Goal: Transaction & Acquisition: Purchase product/service

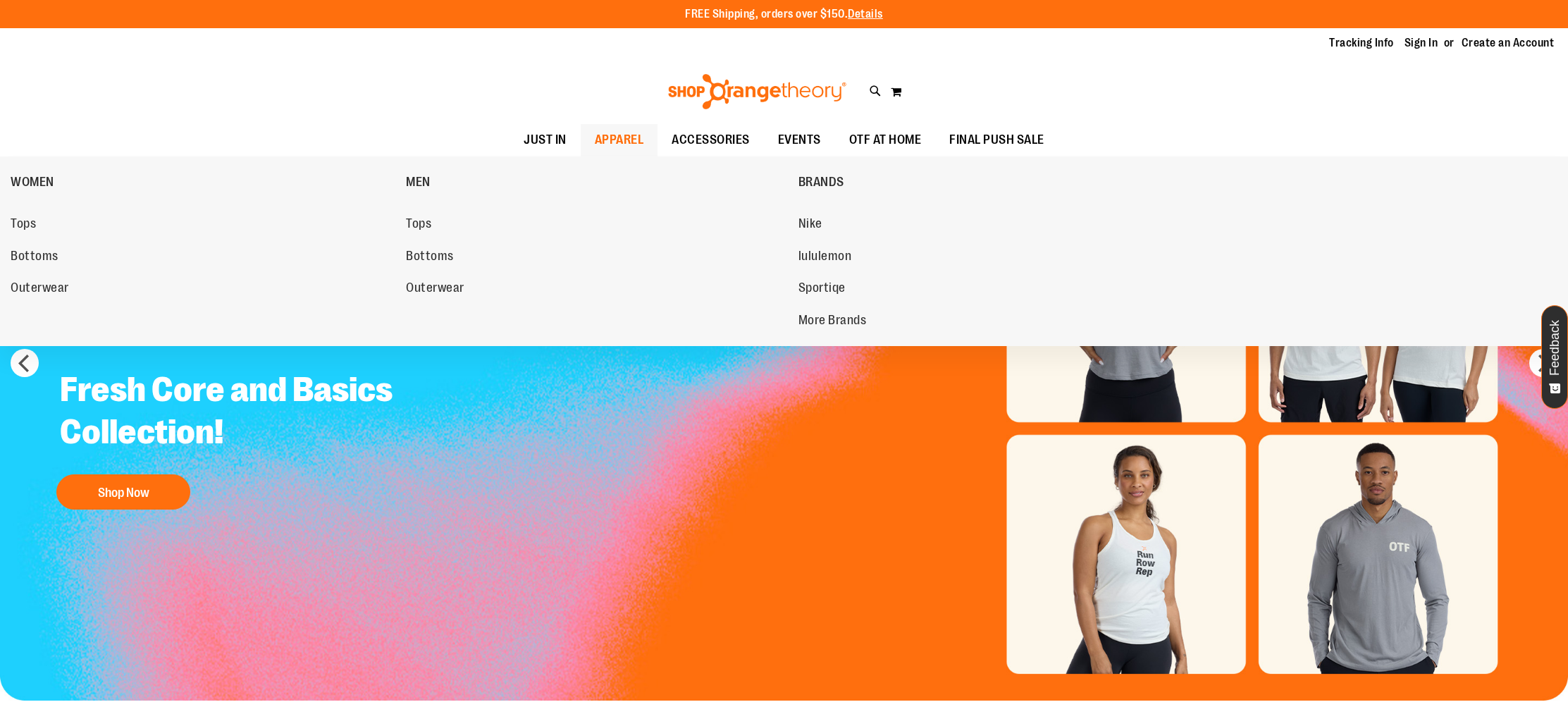
type input "**********"
click at [648, 144] on link "APPAREL" at bounding box center [619, 140] width 77 height 32
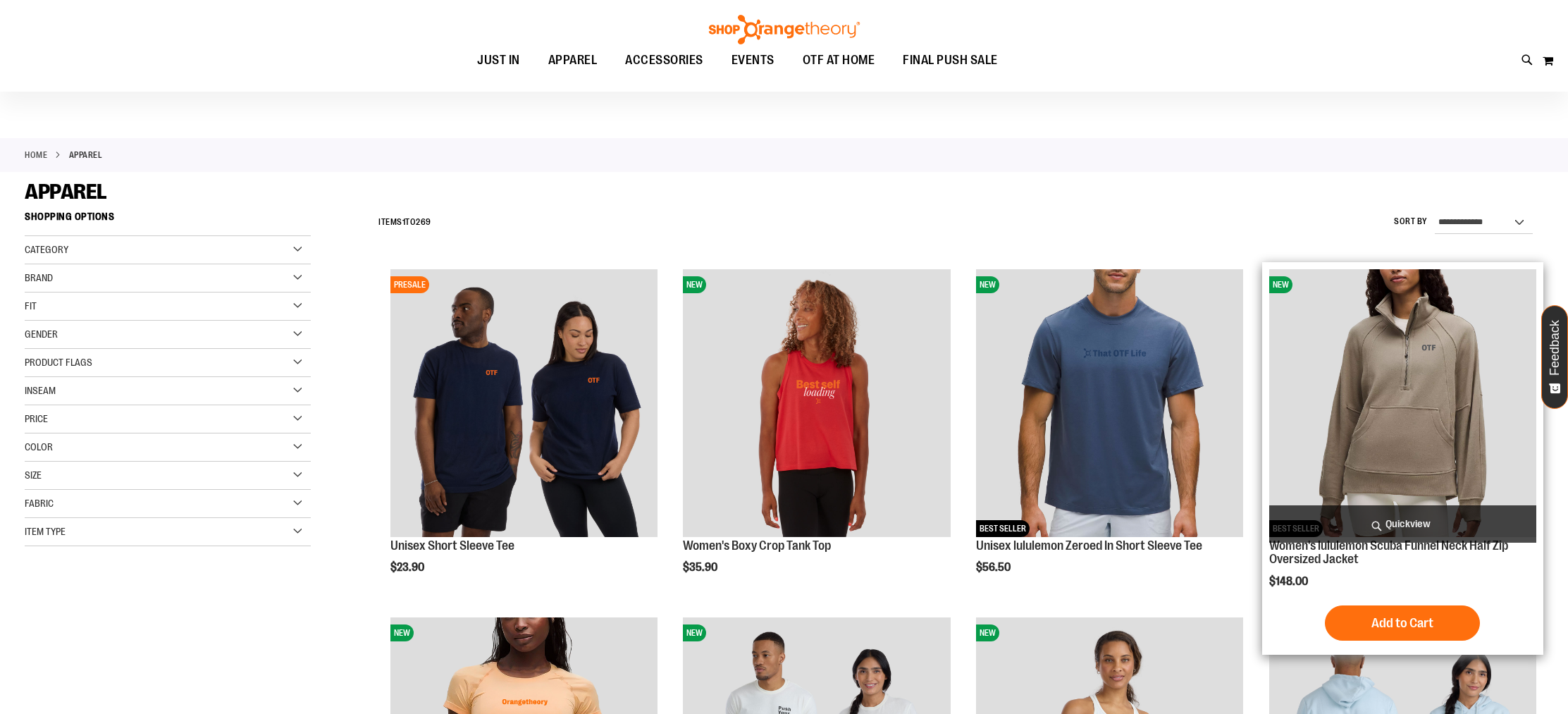
type input "**********"
click at [1428, 361] on img "product" at bounding box center [1402, 404] width 267 height 267
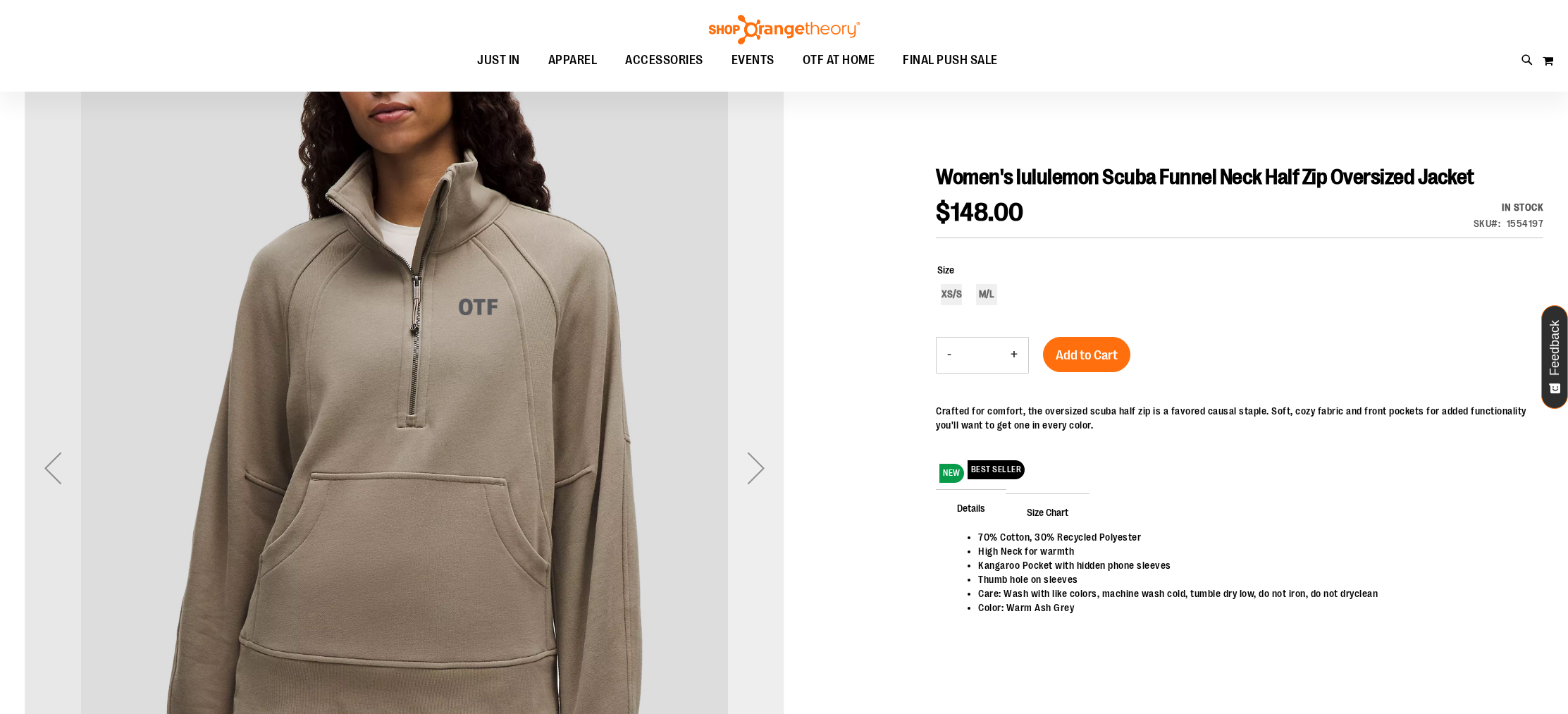
type input "**********"
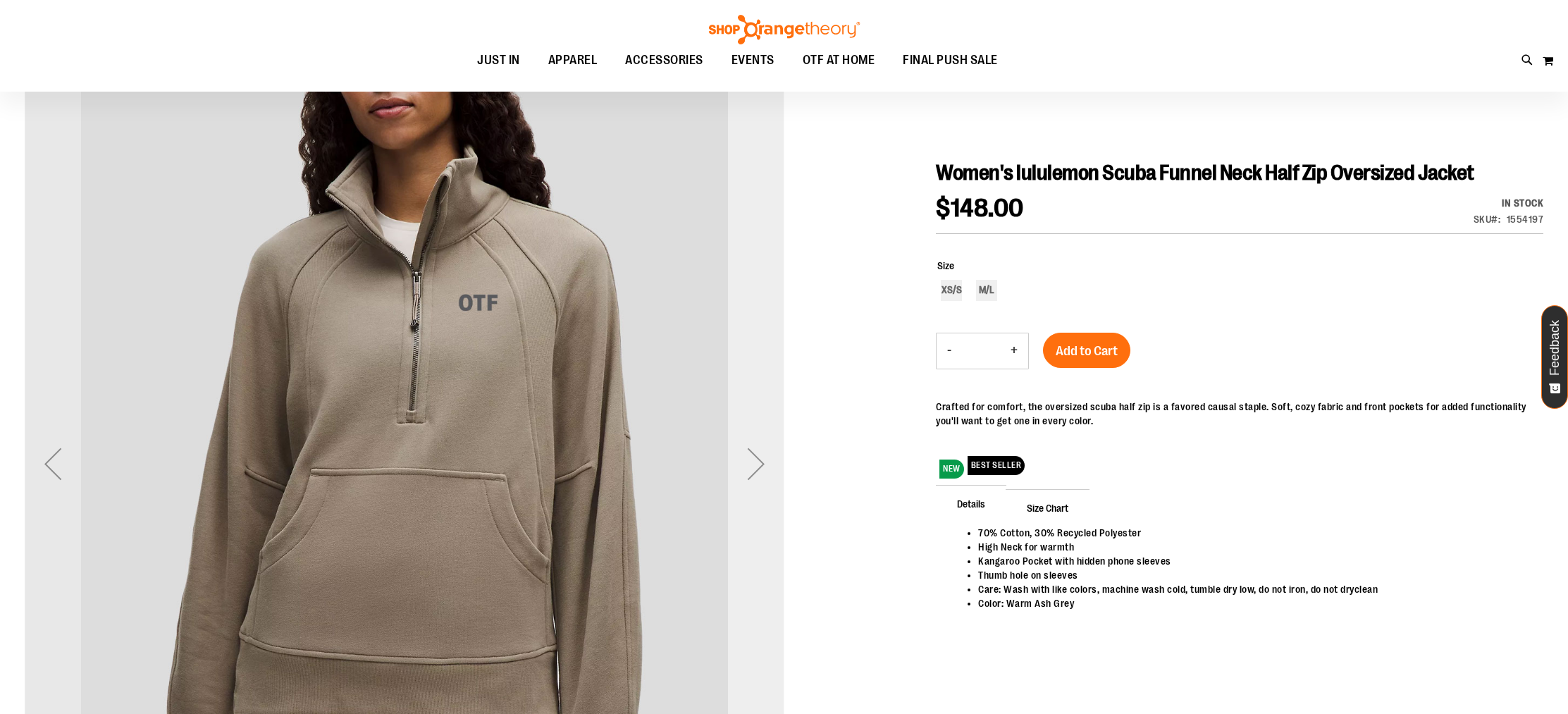
click at [750, 460] on div "Next" at bounding box center [756, 464] width 57 height 57
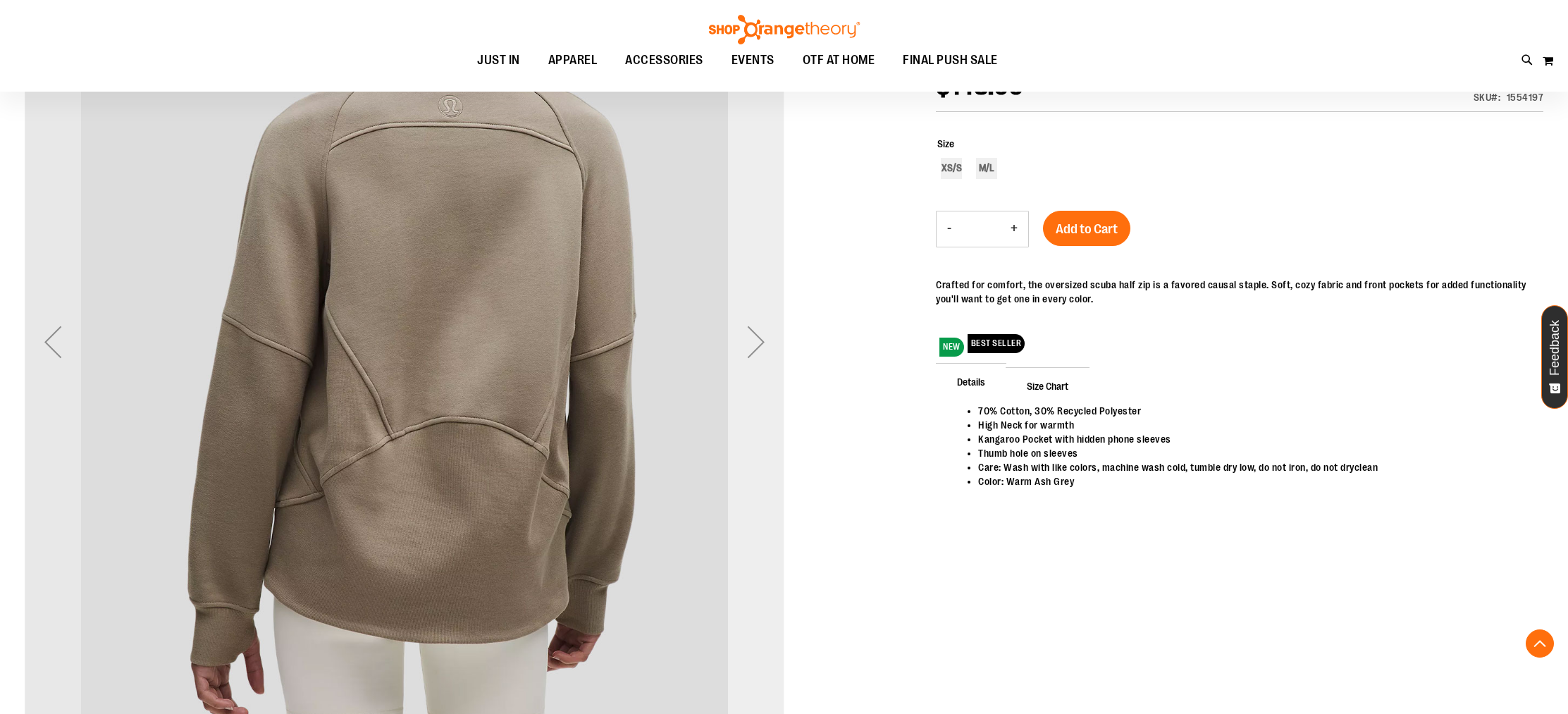
scroll to position [253, 0]
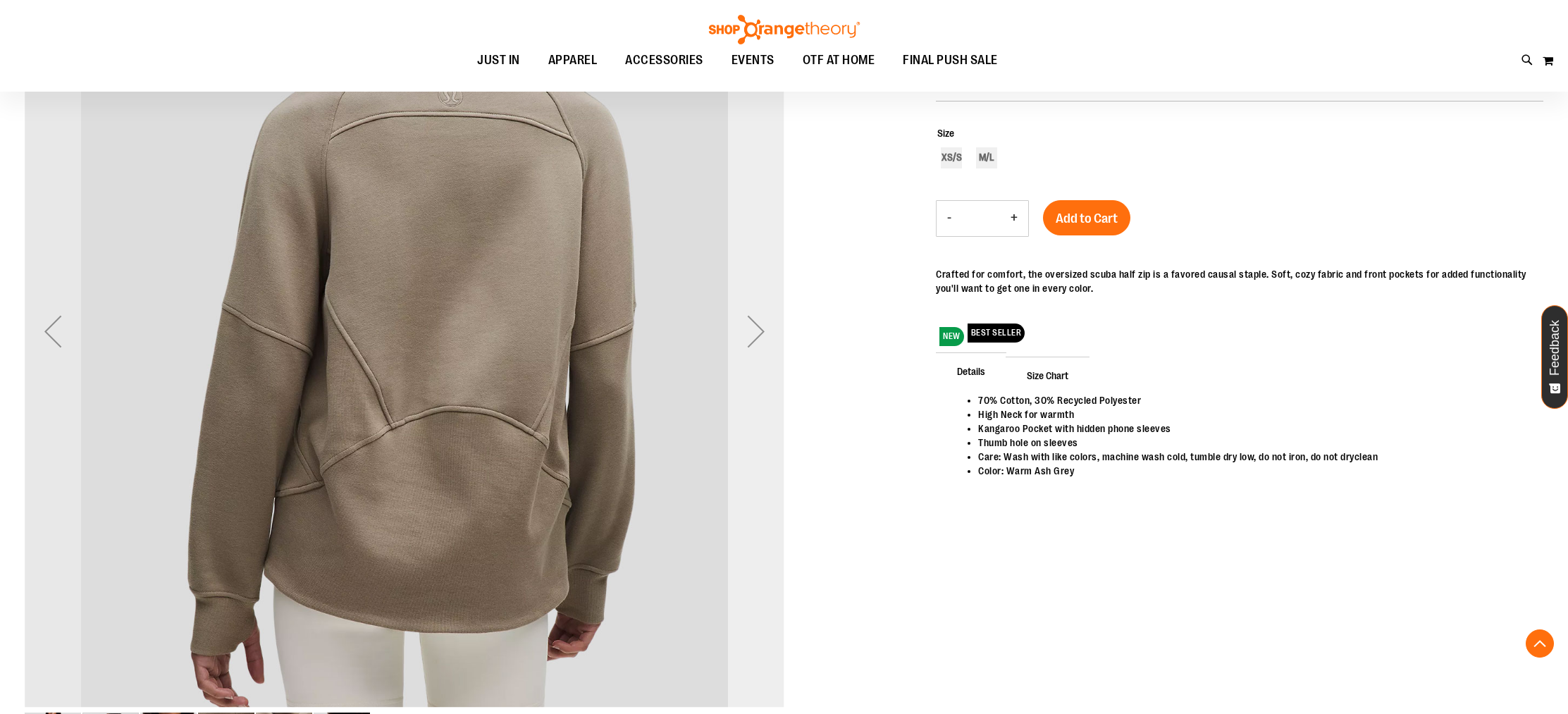
click at [746, 353] on div "Next" at bounding box center [756, 331] width 57 height 57
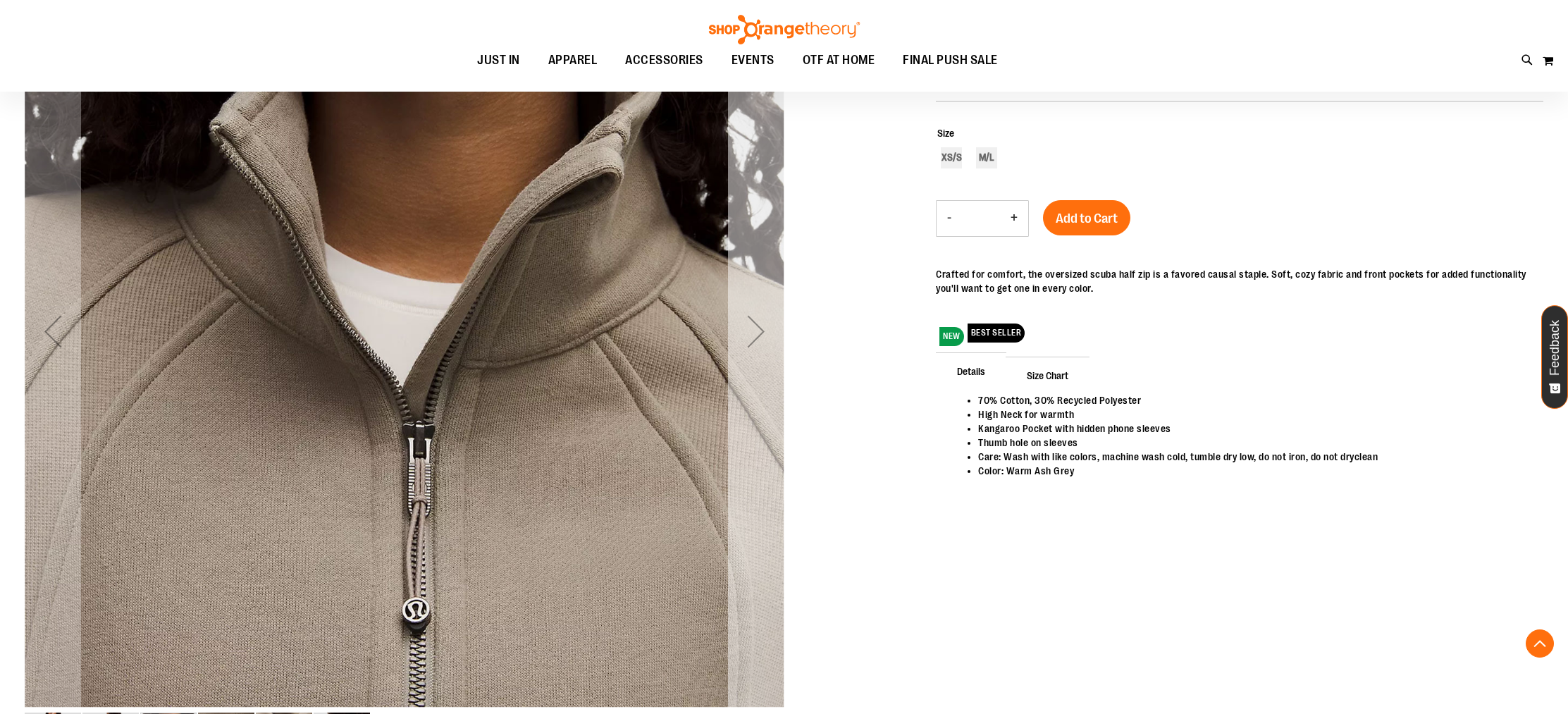
click at [746, 353] on div "Next" at bounding box center [756, 331] width 57 height 57
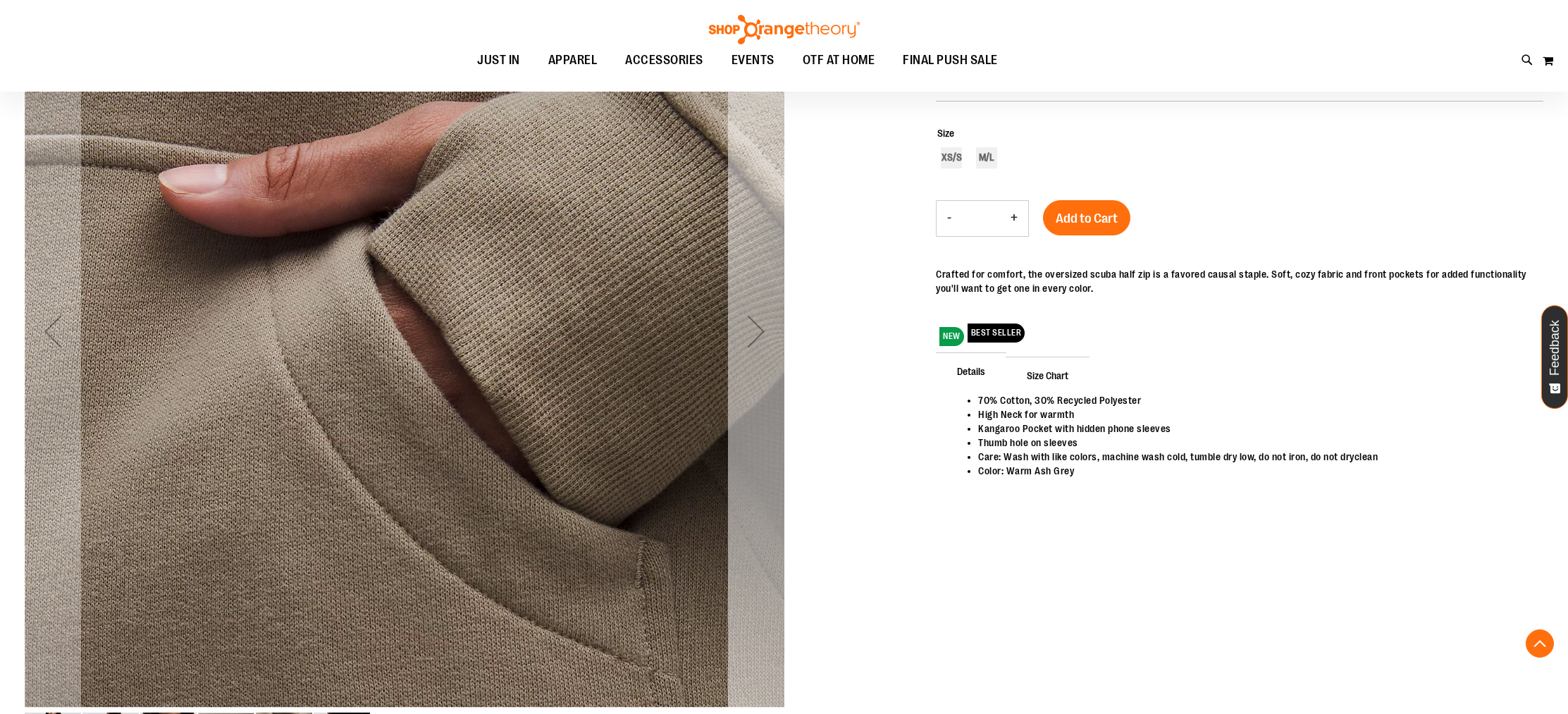
click at [746, 353] on div "Next" at bounding box center [756, 331] width 57 height 57
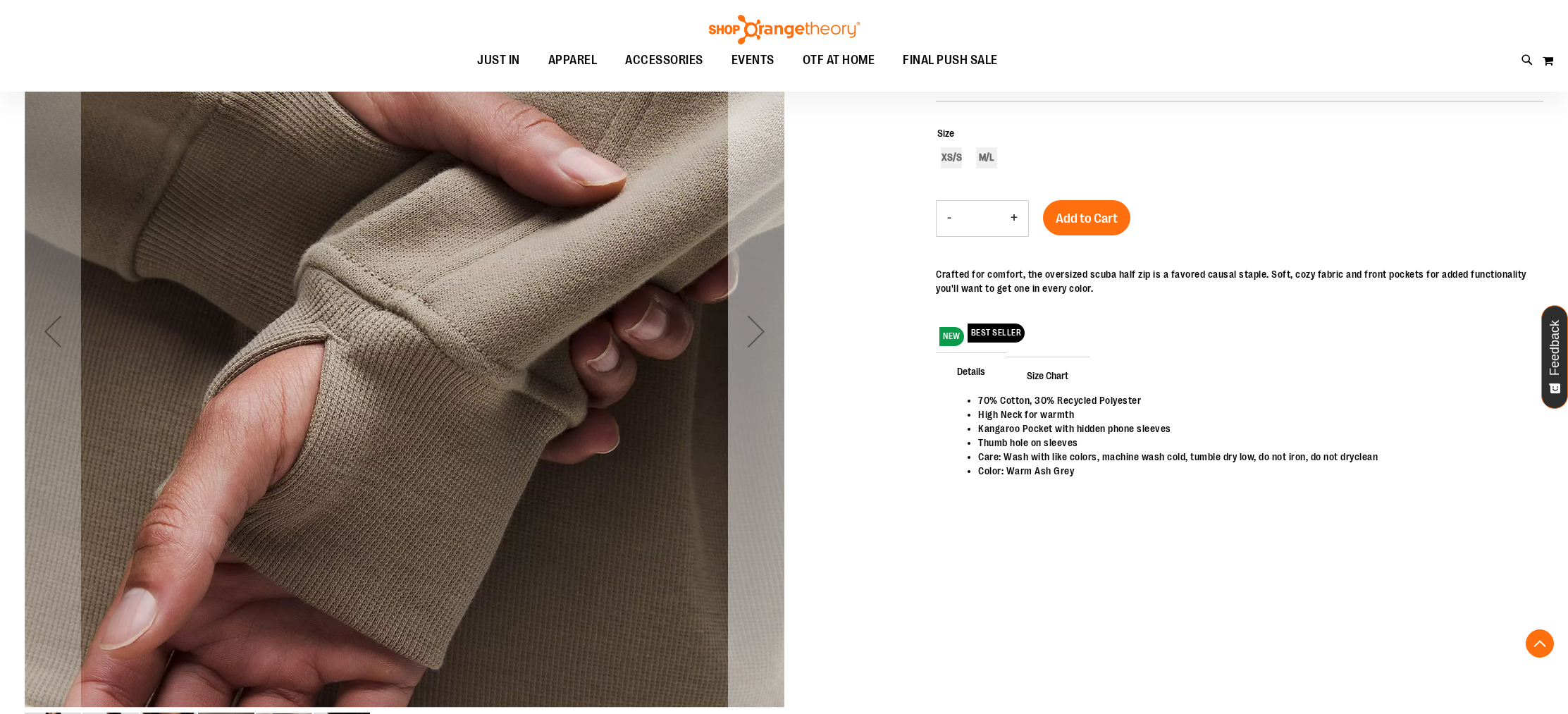
click at [746, 353] on div "Next" at bounding box center [756, 331] width 57 height 57
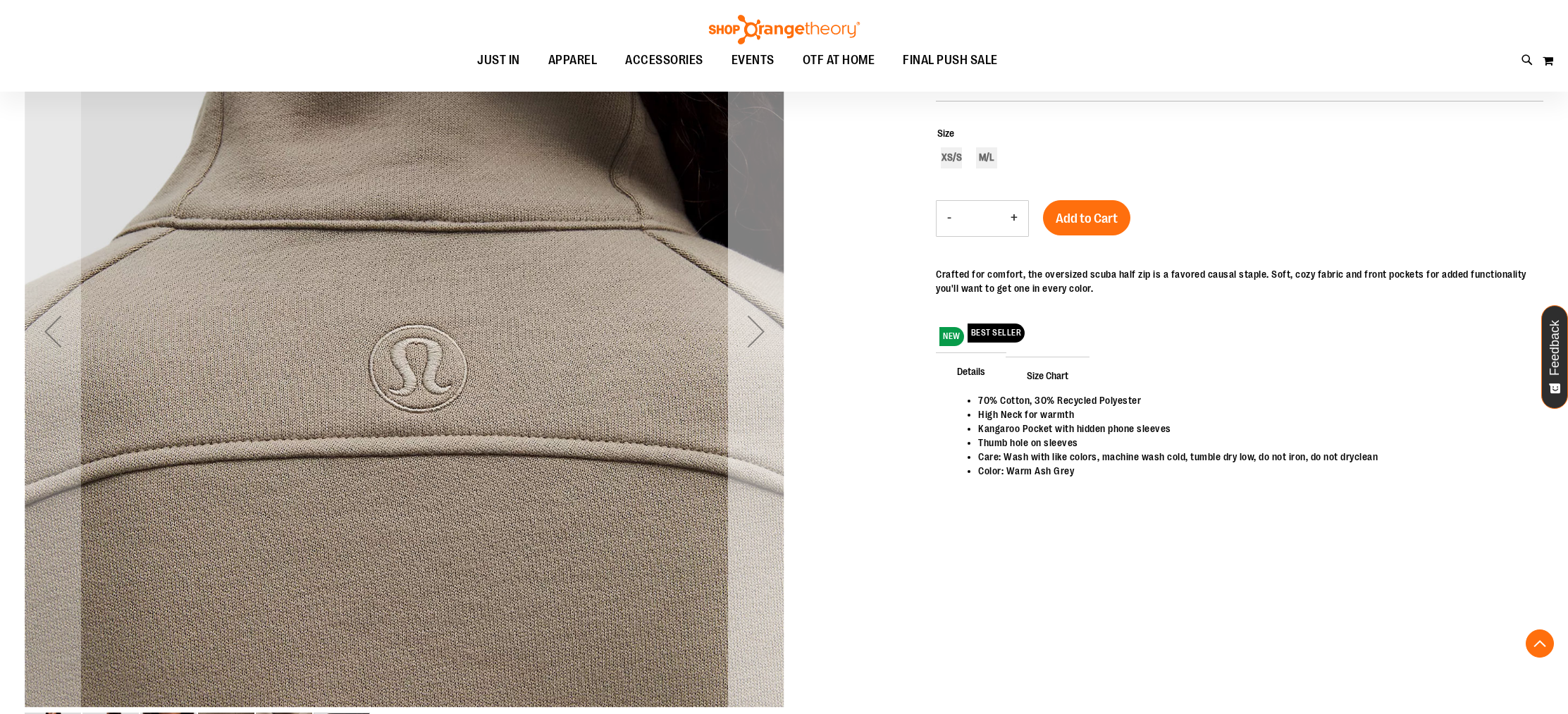
click at [746, 353] on div "Next" at bounding box center [756, 331] width 57 height 57
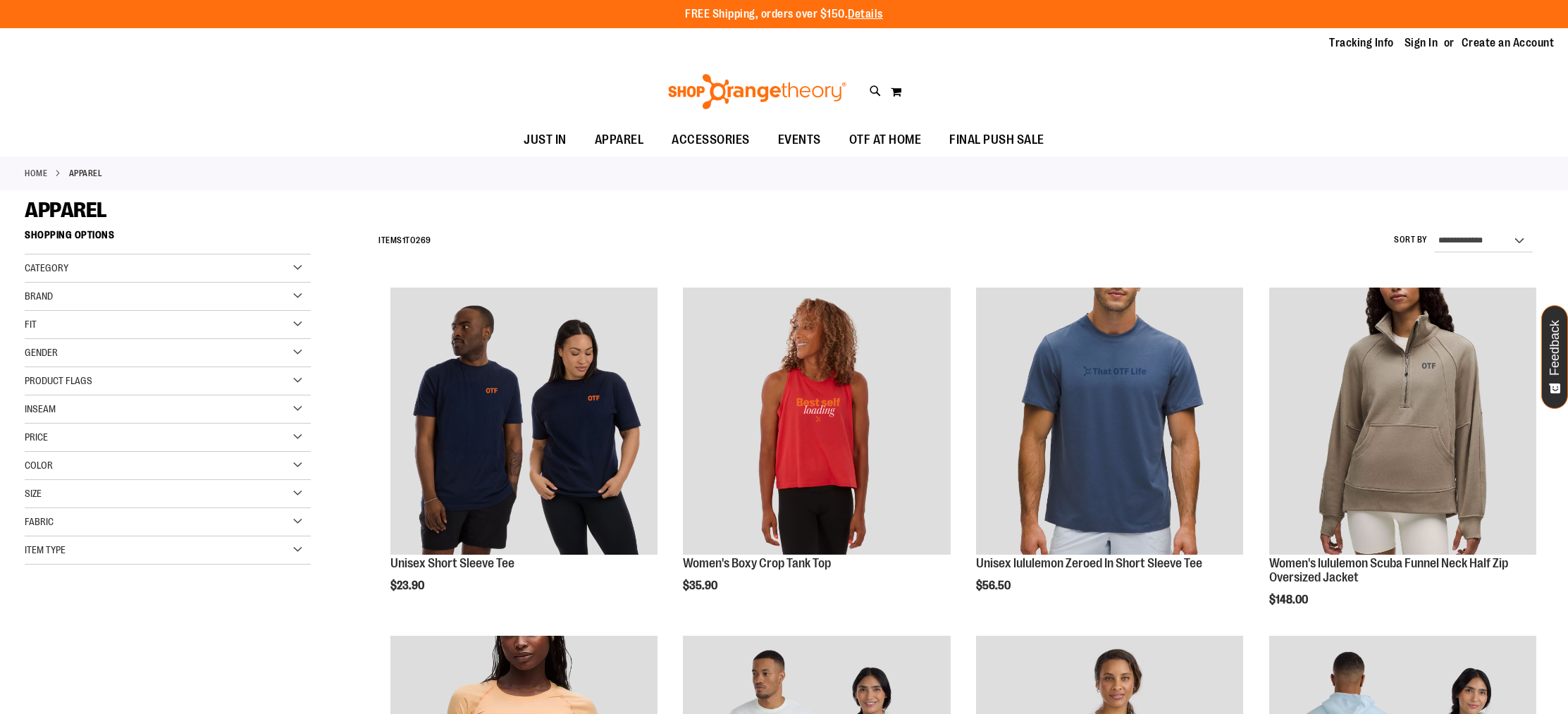
scroll to position [17, 0]
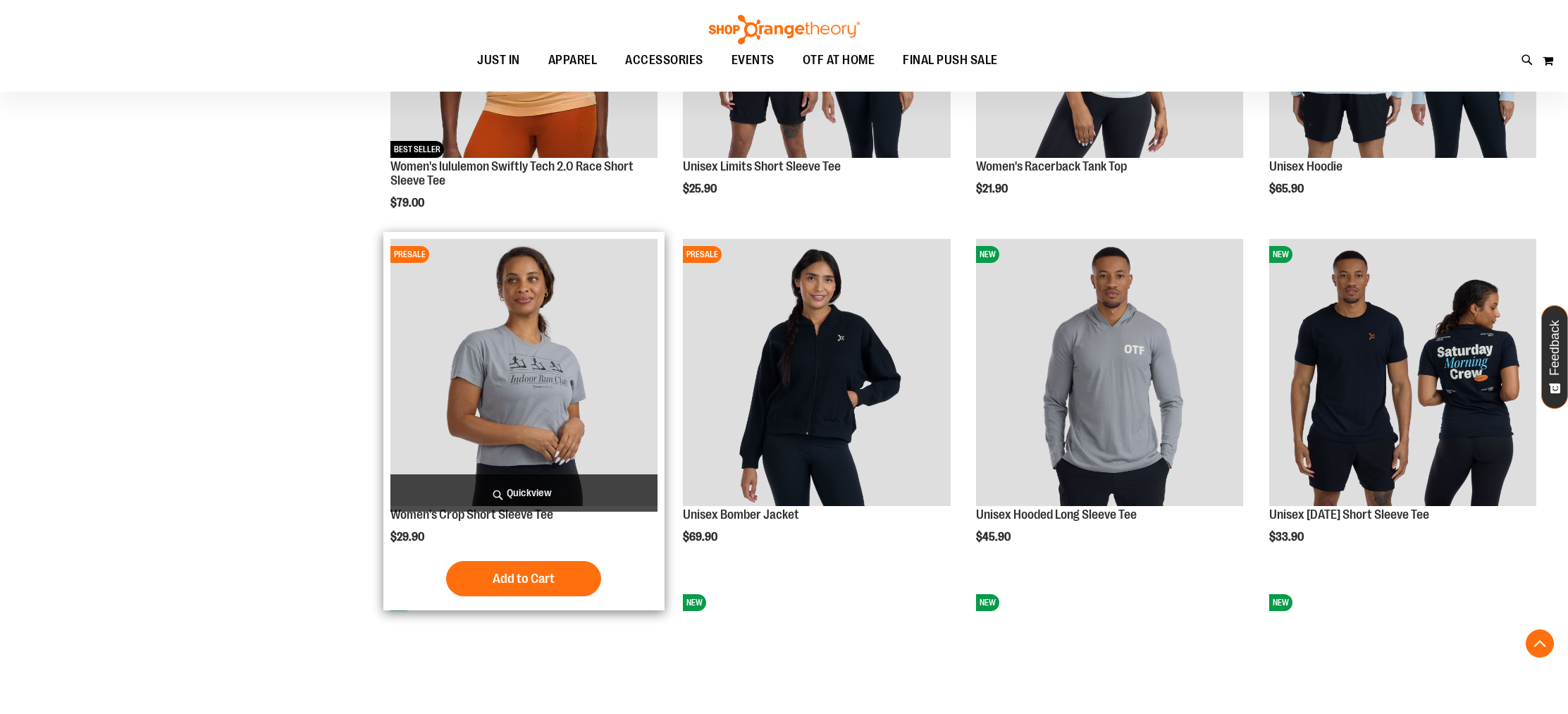
scroll to position [743, 0]
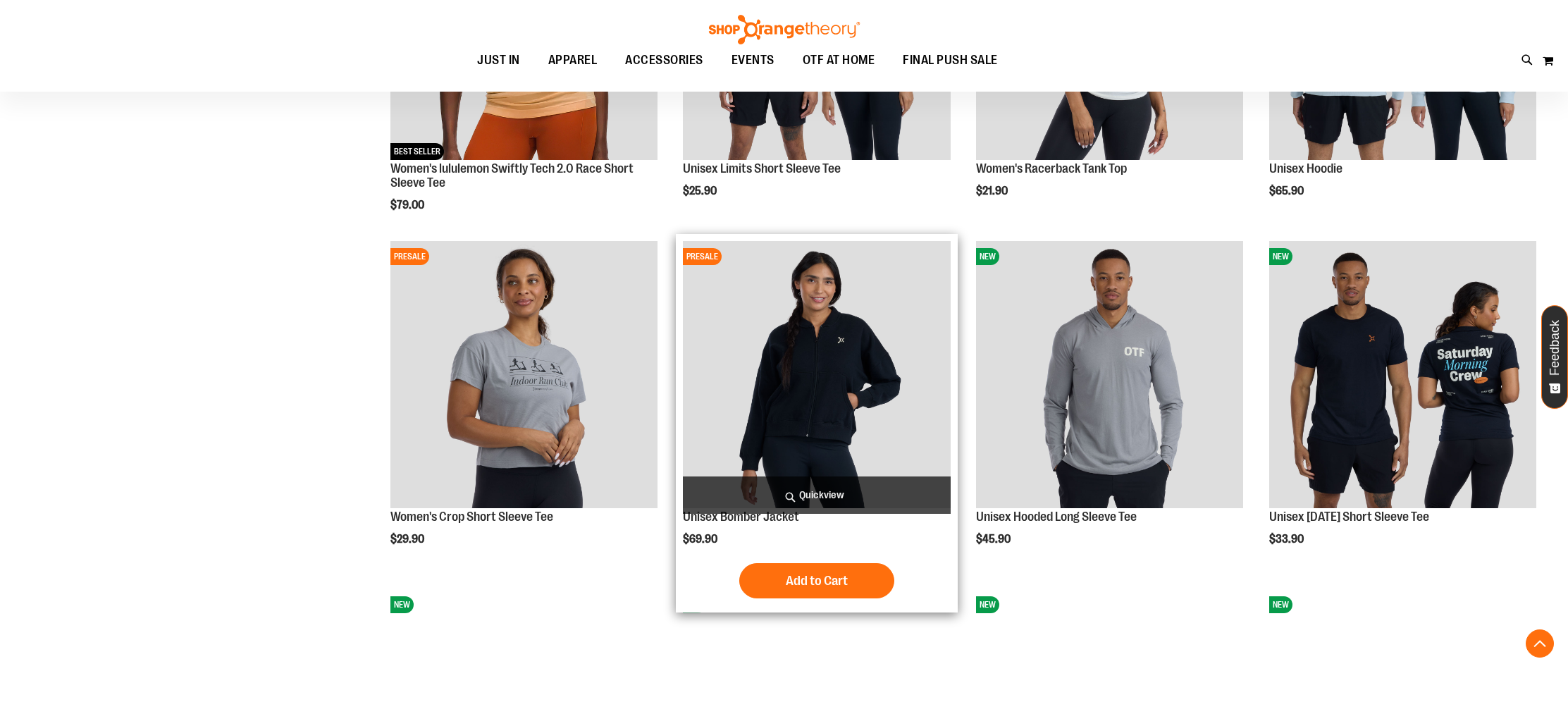
type input "**********"
click at [843, 445] on img "product" at bounding box center [816, 374] width 267 height 267
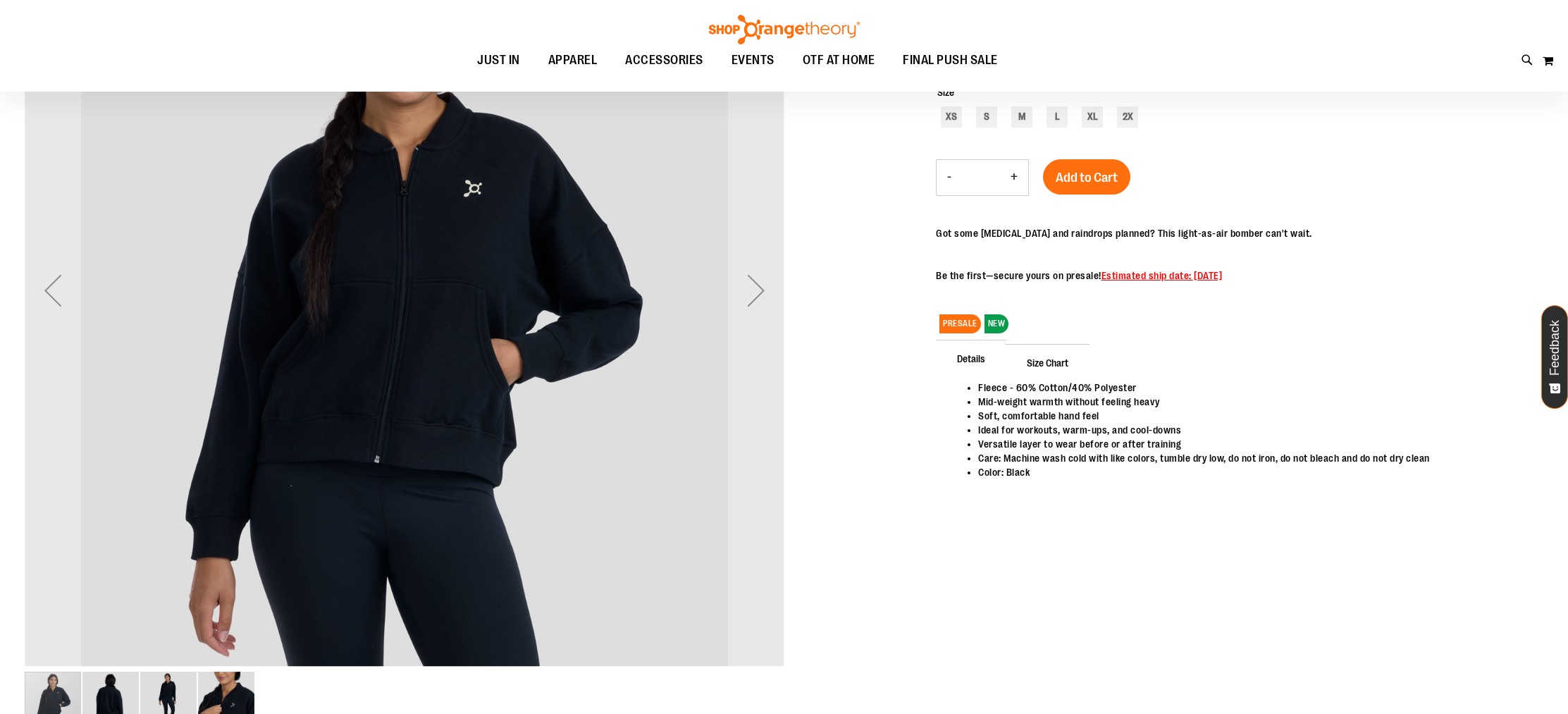
scroll to position [134, 0]
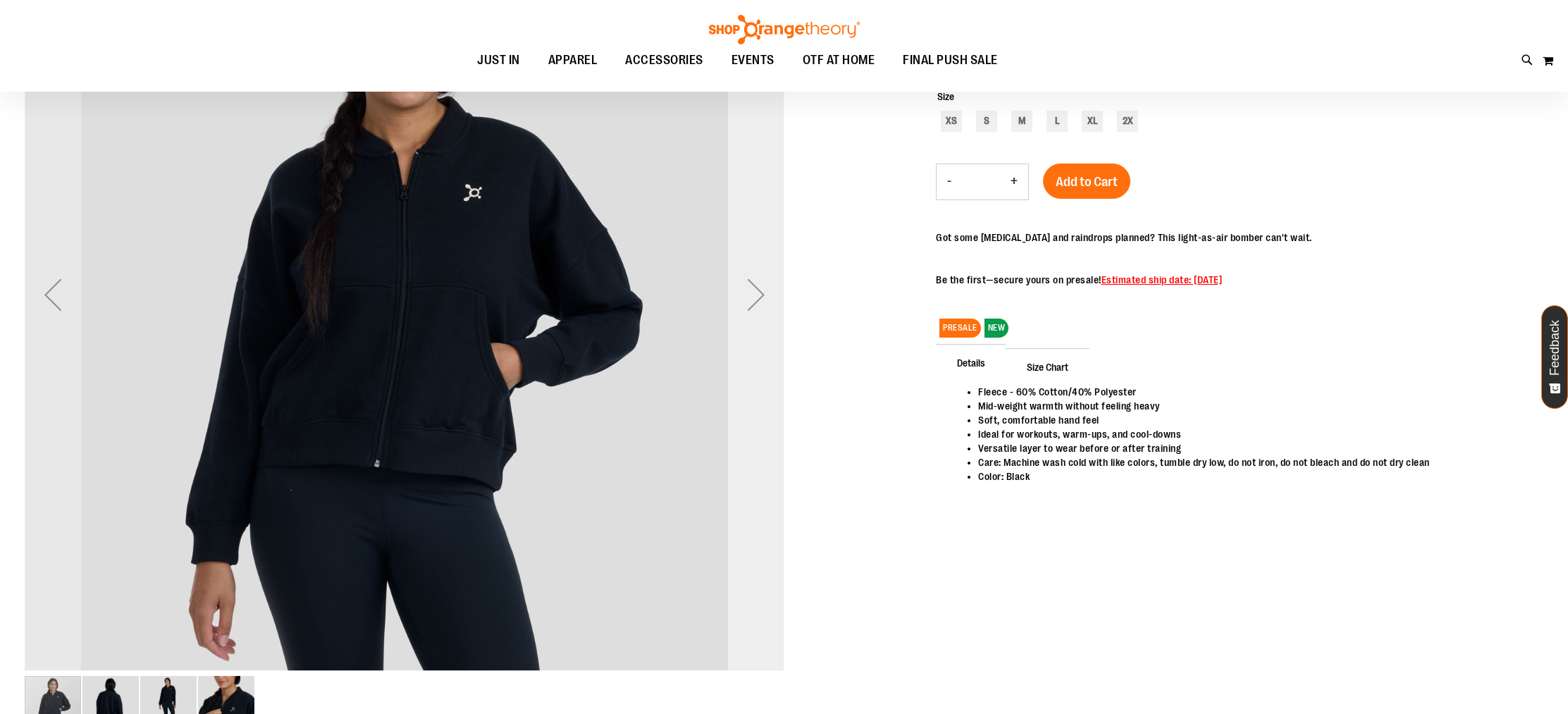
type input "**********"
click at [755, 302] on div "Next" at bounding box center [756, 295] width 57 height 57
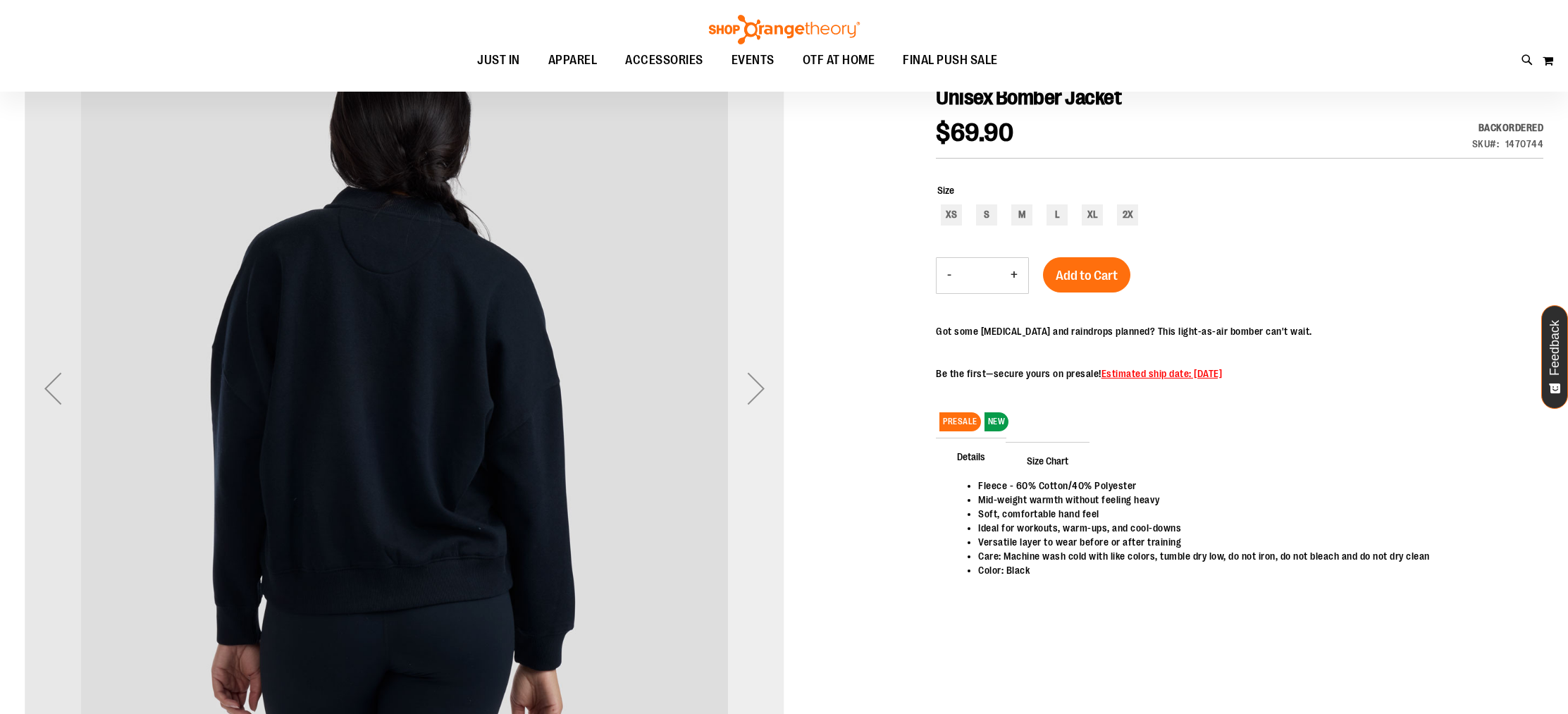
scroll to position [39, 0]
click at [753, 313] on div "Next" at bounding box center [756, 389] width 57 height 760
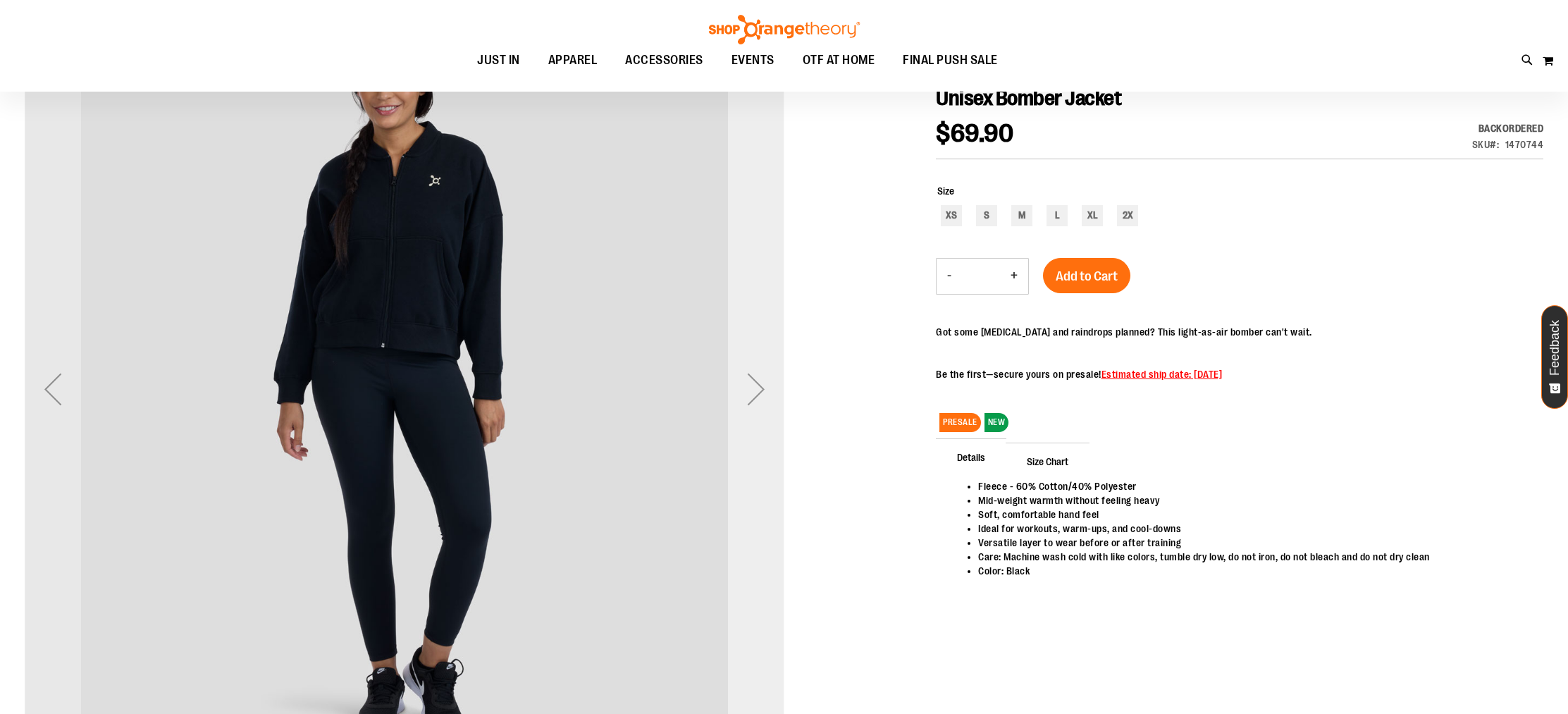
click at [750, 370] on div "Next" at bounding box center [756, 389] width 57 height 57
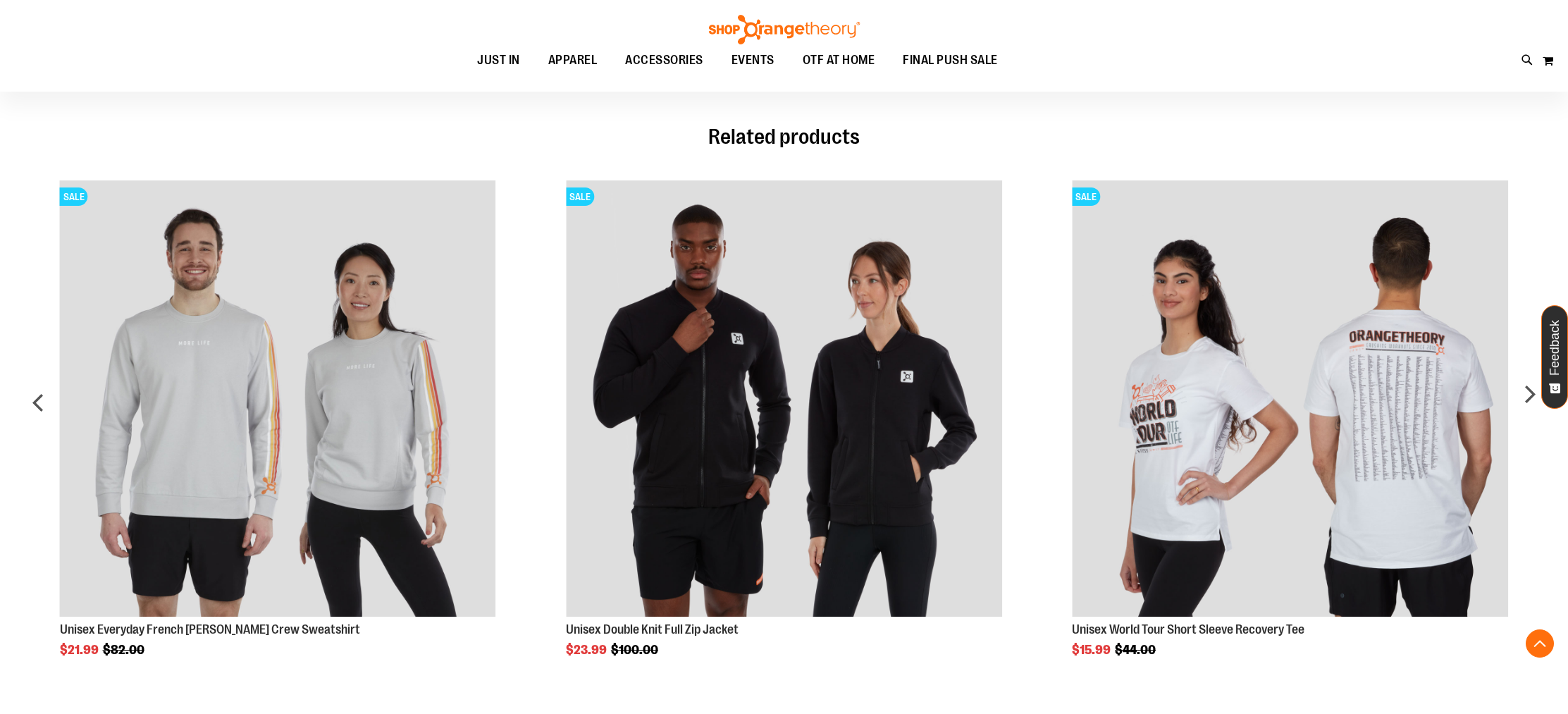
scroll to position [875, 0]
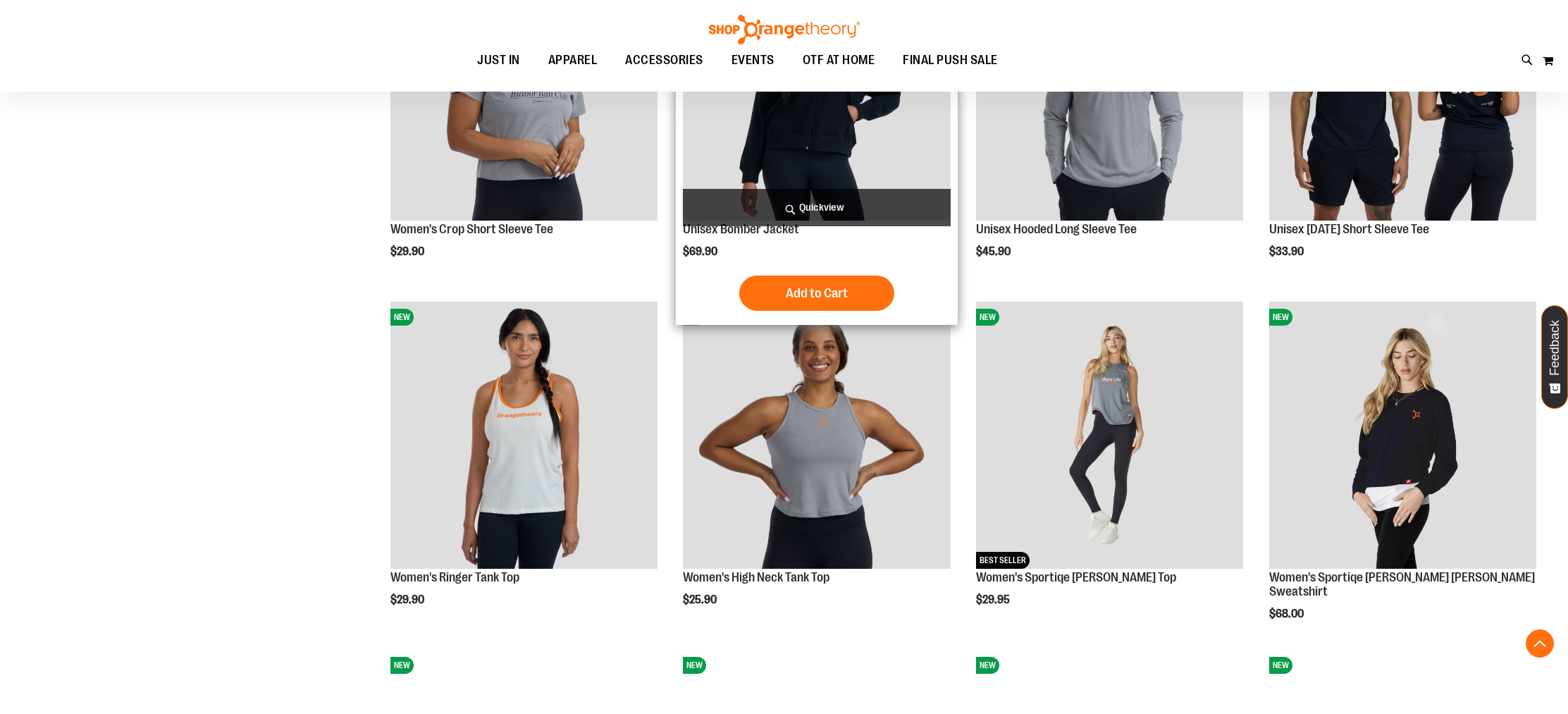
scroll to position [877, 0]
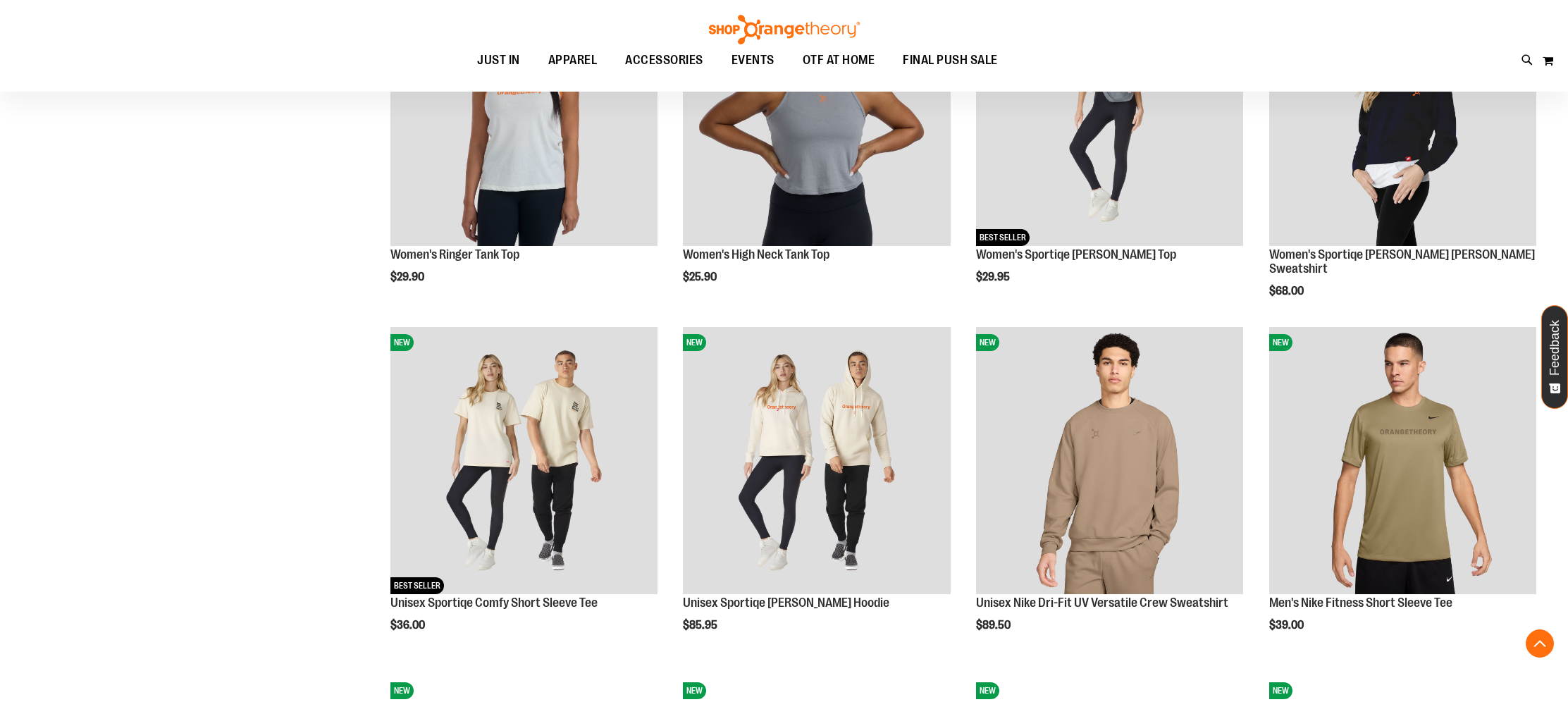
scroll to position [1205, 0]
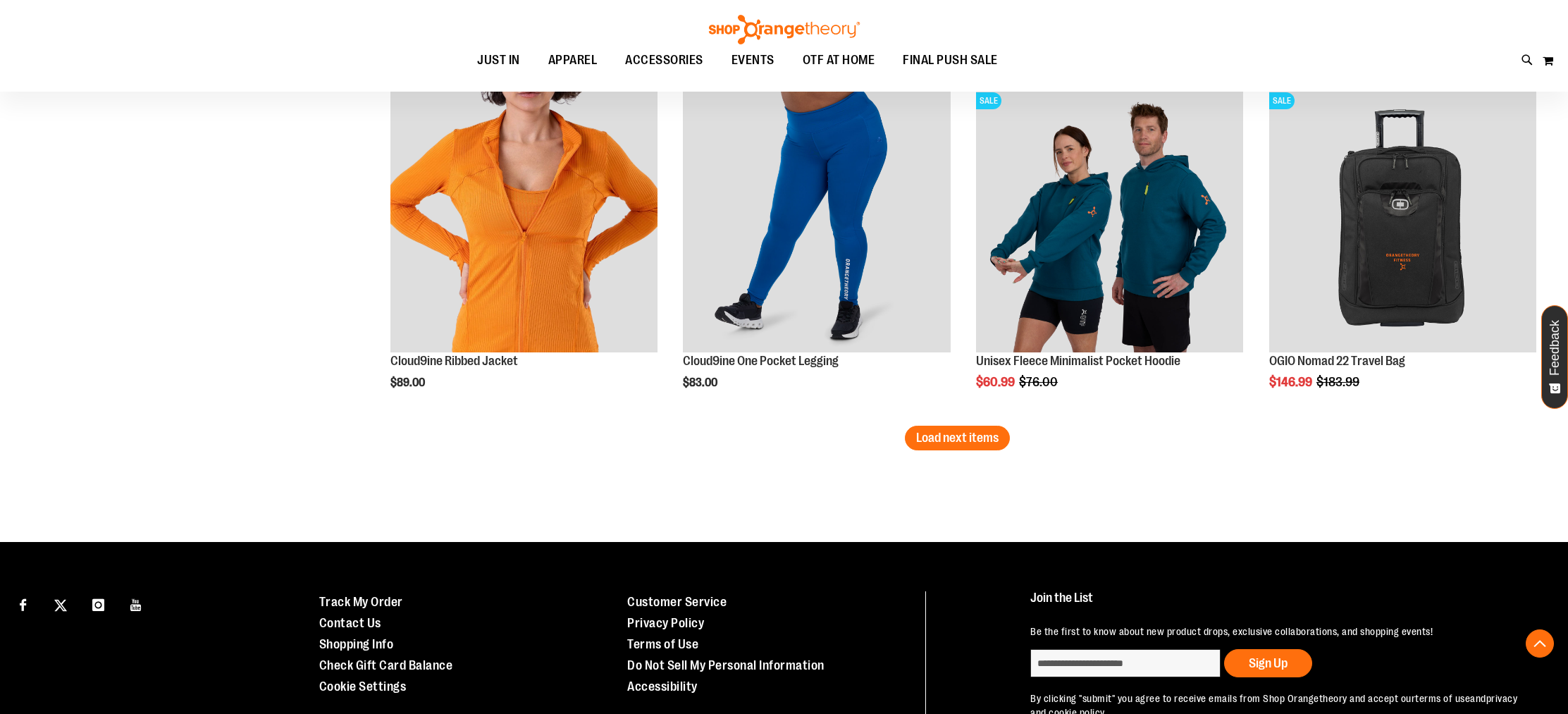
scroll to position [2833, 0]
type input "**********"
click at [983, 446] on button "Load next items" at bounding box center [957, 437] width 105 height 24
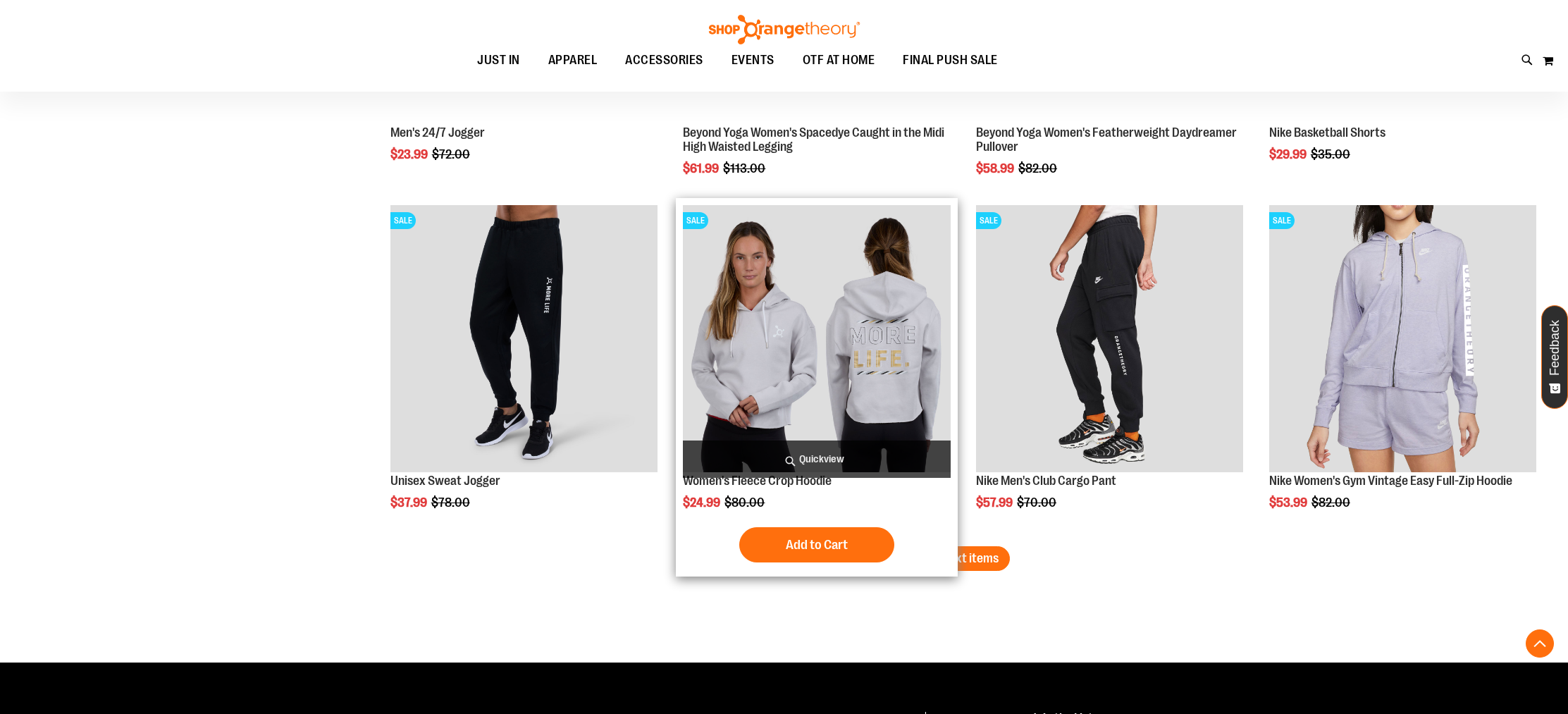
scroll to position [3758, 0]
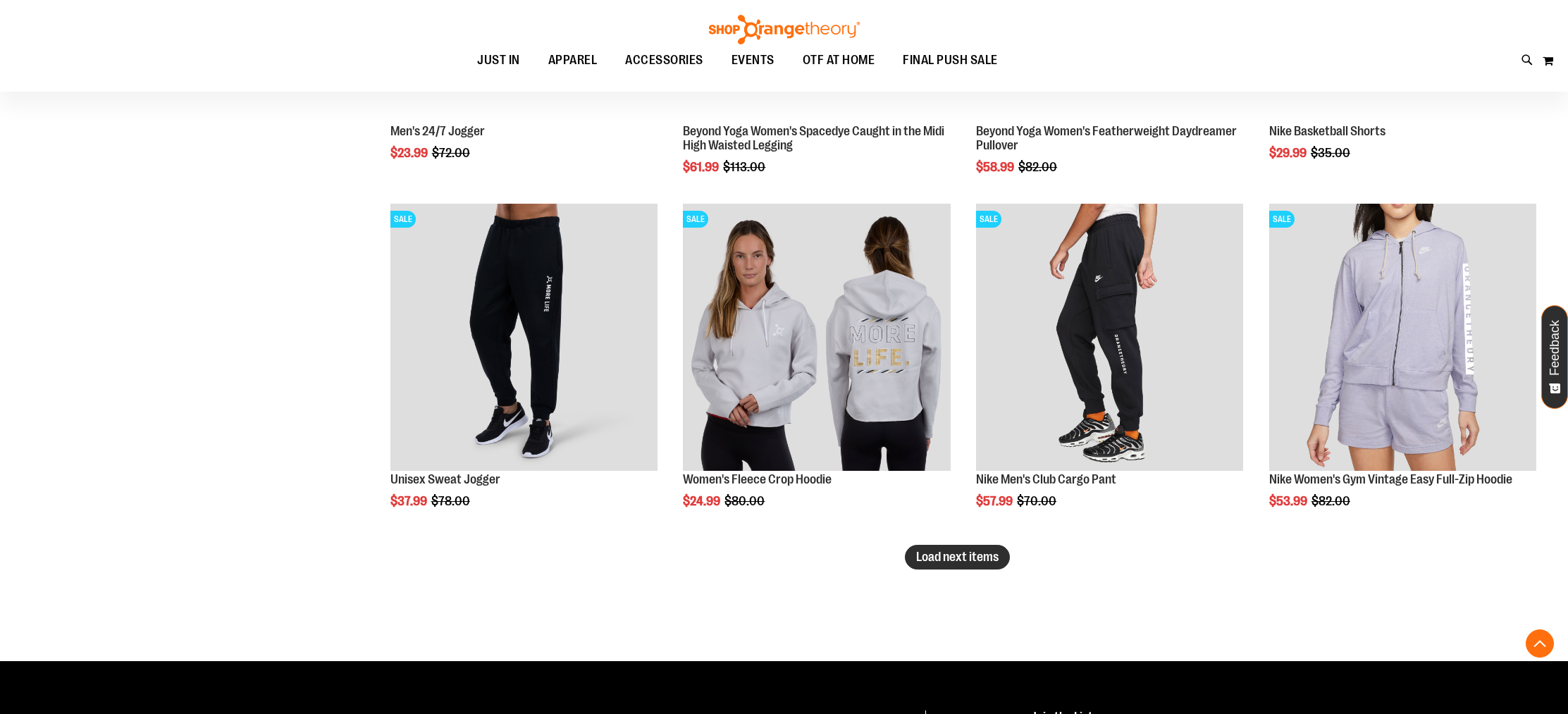
click at [972, 553] on span "Load next items" at bounding box center [957, 557] width 82 height 14
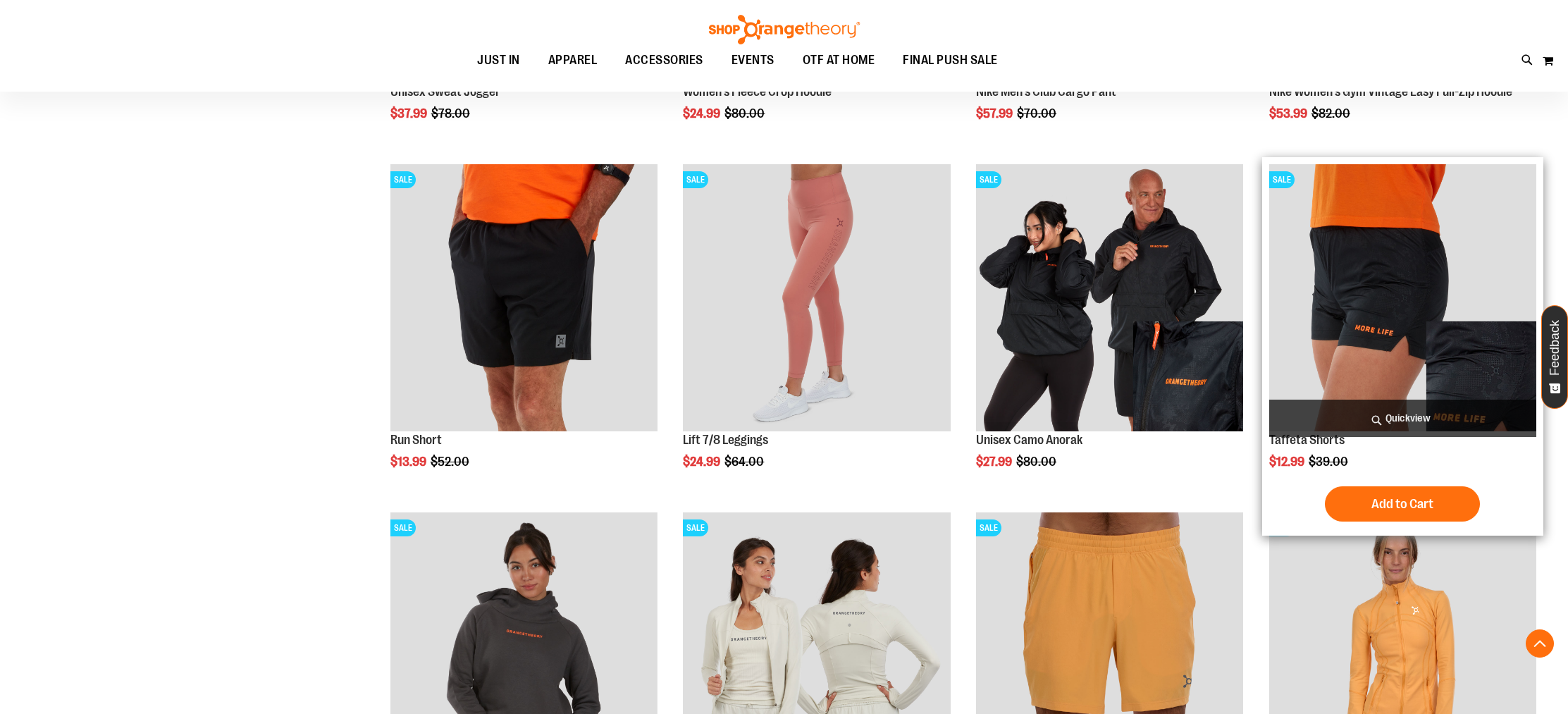
scroll to position [4141, 0]
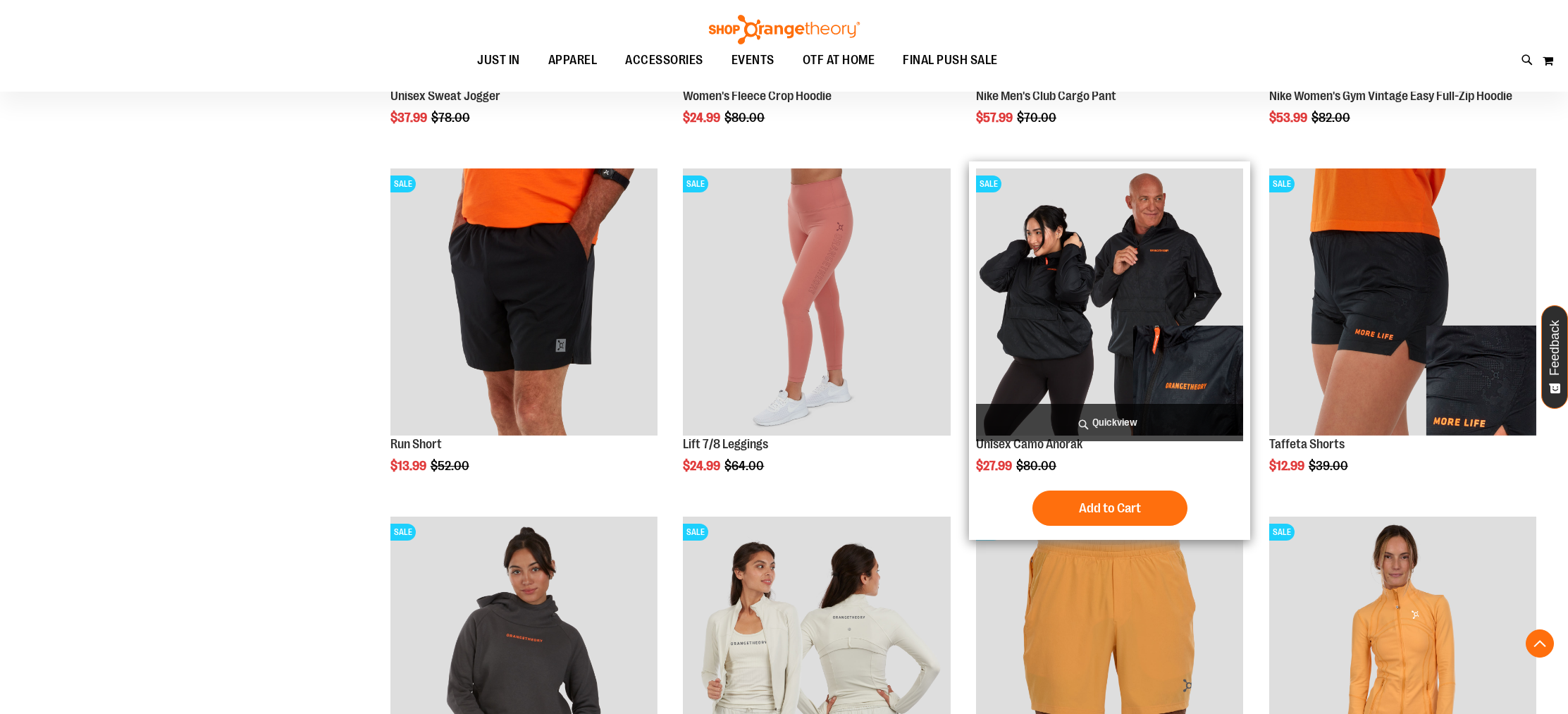
click at [1124, 323] on img "product" at bounding box center [1109, 302] width 267 height 267
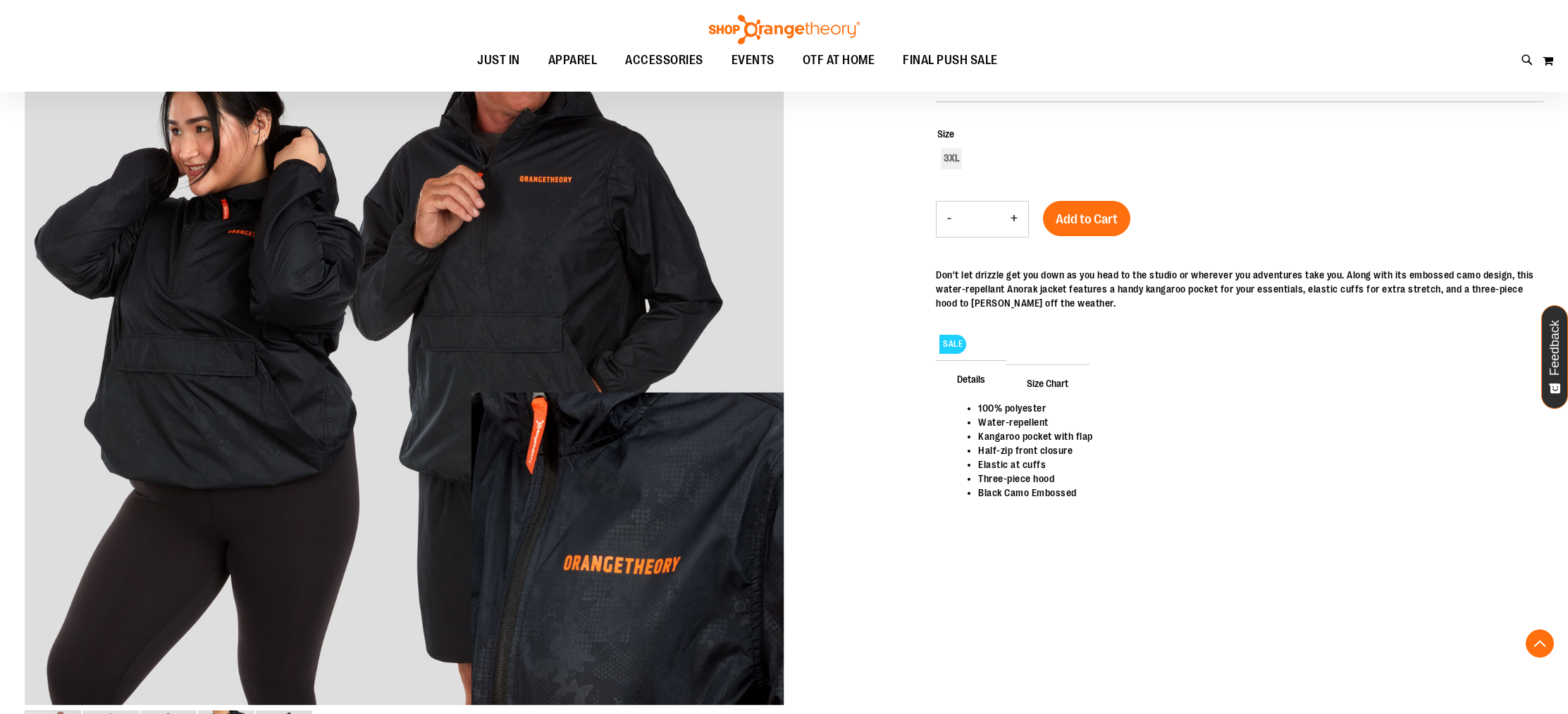
scroll to position [271, 0]
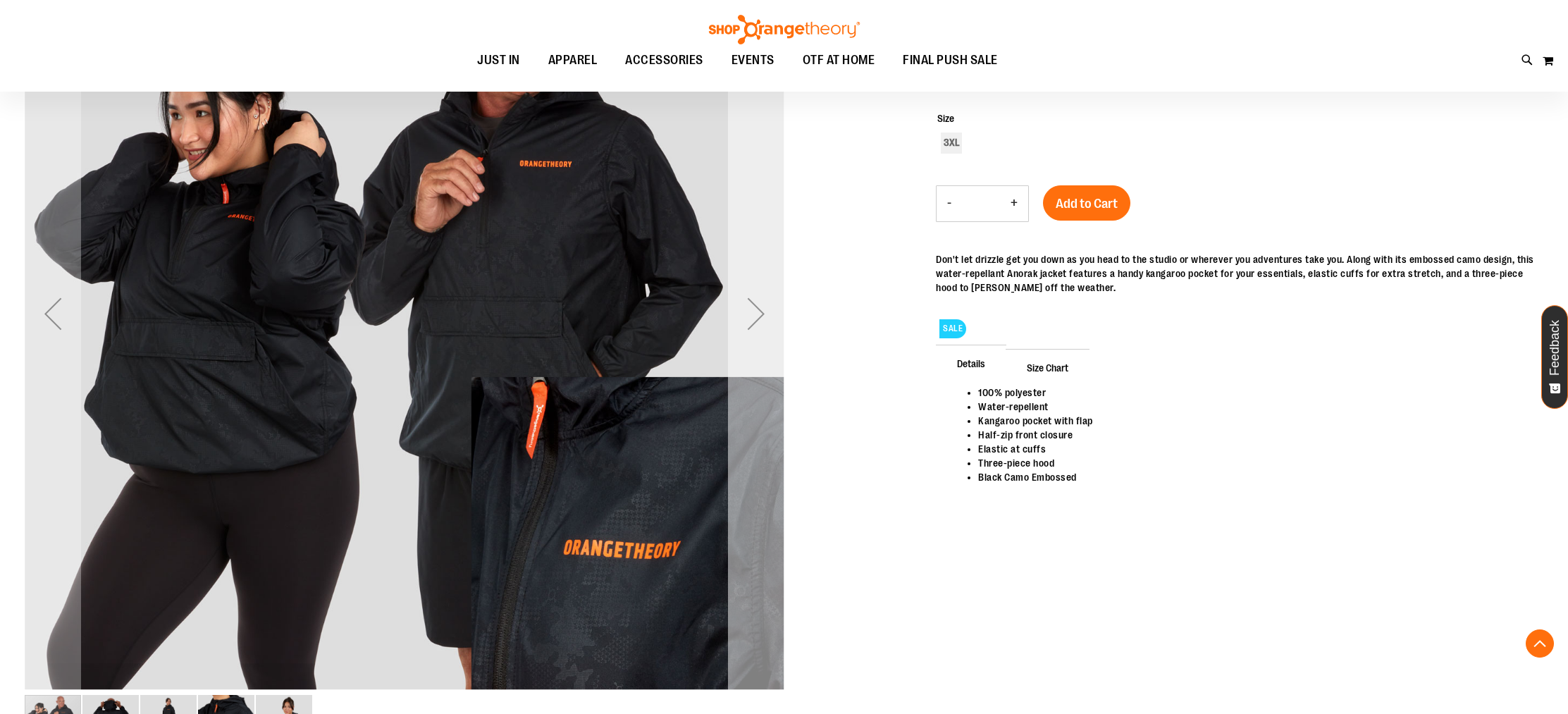
type input "**********"
click at [754, 325] on div "Next" at bounding box center [756, 313] width 57 height 57
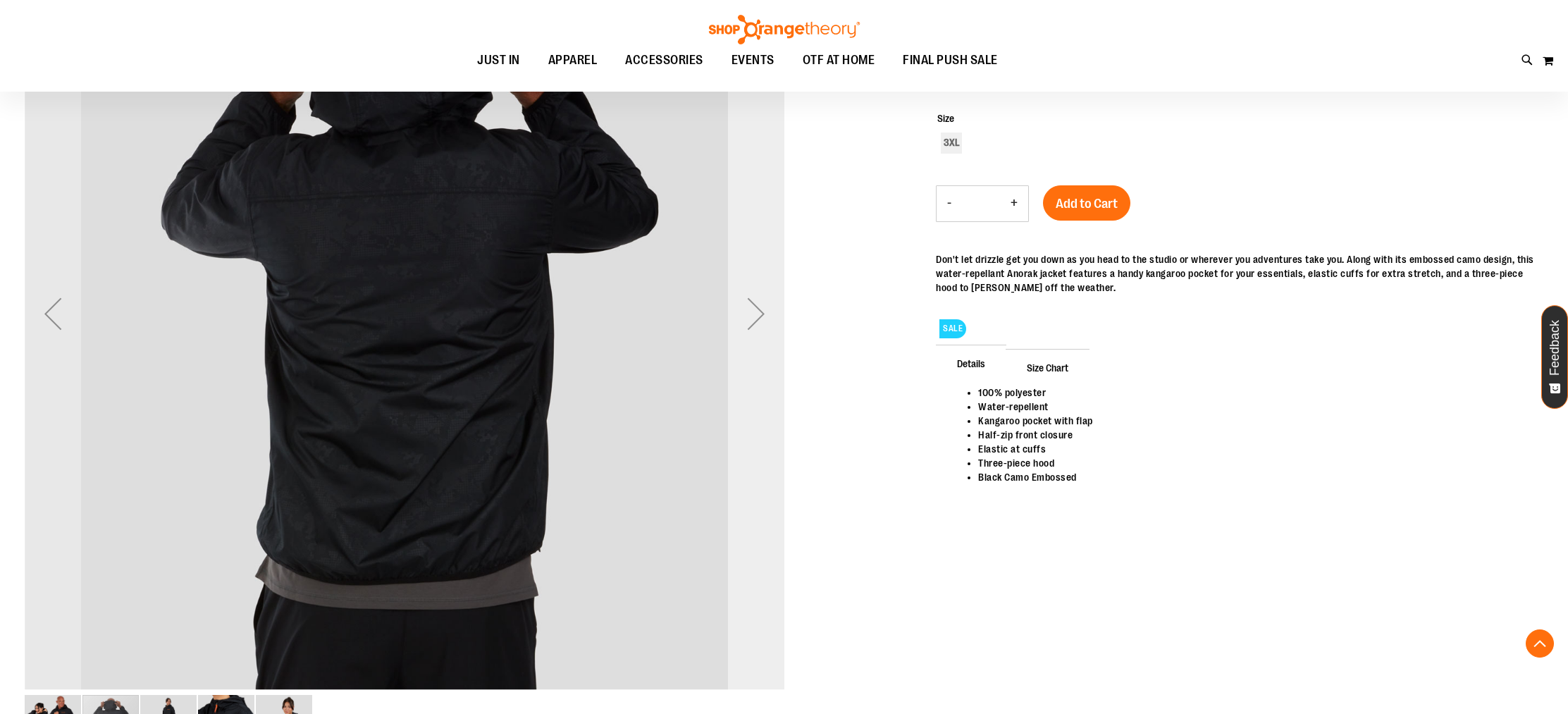
click at [752, 324] on div "Next" at bounding box center [756, 313] width 57 height 57
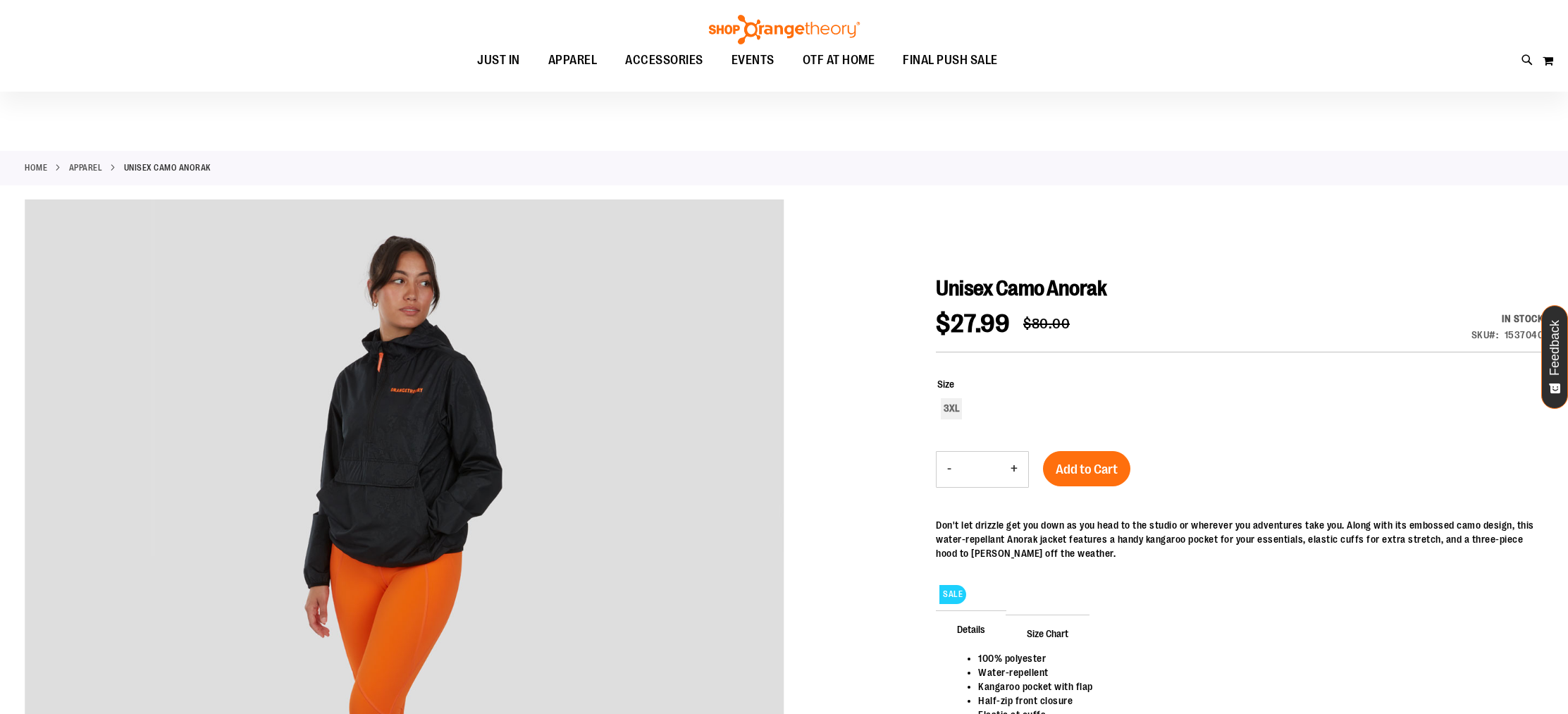
scroll to position [3, 0]
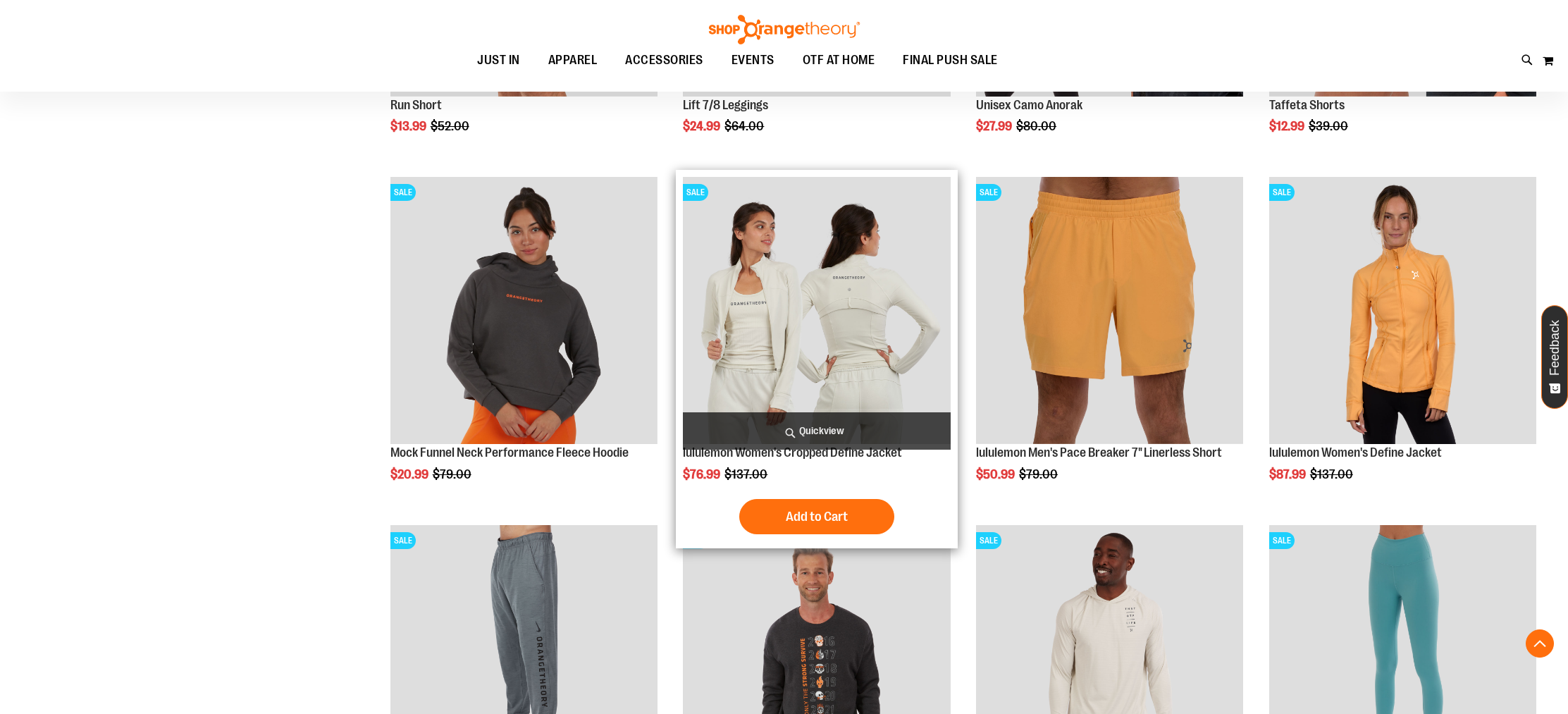
scroll to position [336, 0]
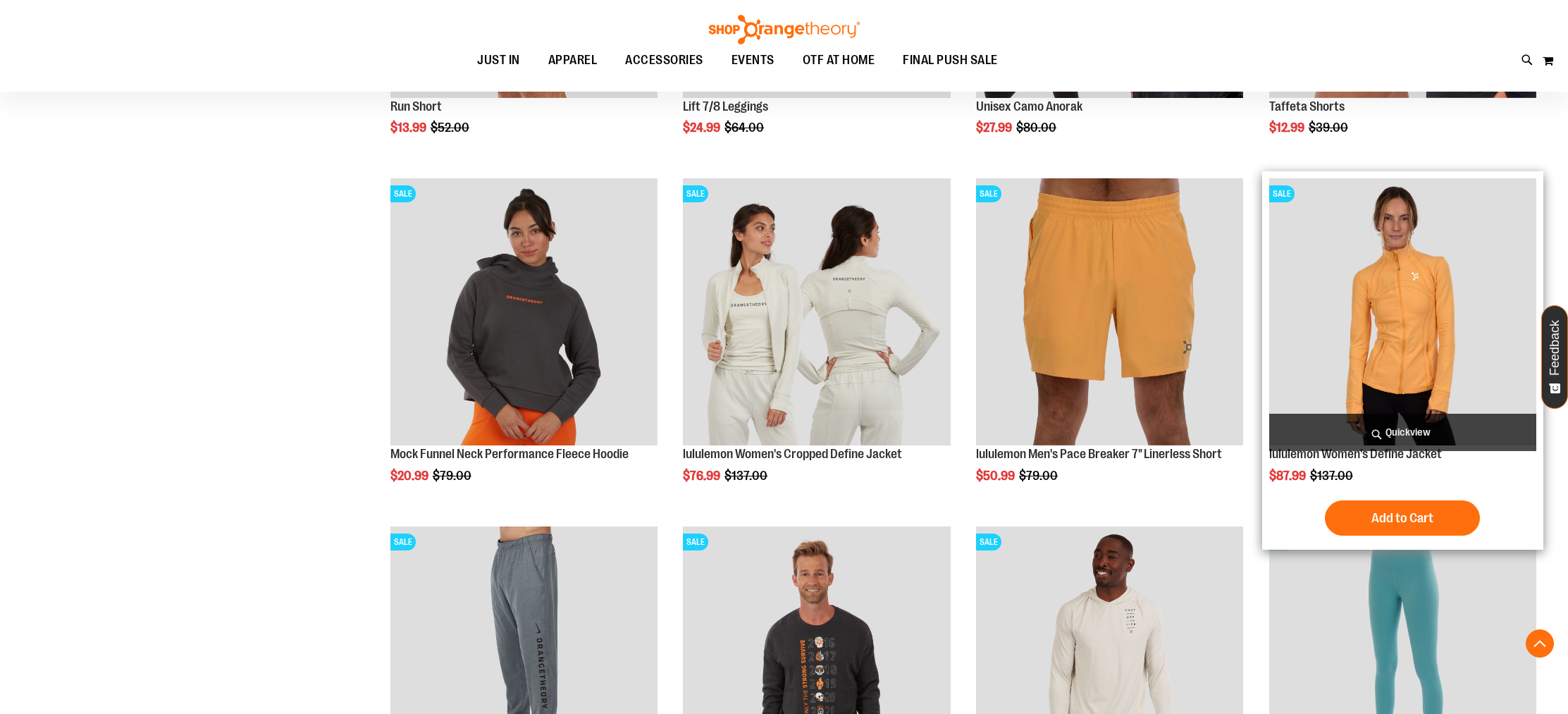
type input "**********"
click at [1316, 291] on img "product" at bounding box center [1402, 312] width 267 height 267
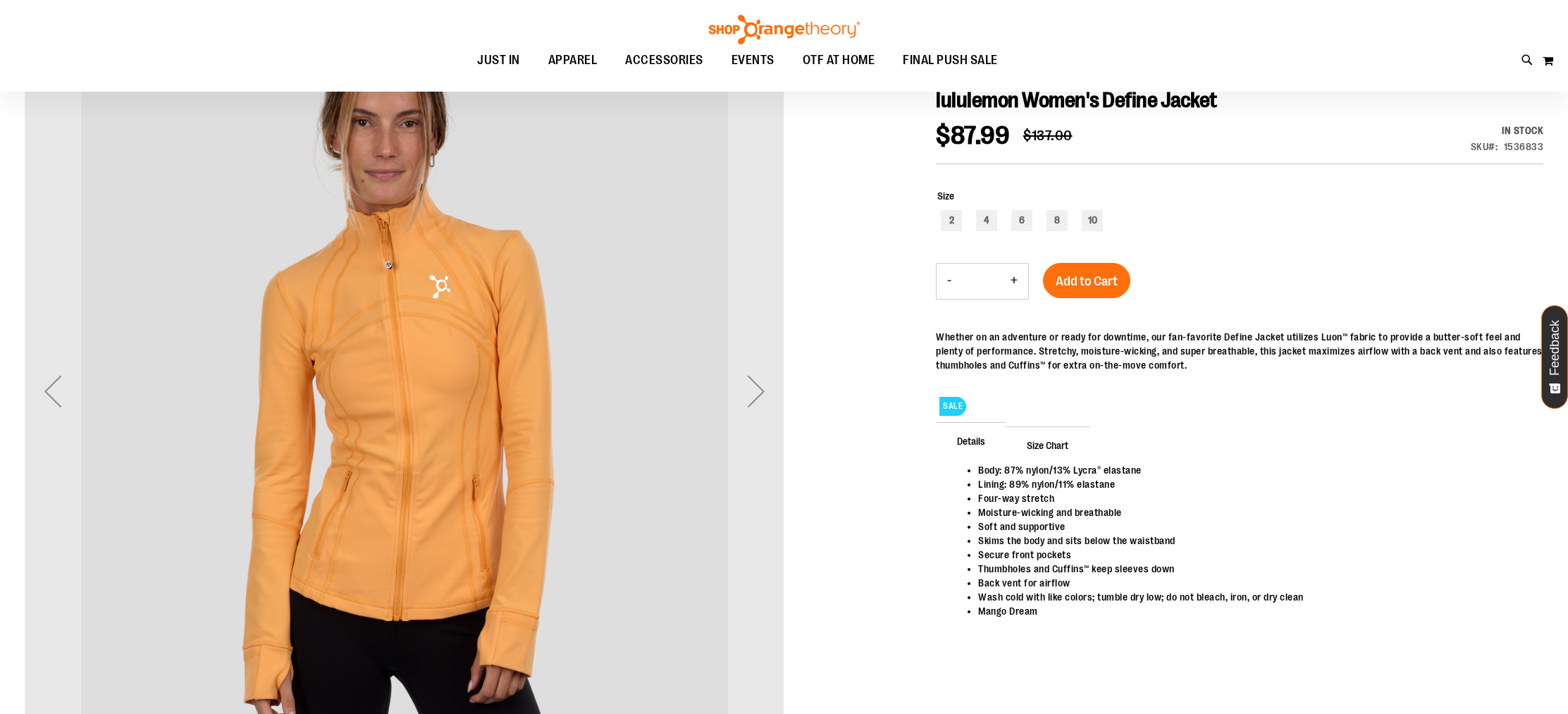
scroll to position [201, 0]
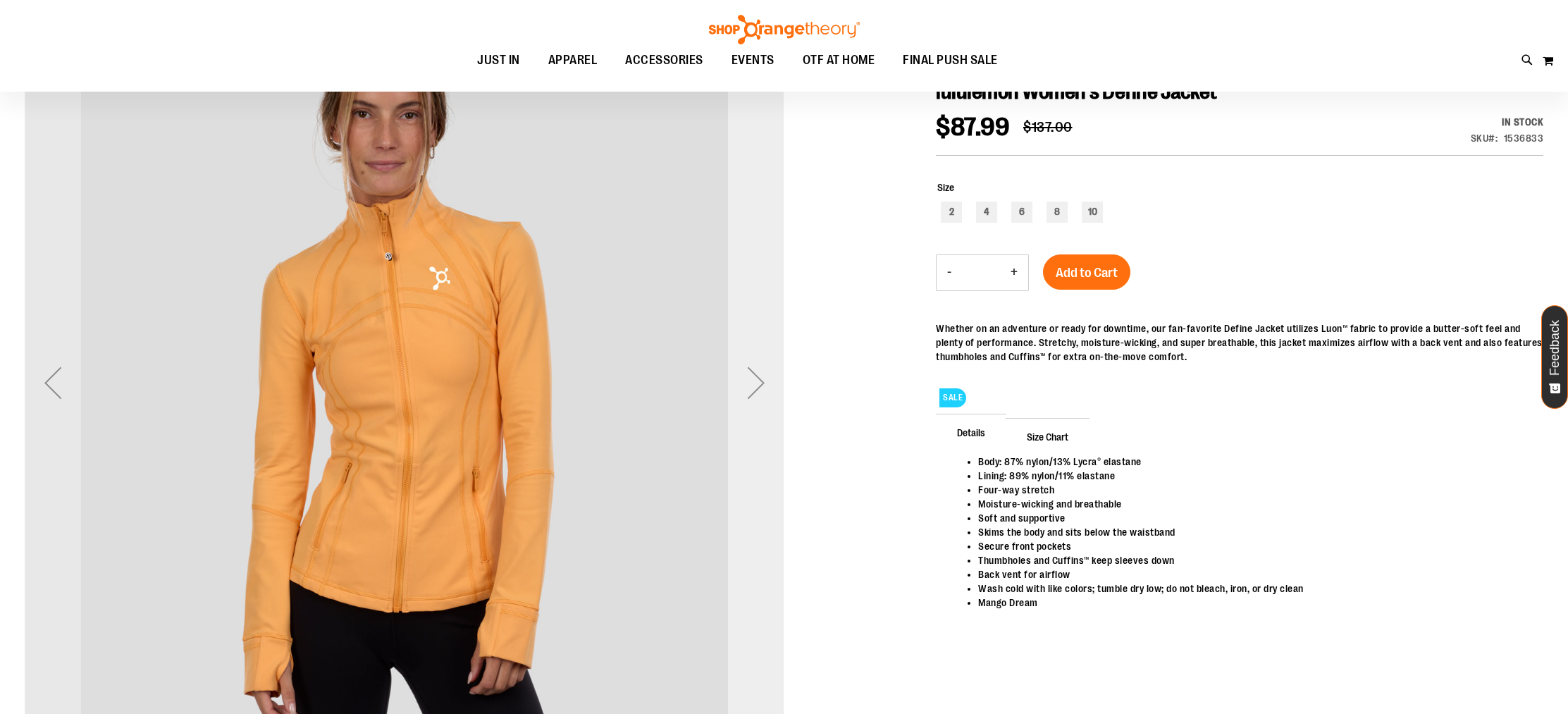
type input "**********"
click at [760, 377] on div "Next" at bounding box center [756, 383] width 57 height 57
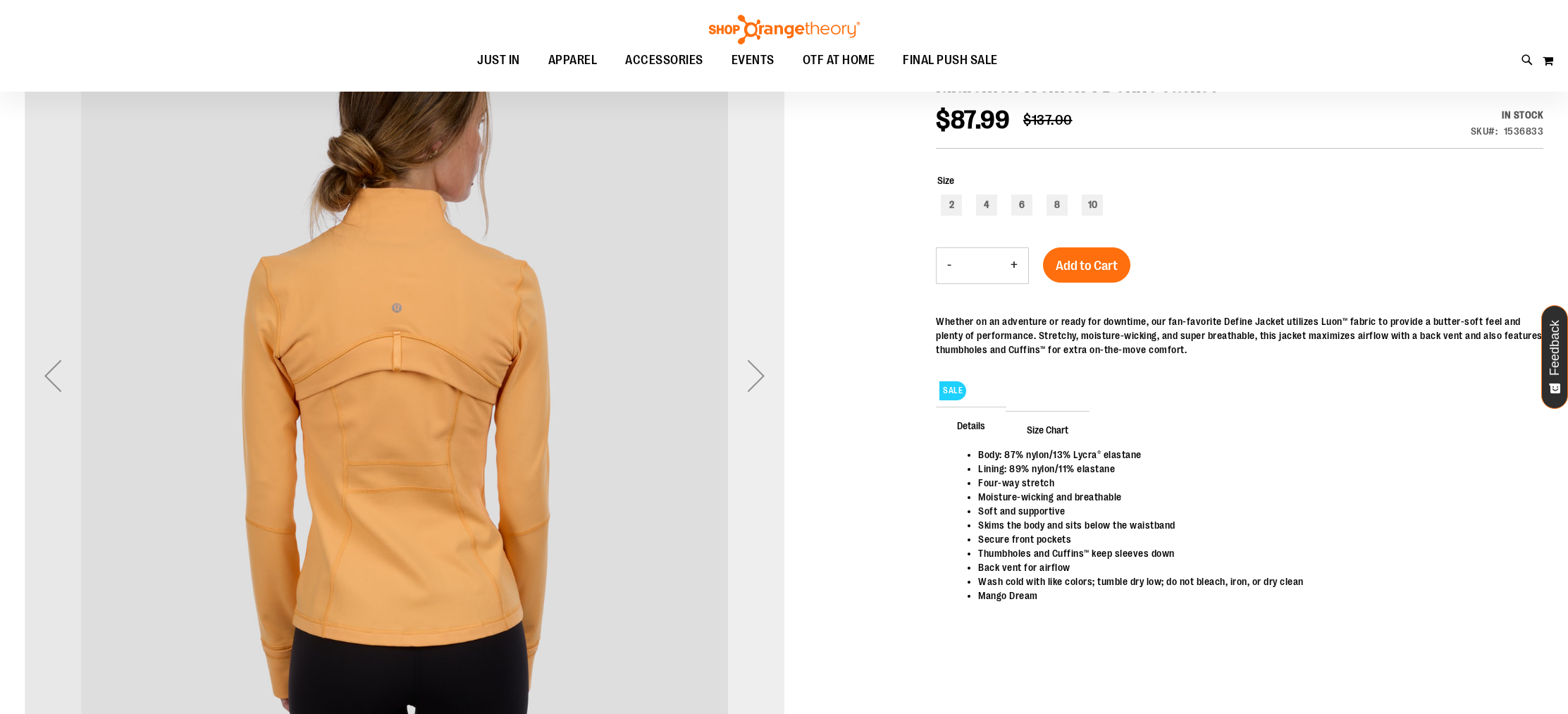
click at [760, 377] on div "Next" at bounding box center [756, 376] width 57 height 57
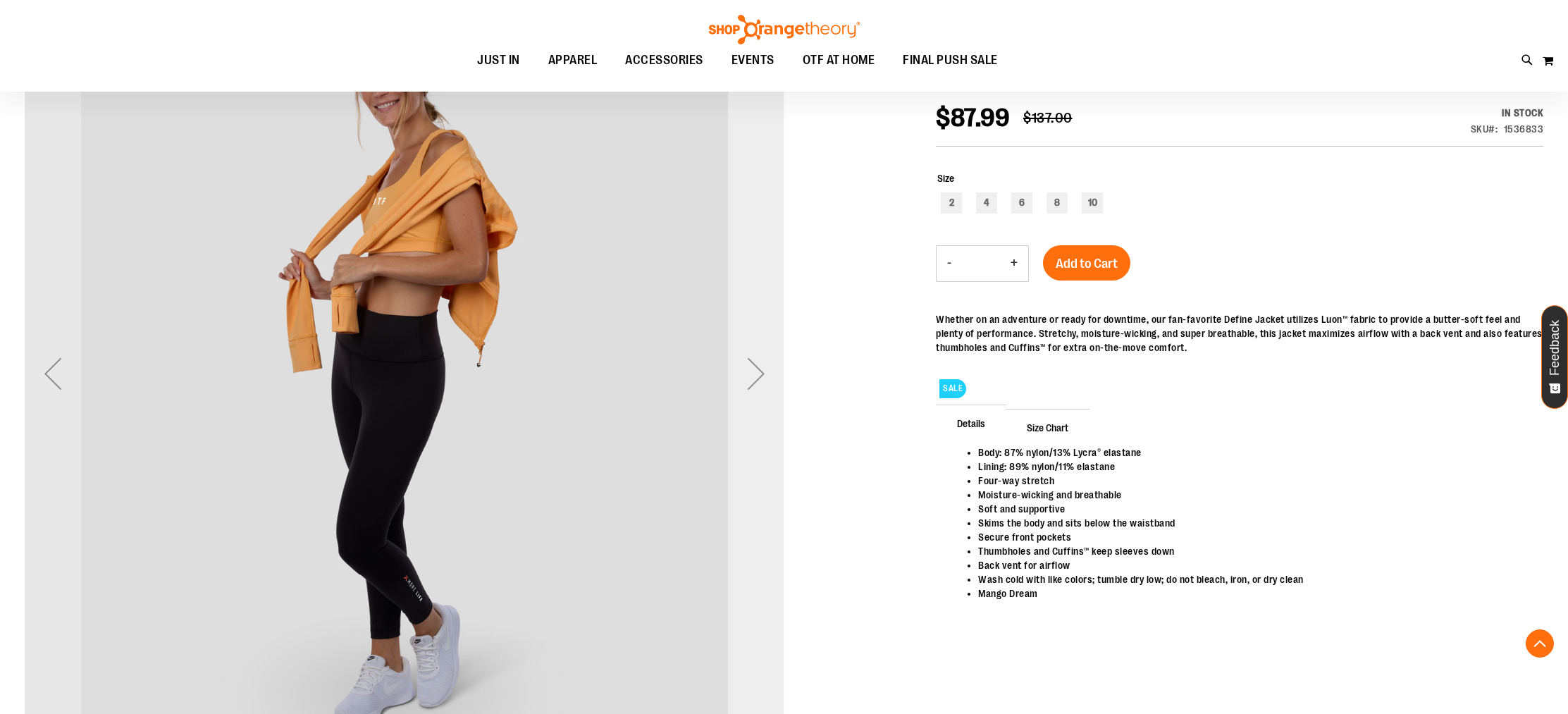
click at [760, 377] on div "Next" at bounding box center [756, 373] width 57 height 57
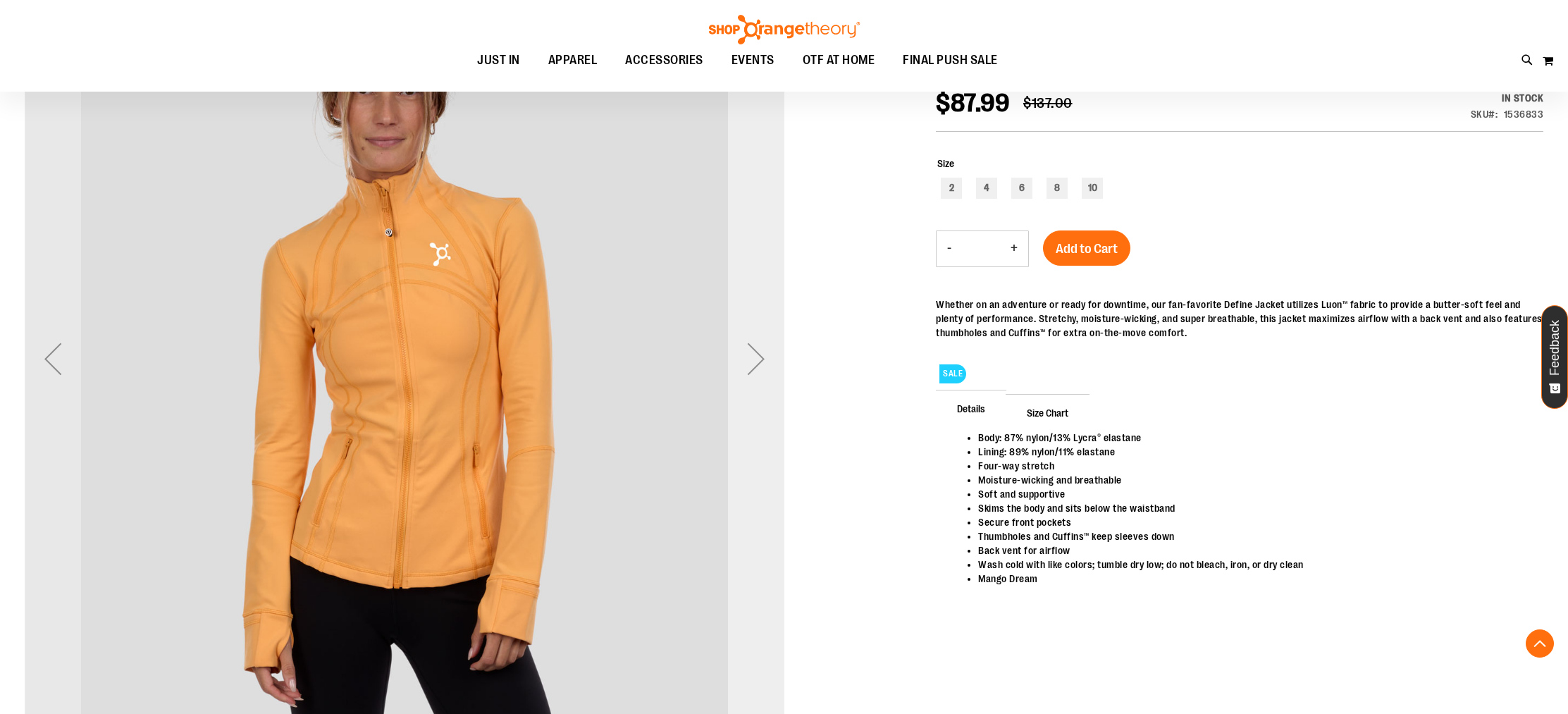
click at [760, 377] on div "Next" at bounding box center [756, 358] width 57 height 57
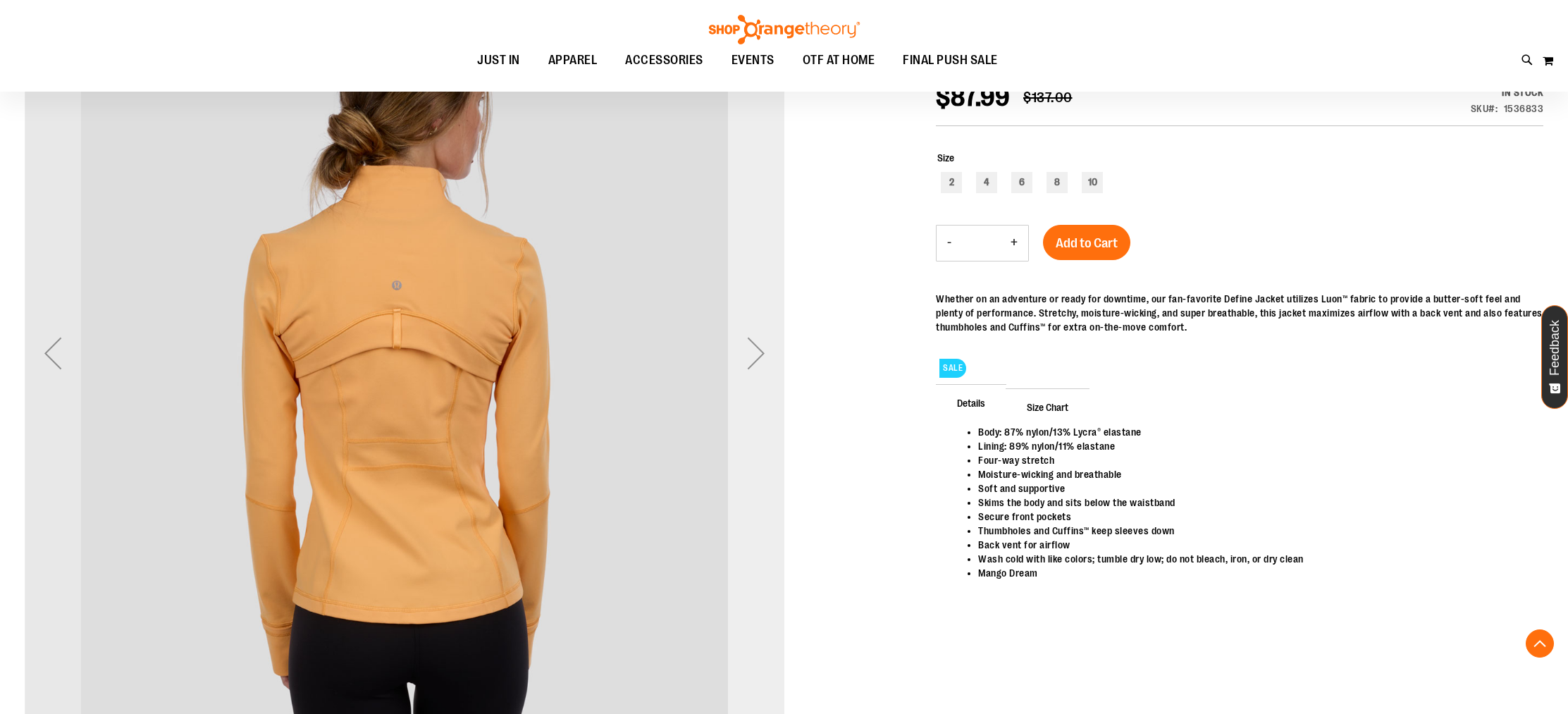
click at [759, 376] on div "Next" at bounding box center [756, 353] width 57 height 57
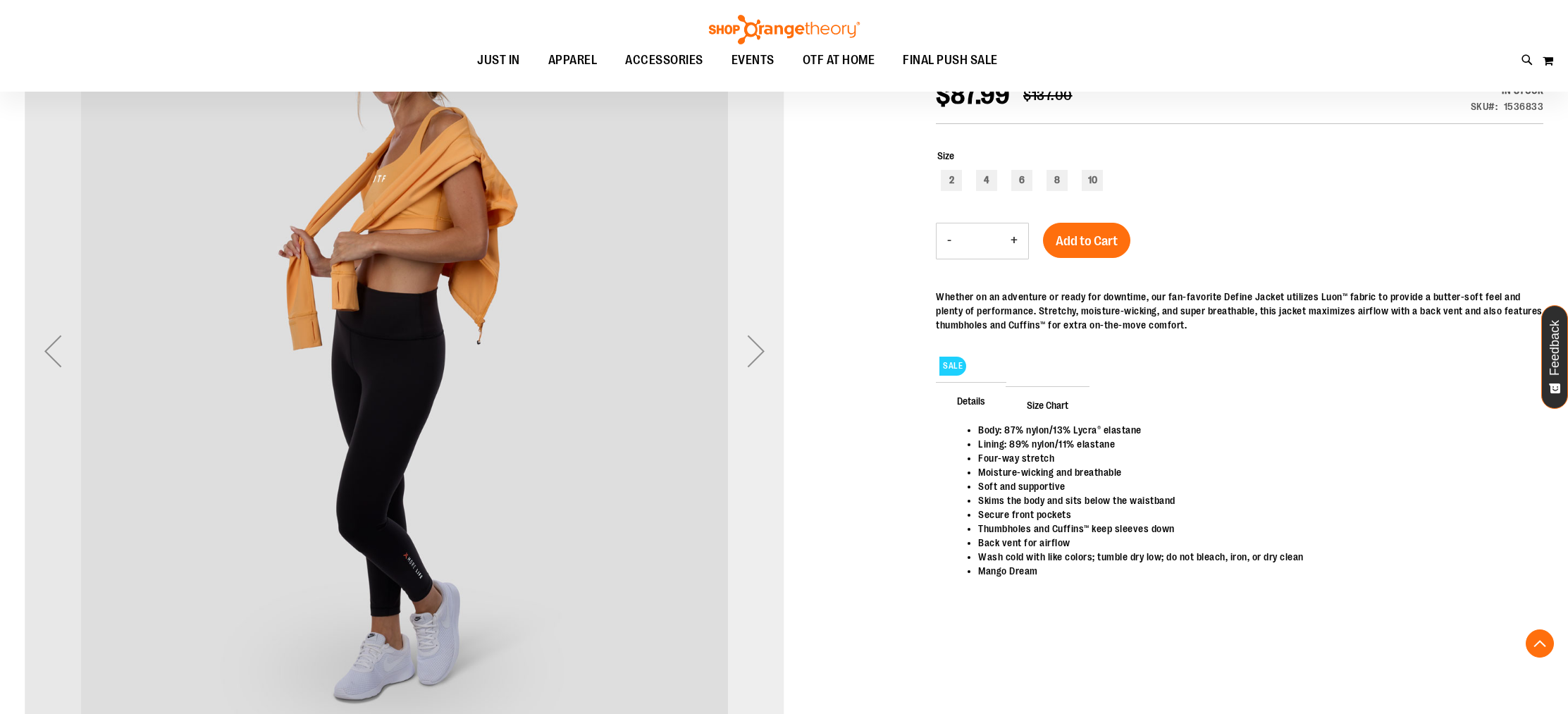
click at [752, 372] on div "Next" at bounding box center [756, 351] width 57 height 57
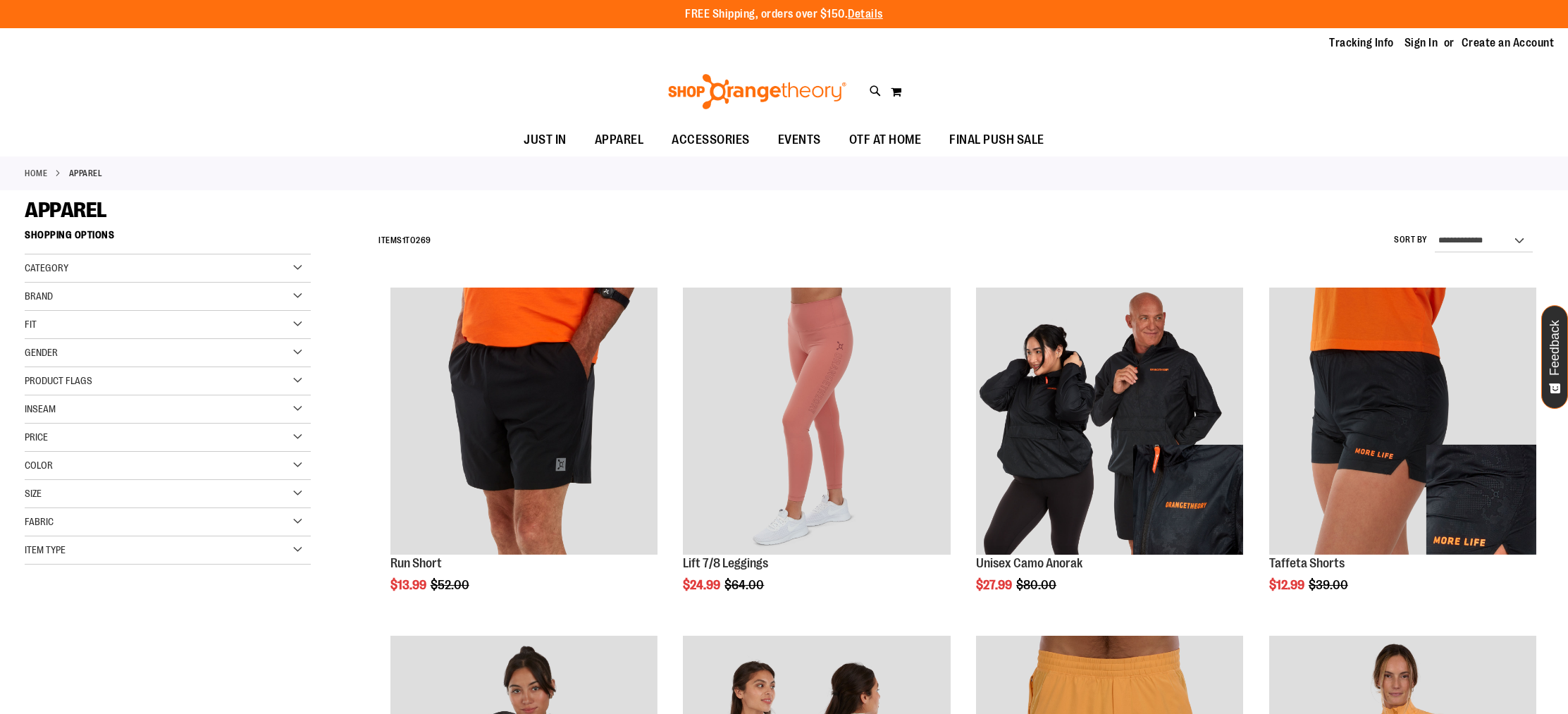
scroll to position [591, 0]
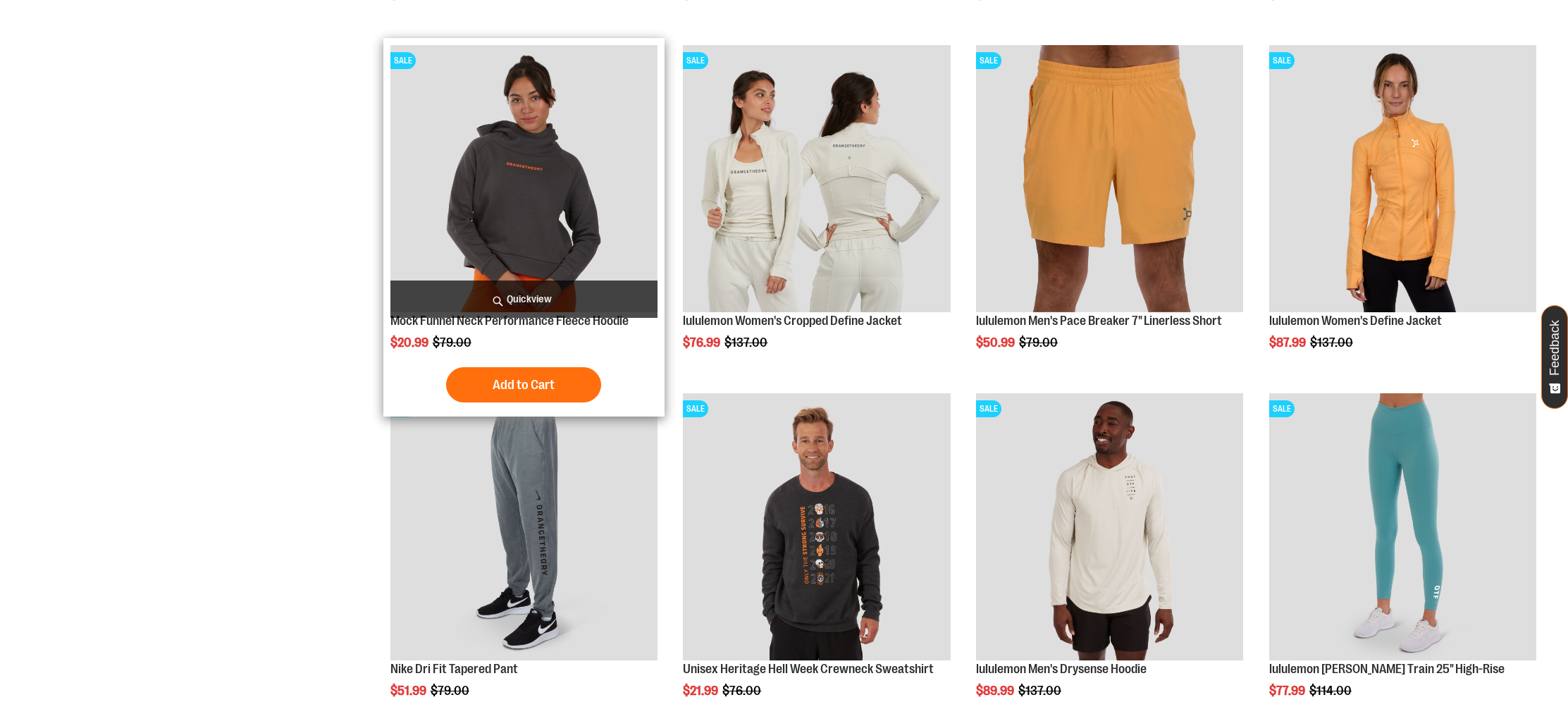
type input "**********"
click at [487, 194] on img "product" at bounding box center [524, 178] width 267 height 267
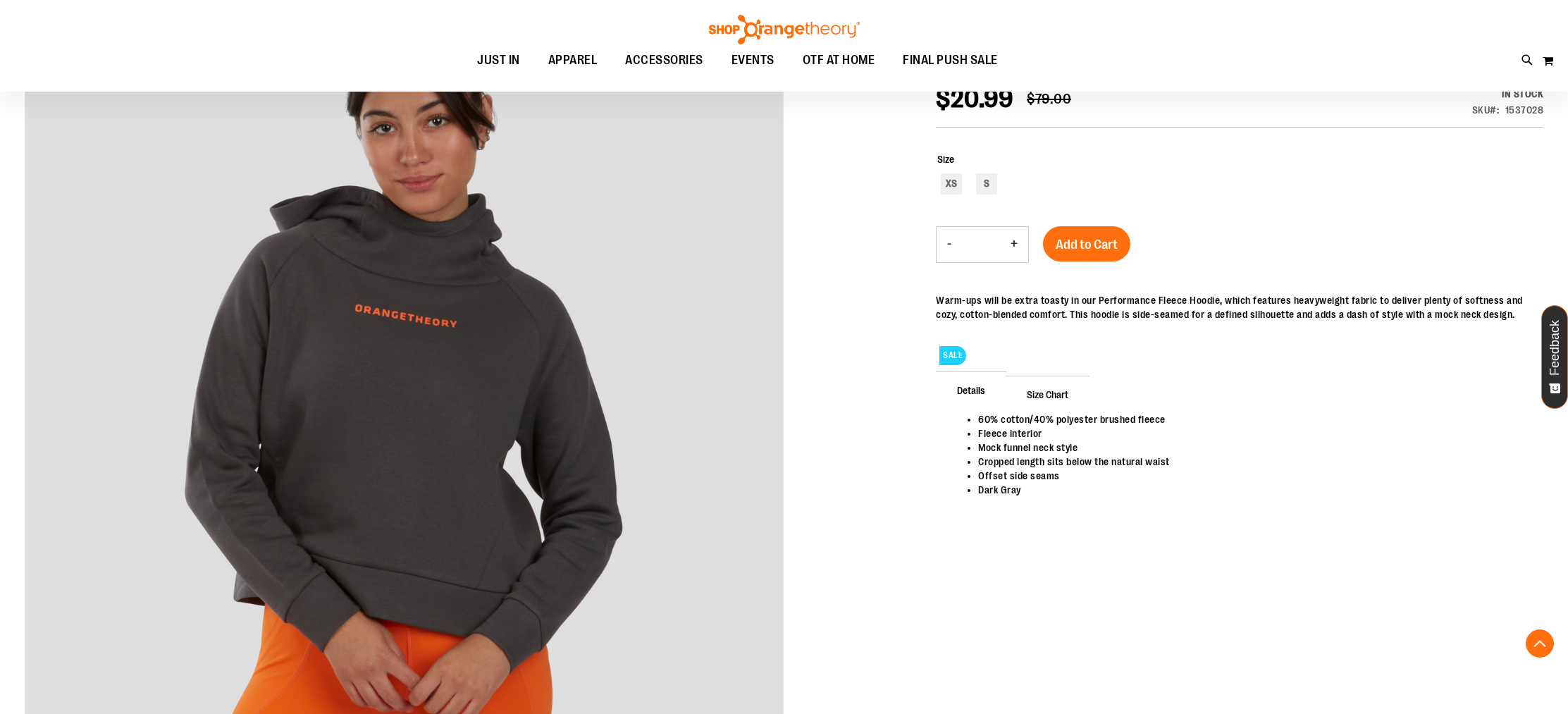
scroll to position [229, 0]
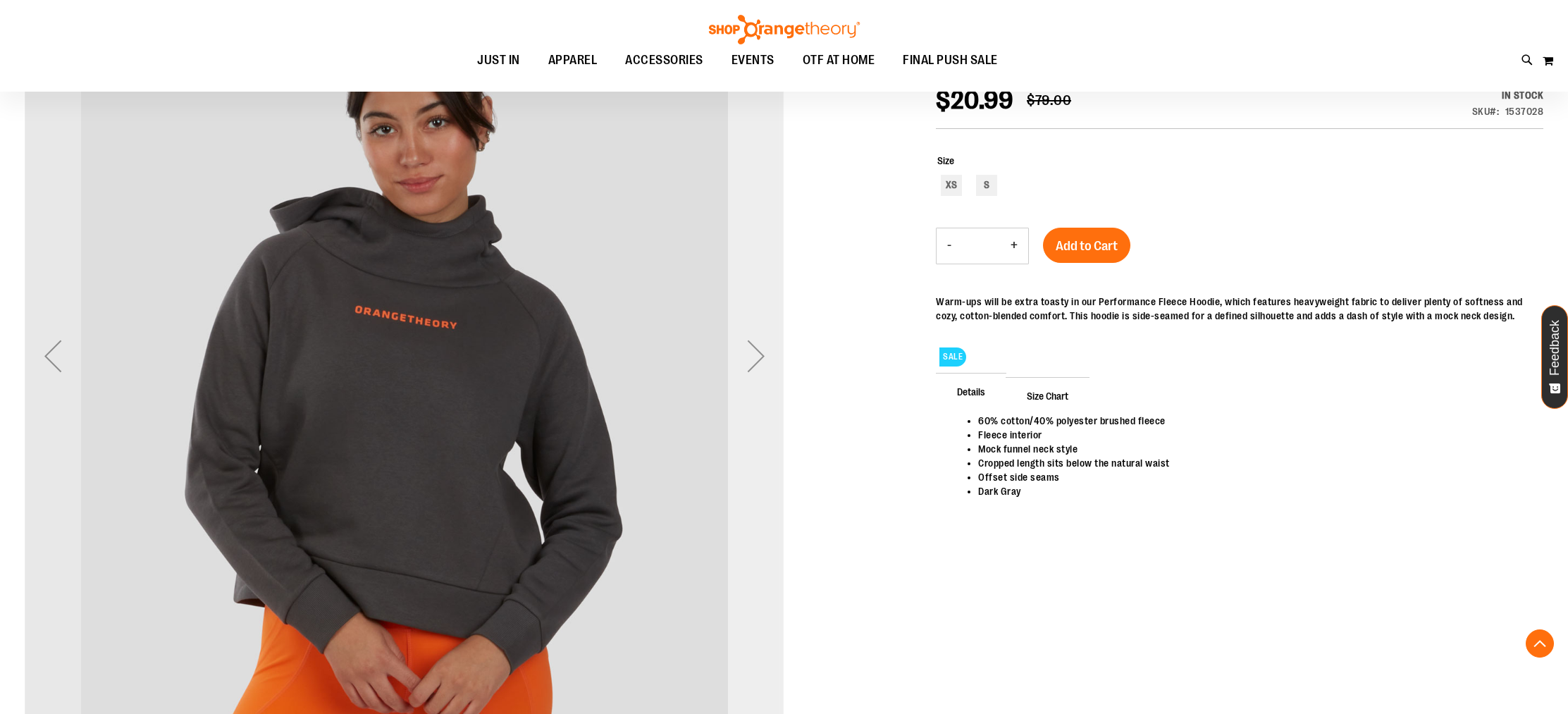
type input "**********"
click at [775, 367] on div "Next" at bounding box center [756, 356] width 57 height 57
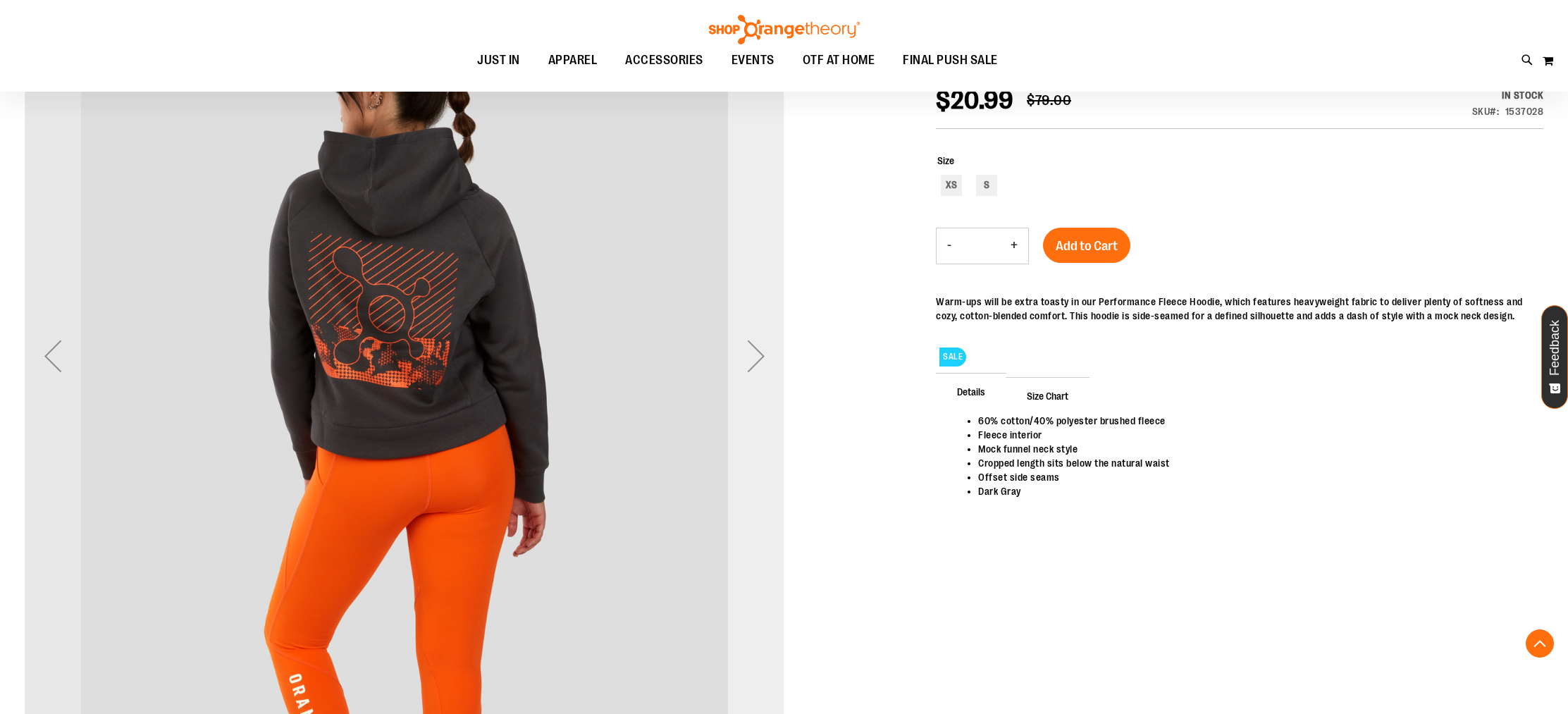
click at [775, 367] on div "Next" at bounding box center [756, 356] width 57 height 57
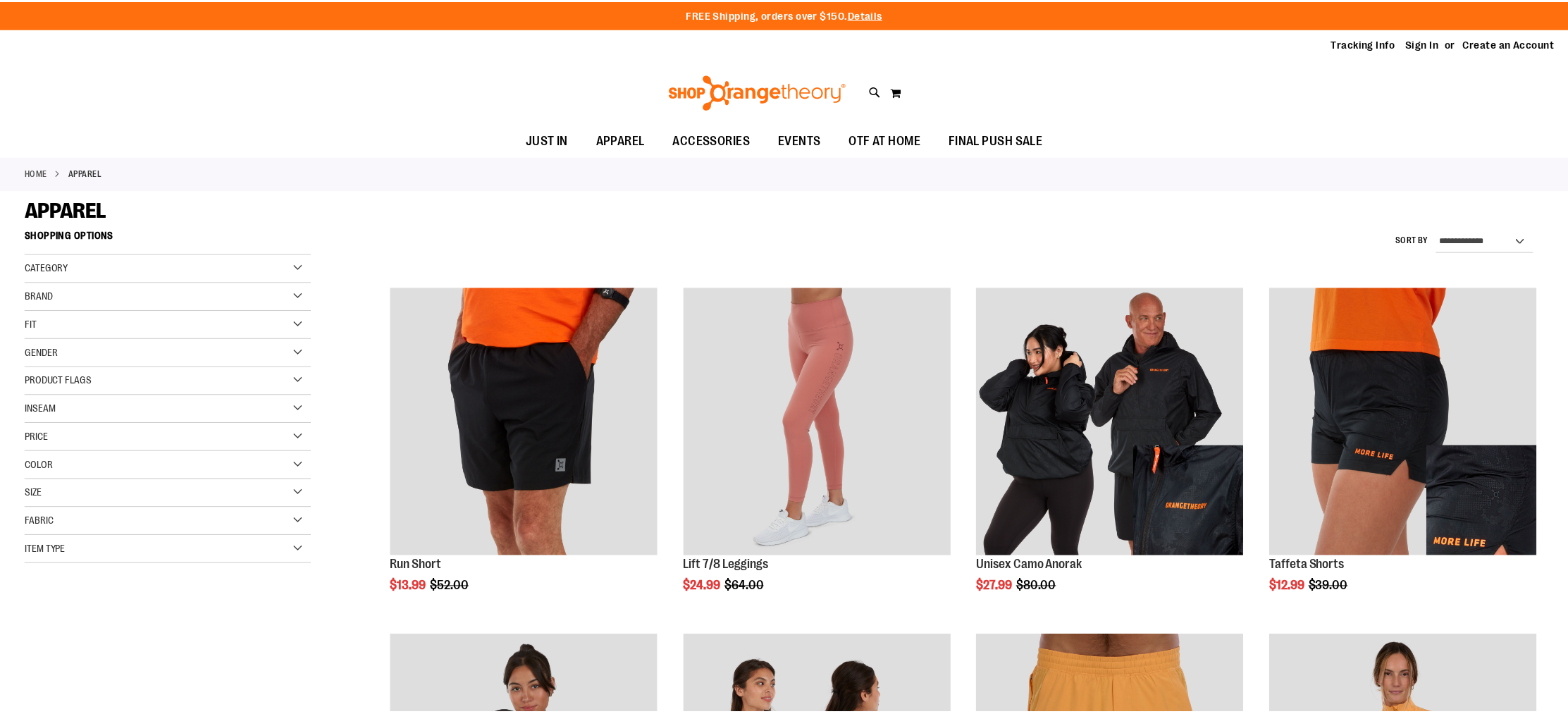
scroll to position [591, 0]
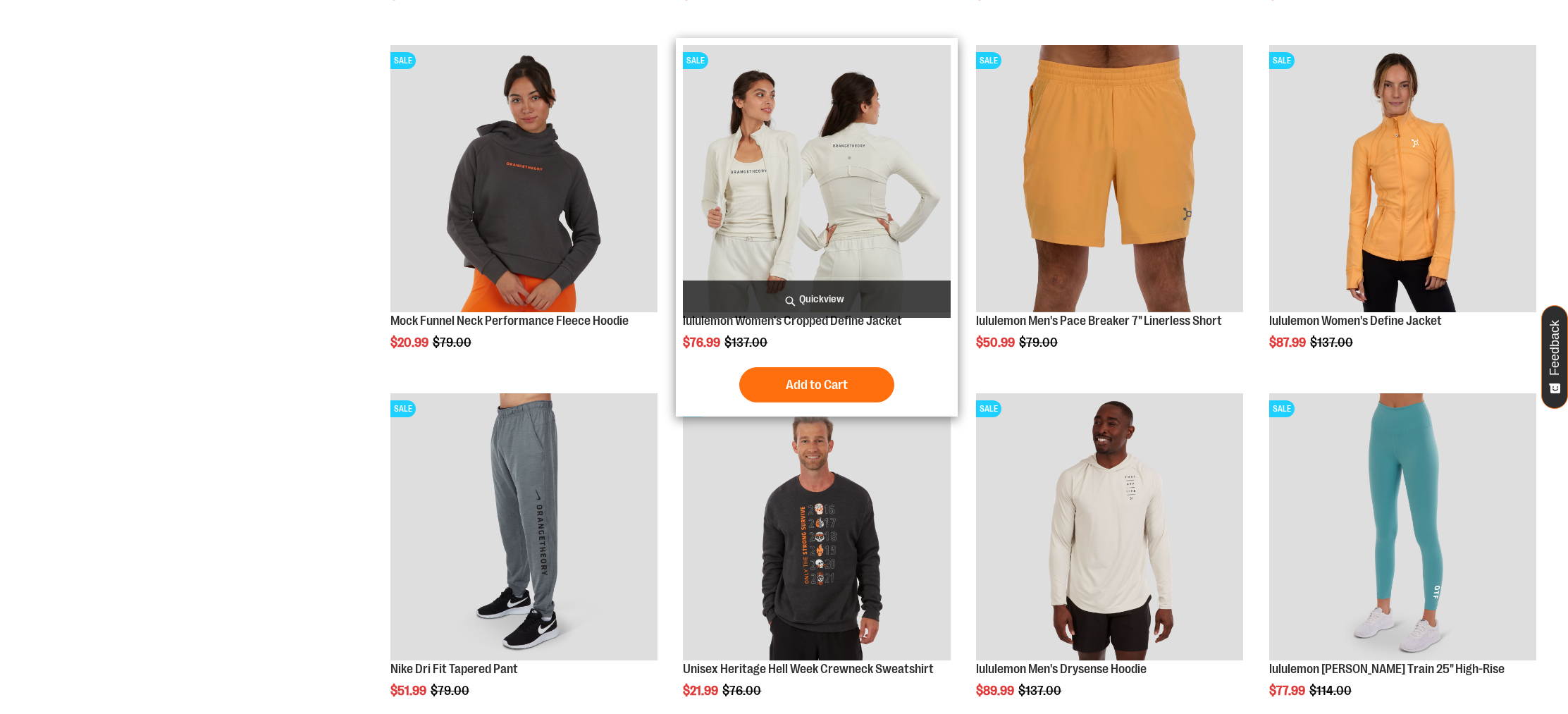
type input "**********"
click at [821, 204] on img "product" at bounding box center [816, 178] width 267 height 267
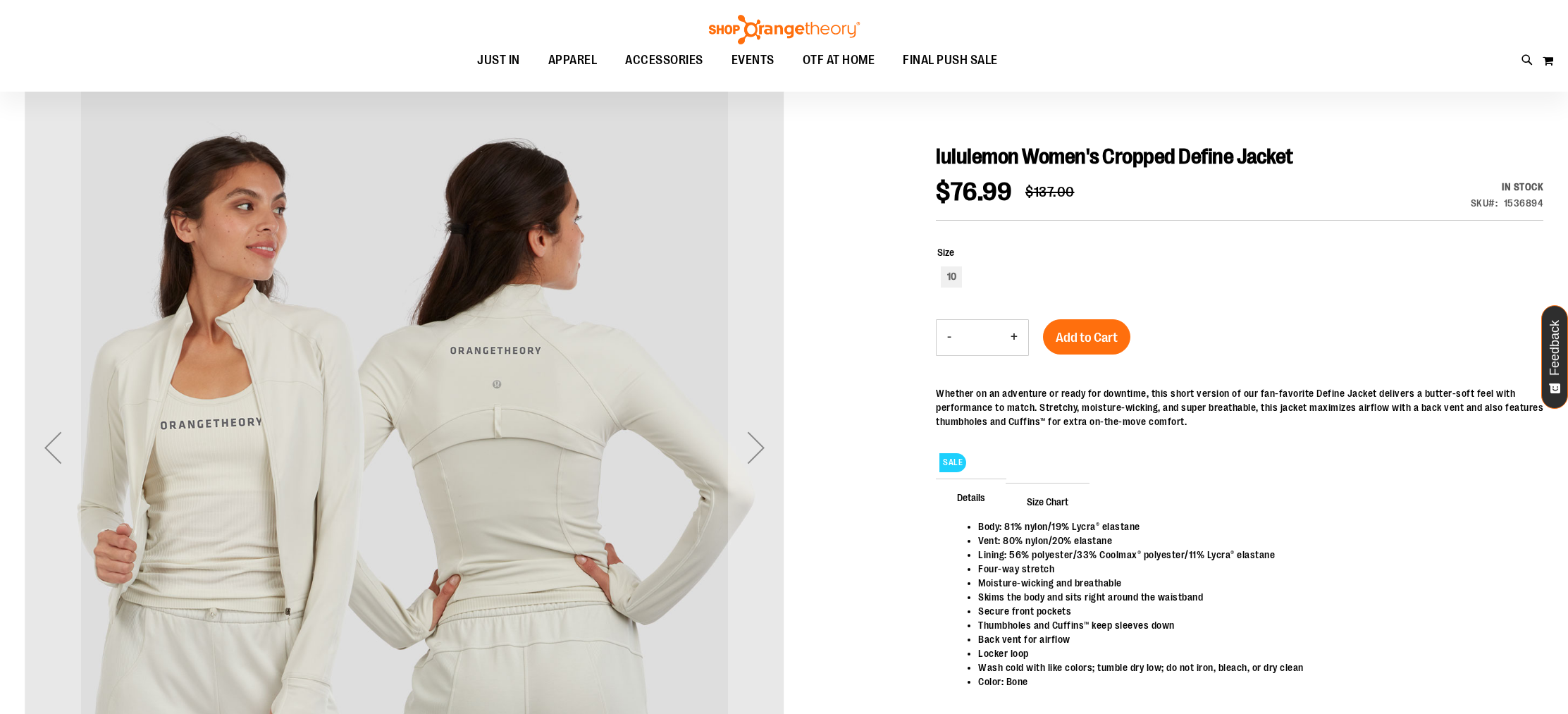
scroll to position [135, 0]
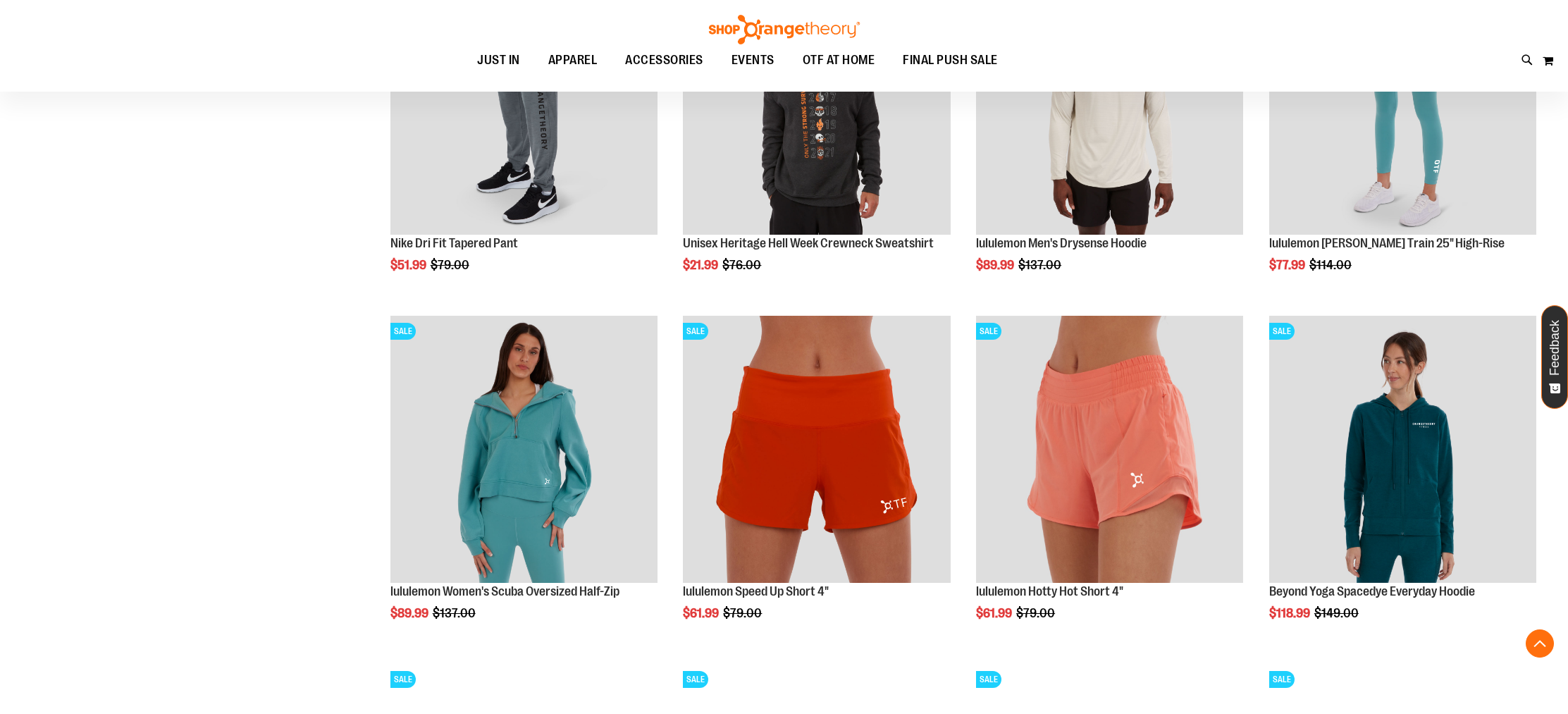
scroll to position [870, 0]
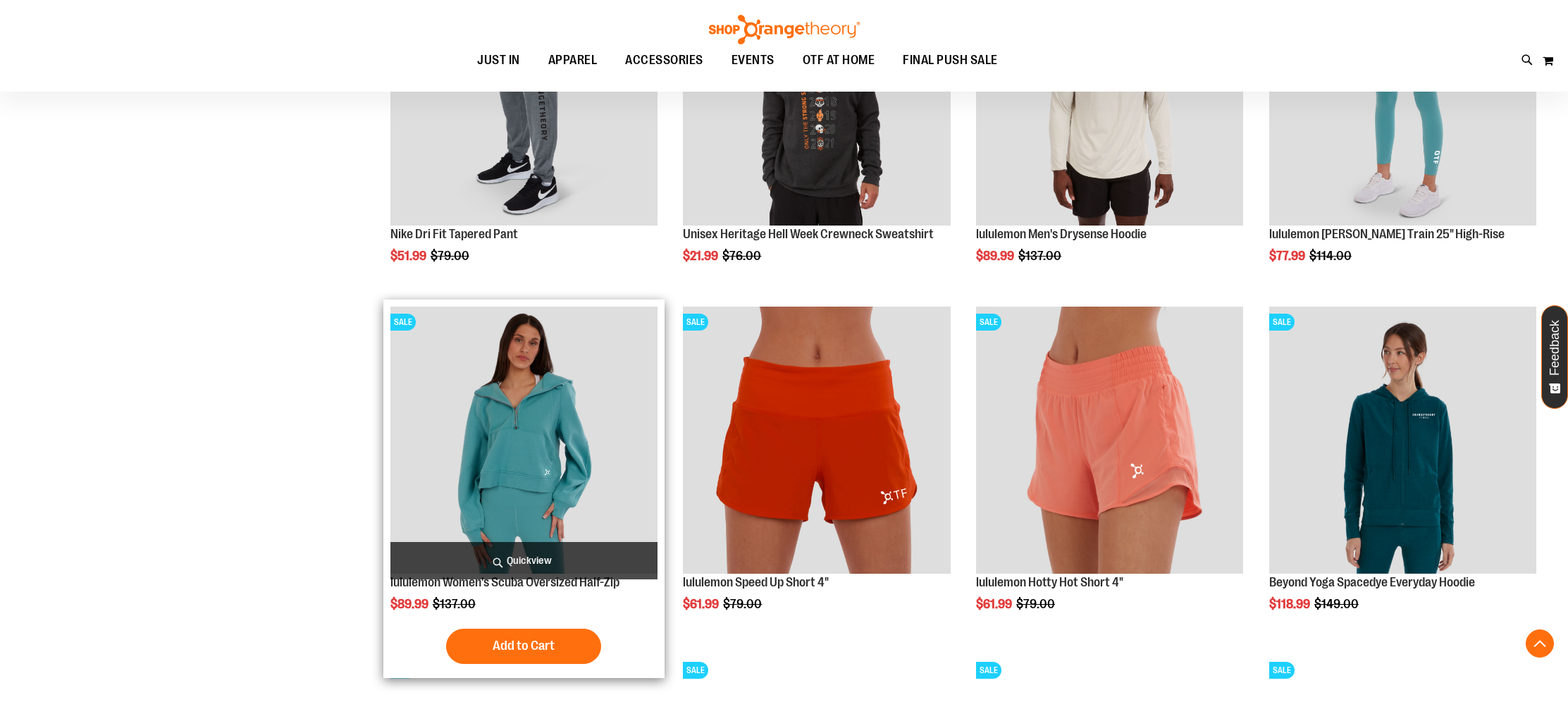
type input "**********"
drag, startPoint x: 577, startPoint y: 364, endPoint x: 571, endPoint y: 359, distance: 7.8
click at [576, 364] on img "product" at bounding box center [524, 440] width 267 height 267
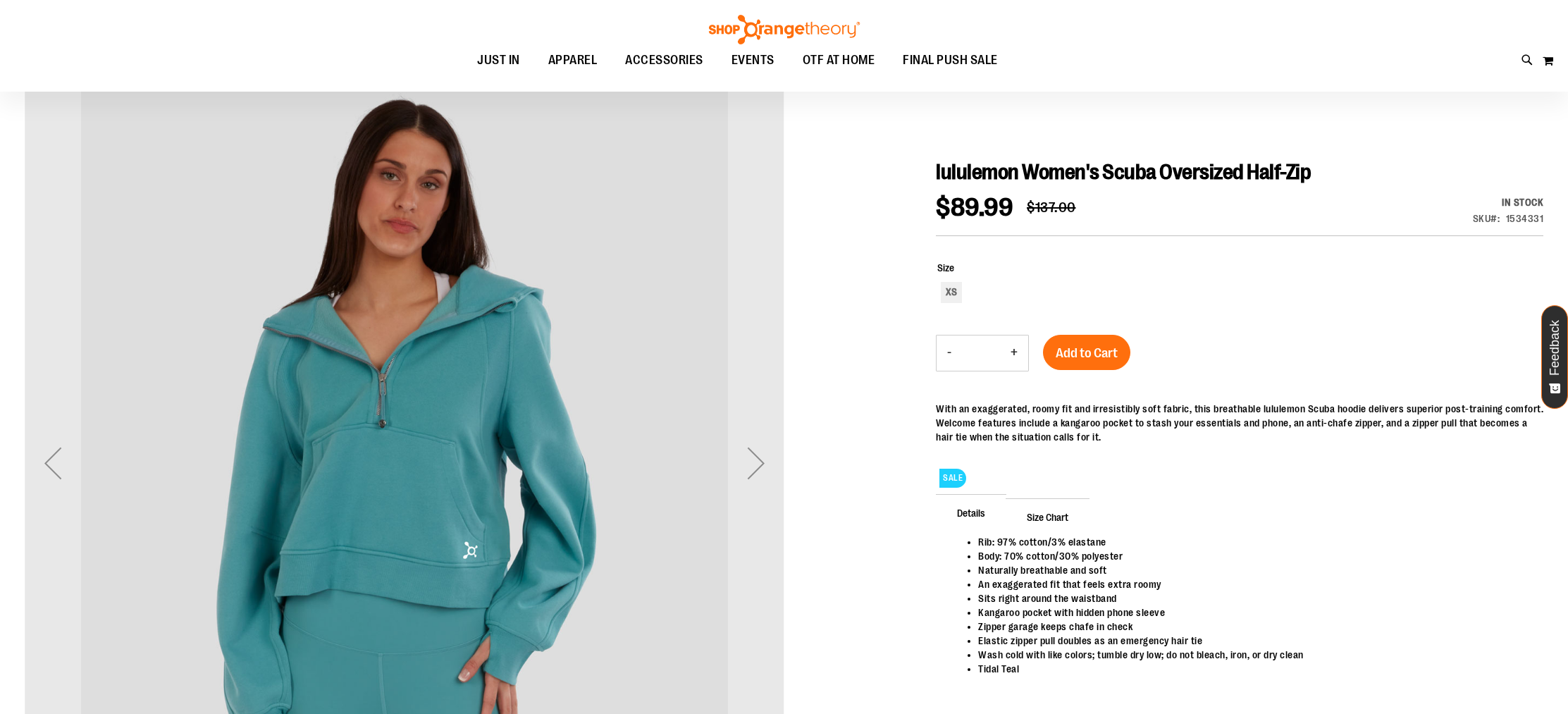
scroll to position [120, 0]
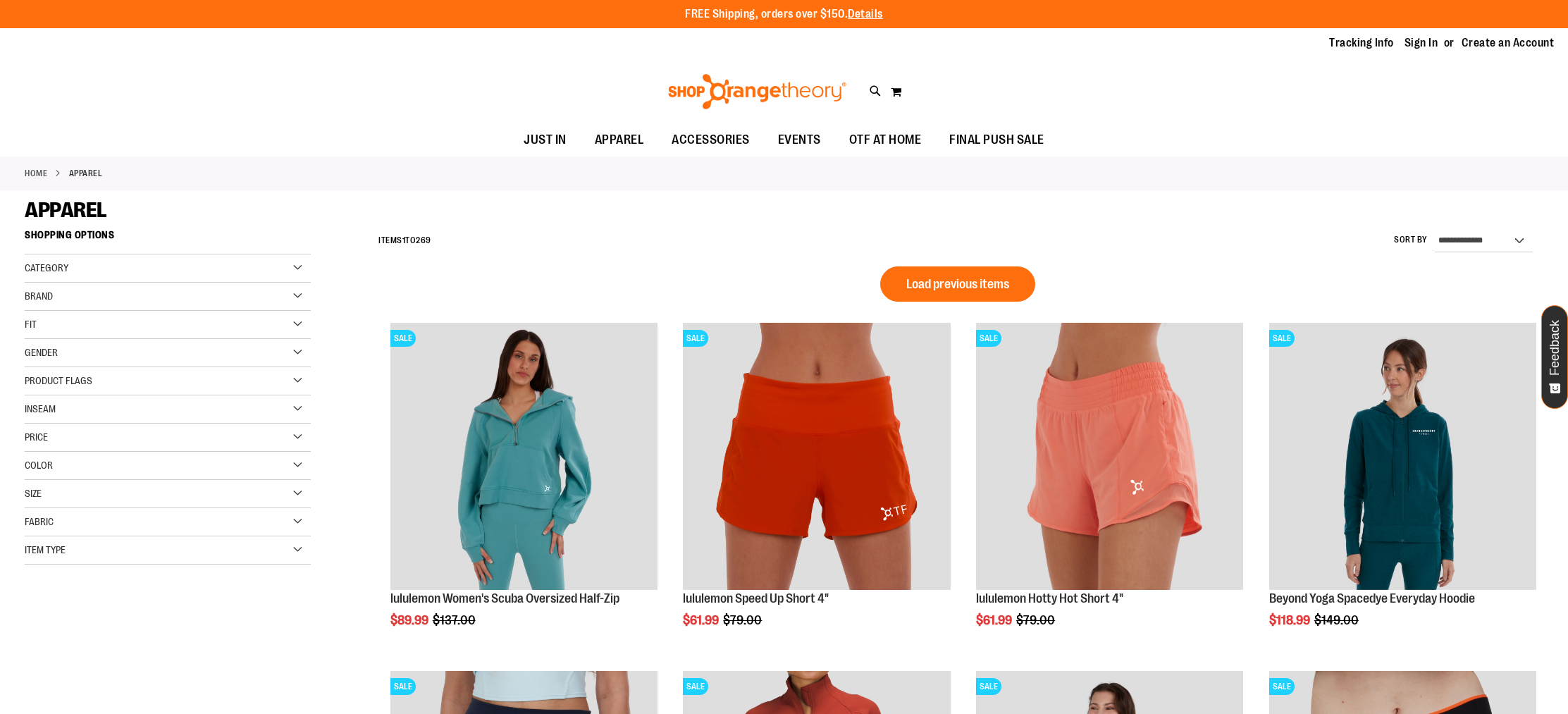
type input "**********"
click at [76, 499] on div "Size" at bounding box center [167, 494] width 286 height 28
click at [137, 536] on div "M" at bounding box center [139, 530] width 21 height 22
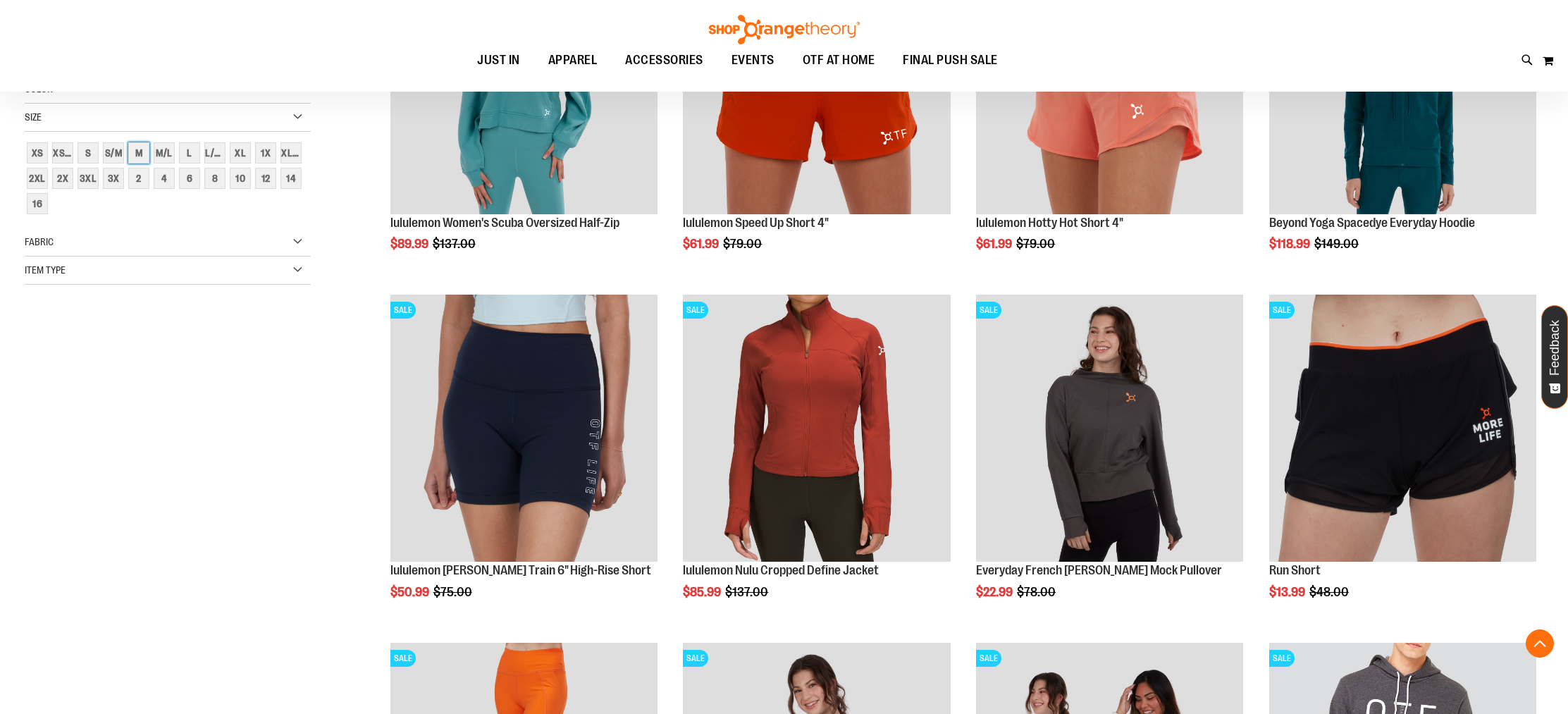
scroll to position [223, 0]
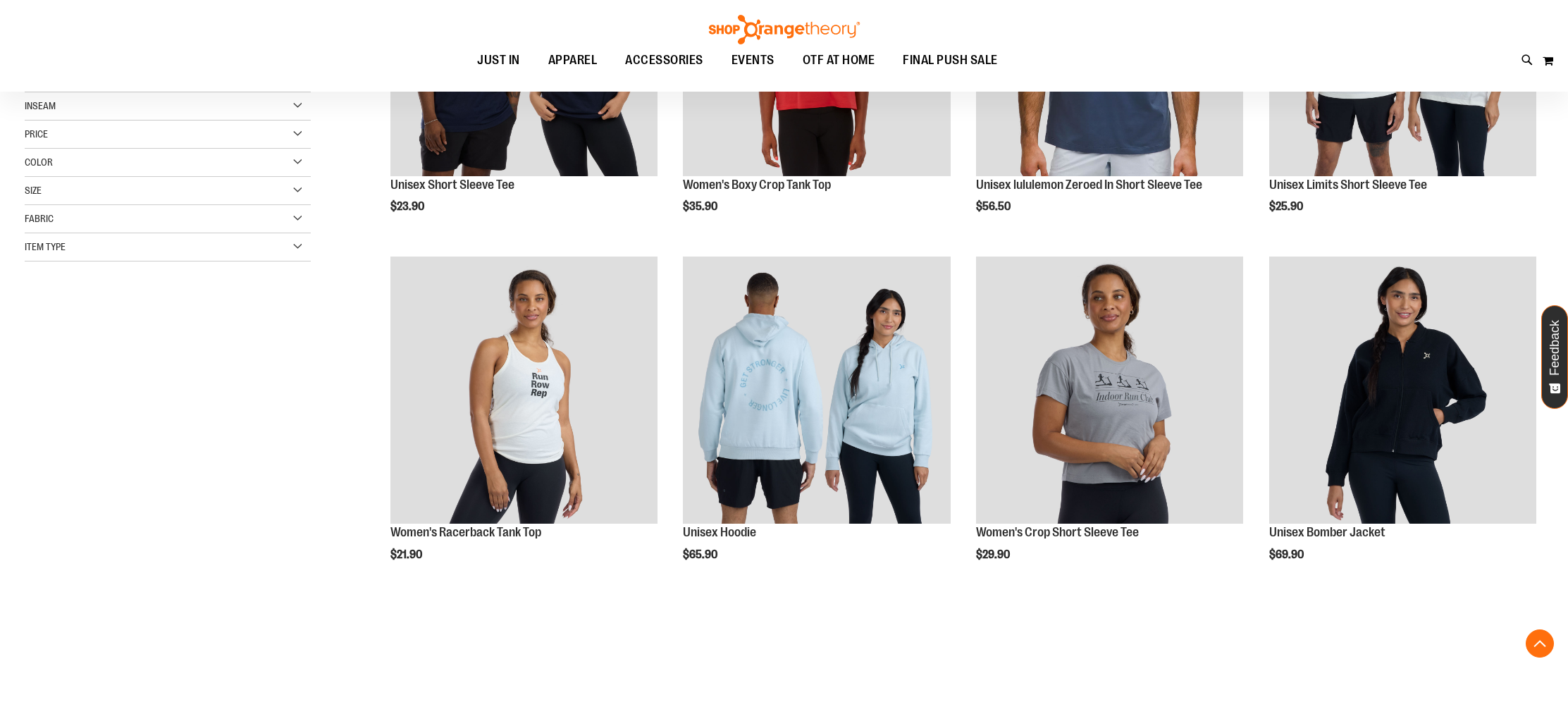
click at [193, 176] on div "Color" at bounding box center [167, 163] width 286 height 28
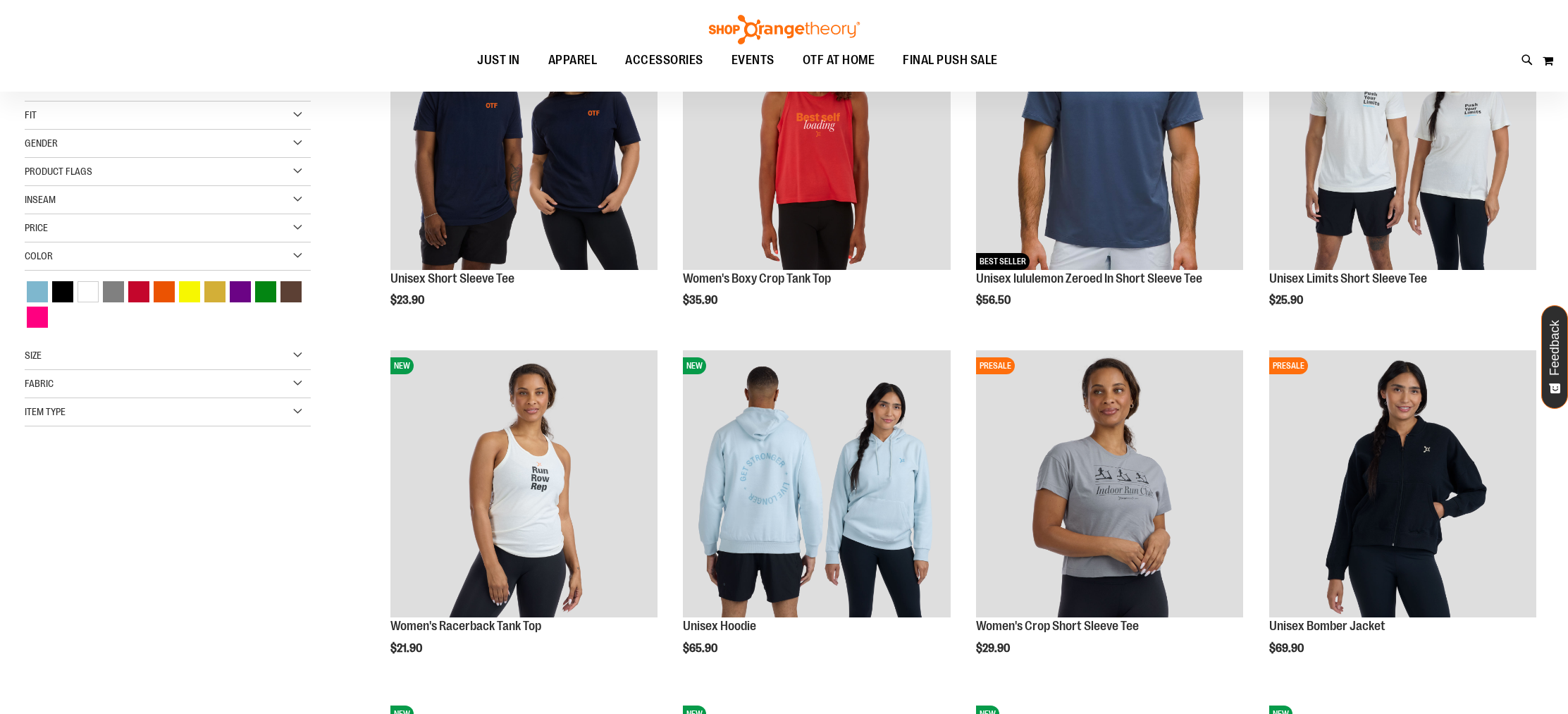
scroll to position [118, 0]
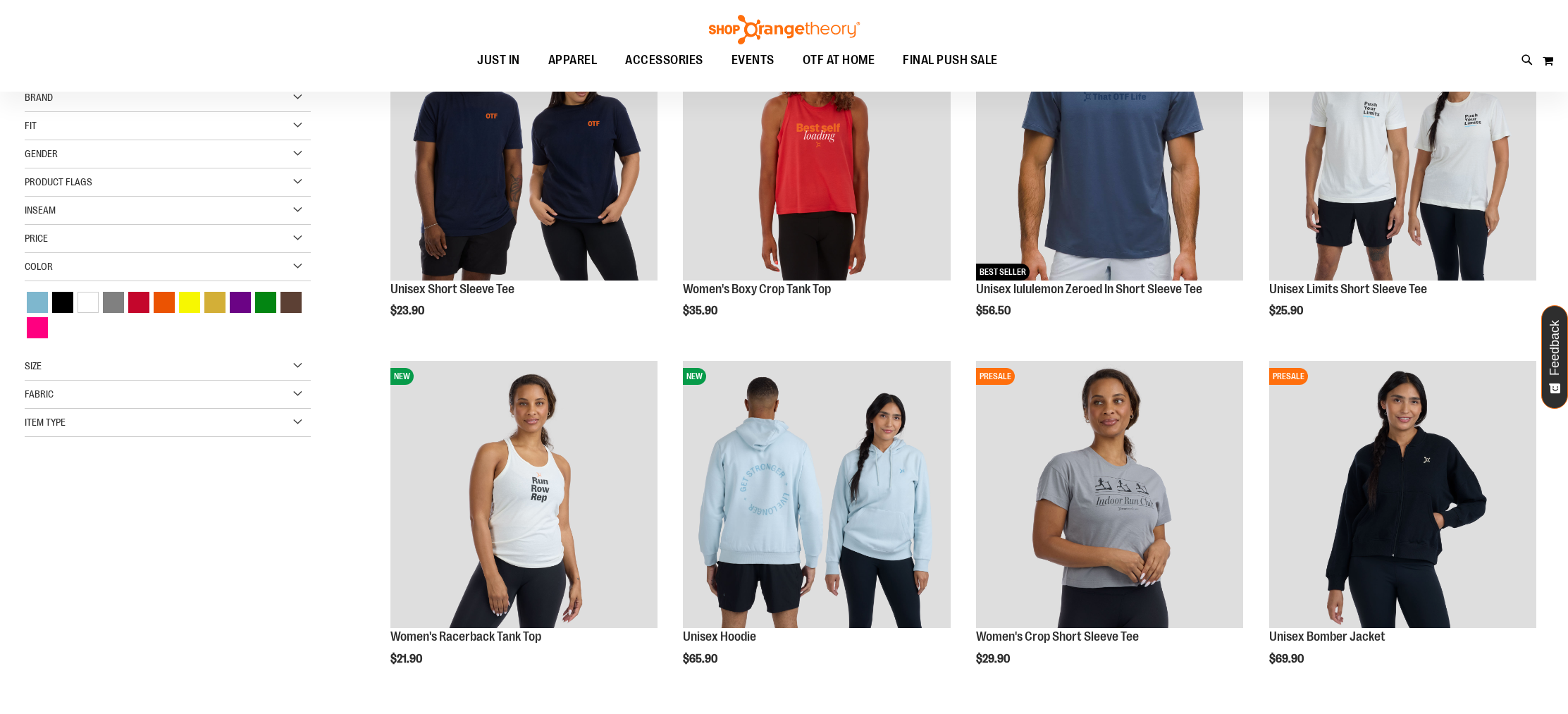
click at [136, 364] on div "Size" at bounding box center [167, 366] width 286 height 28
click at [195, 434] on div "6" at bounding box center [190, 427] width 21 height 22
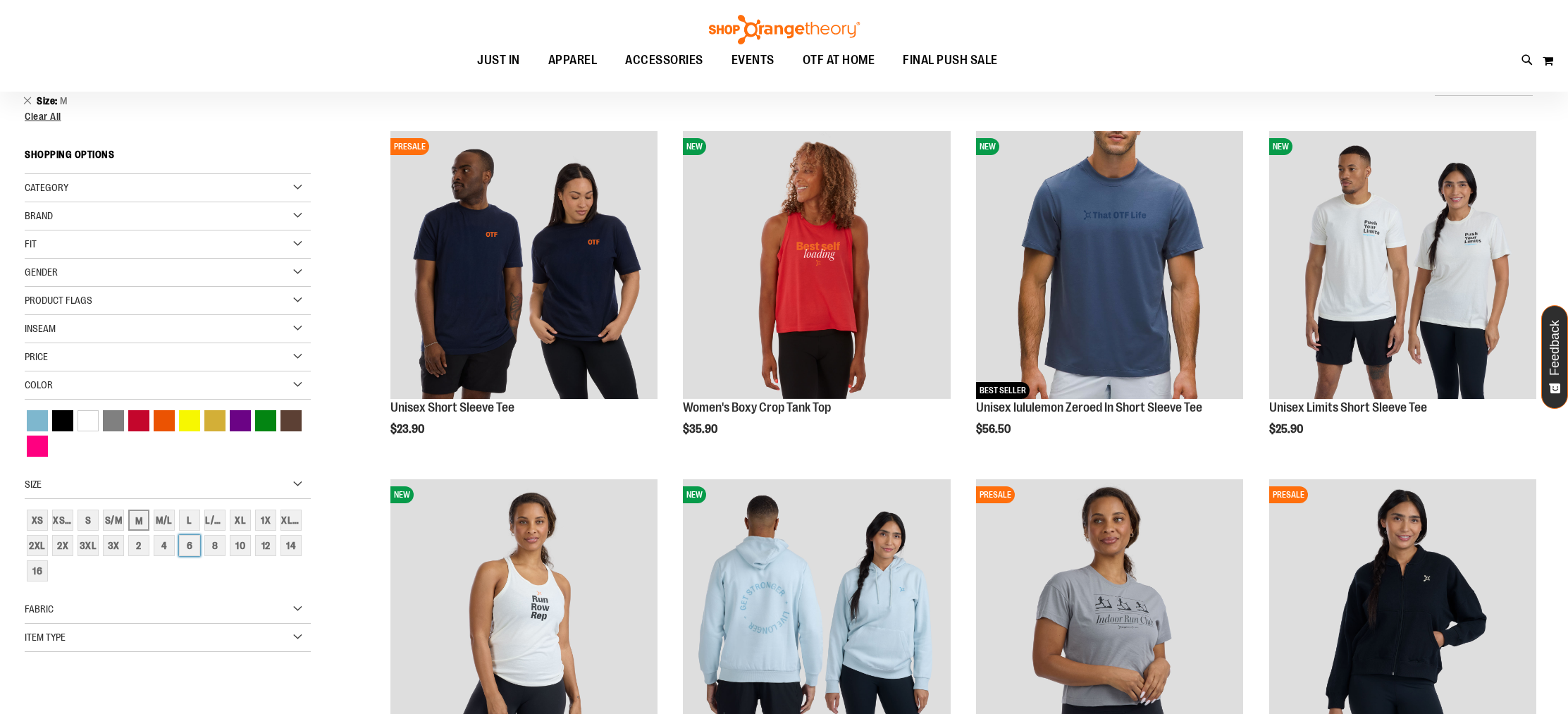
scroll to position [0, 0]
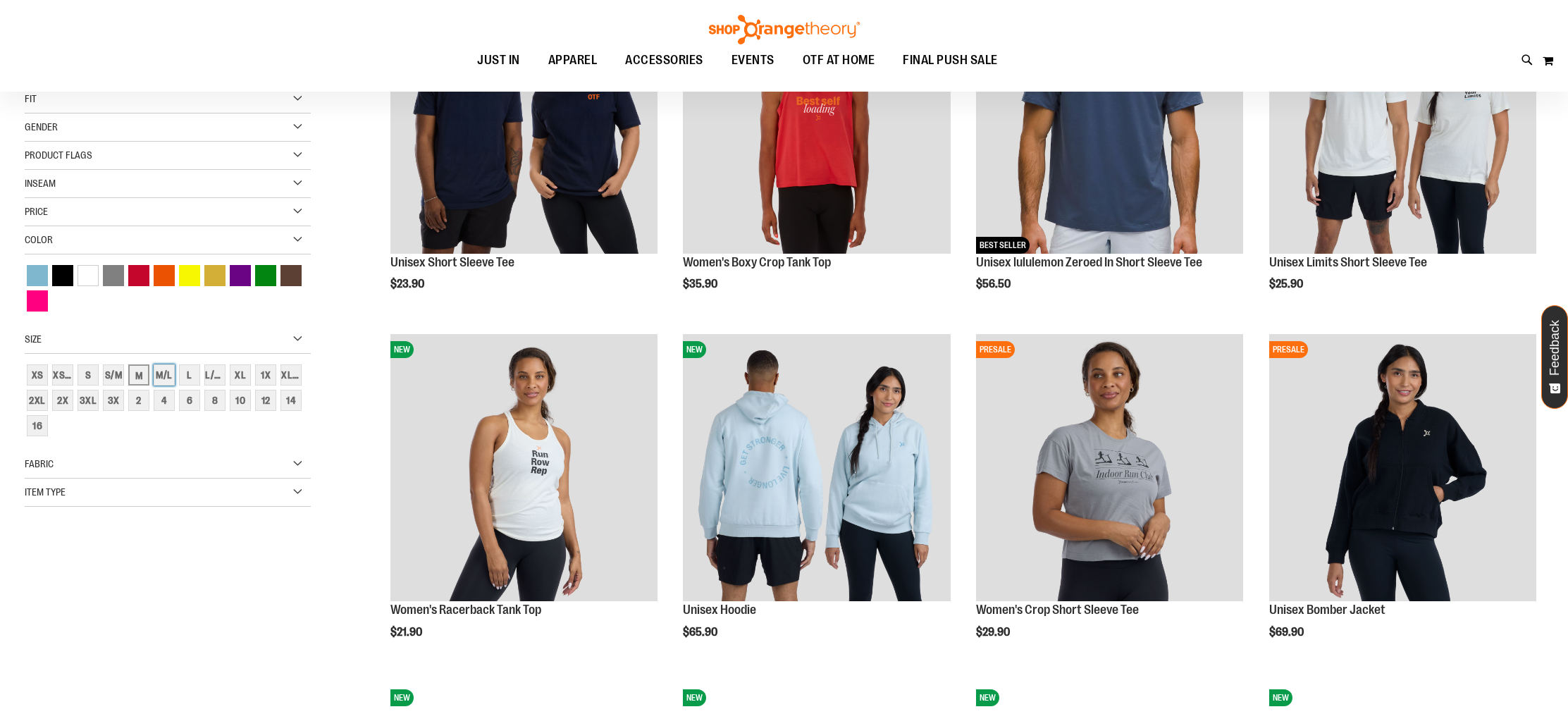
click at [161, 375] on div "M/L" at bounding box center [164, 375] width 21 height 22
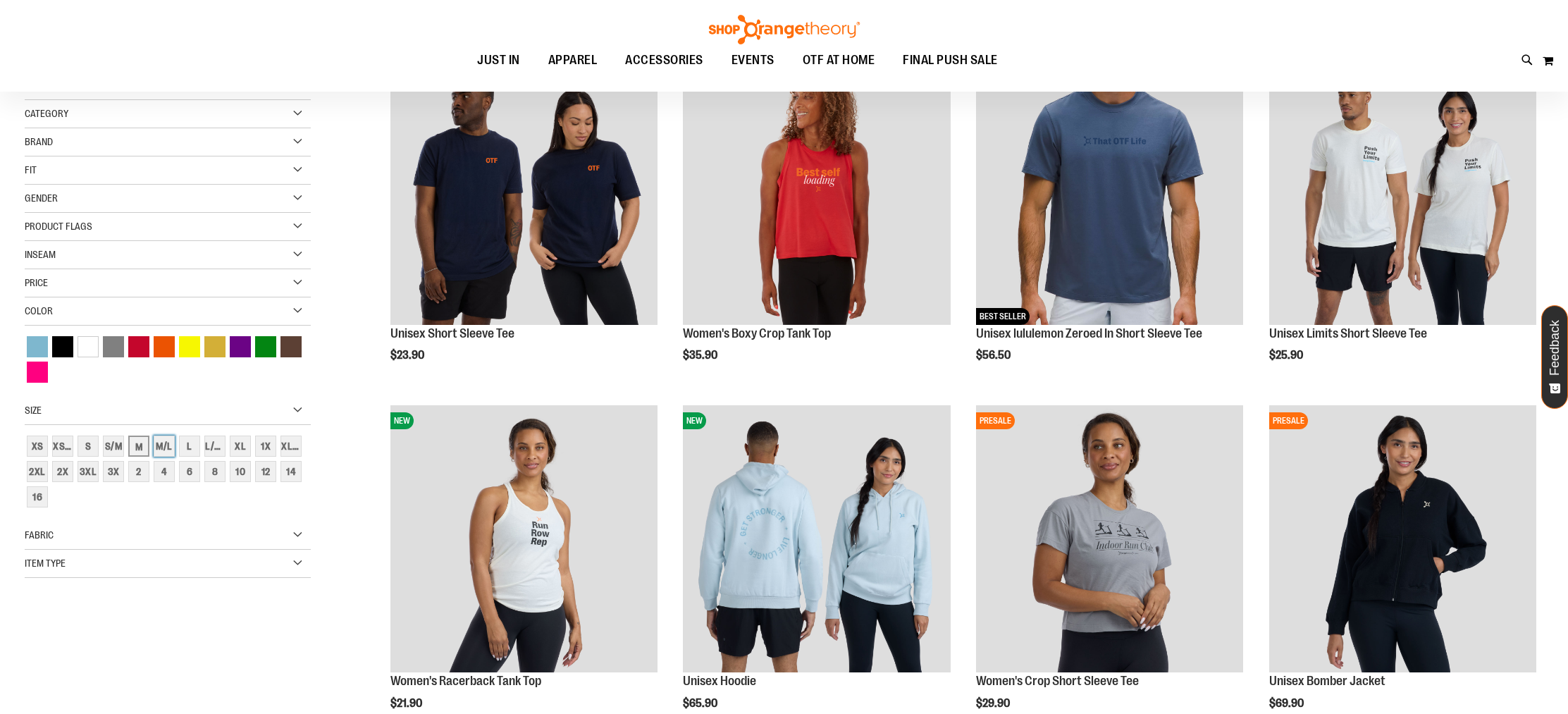
scroll to position [79, 0]
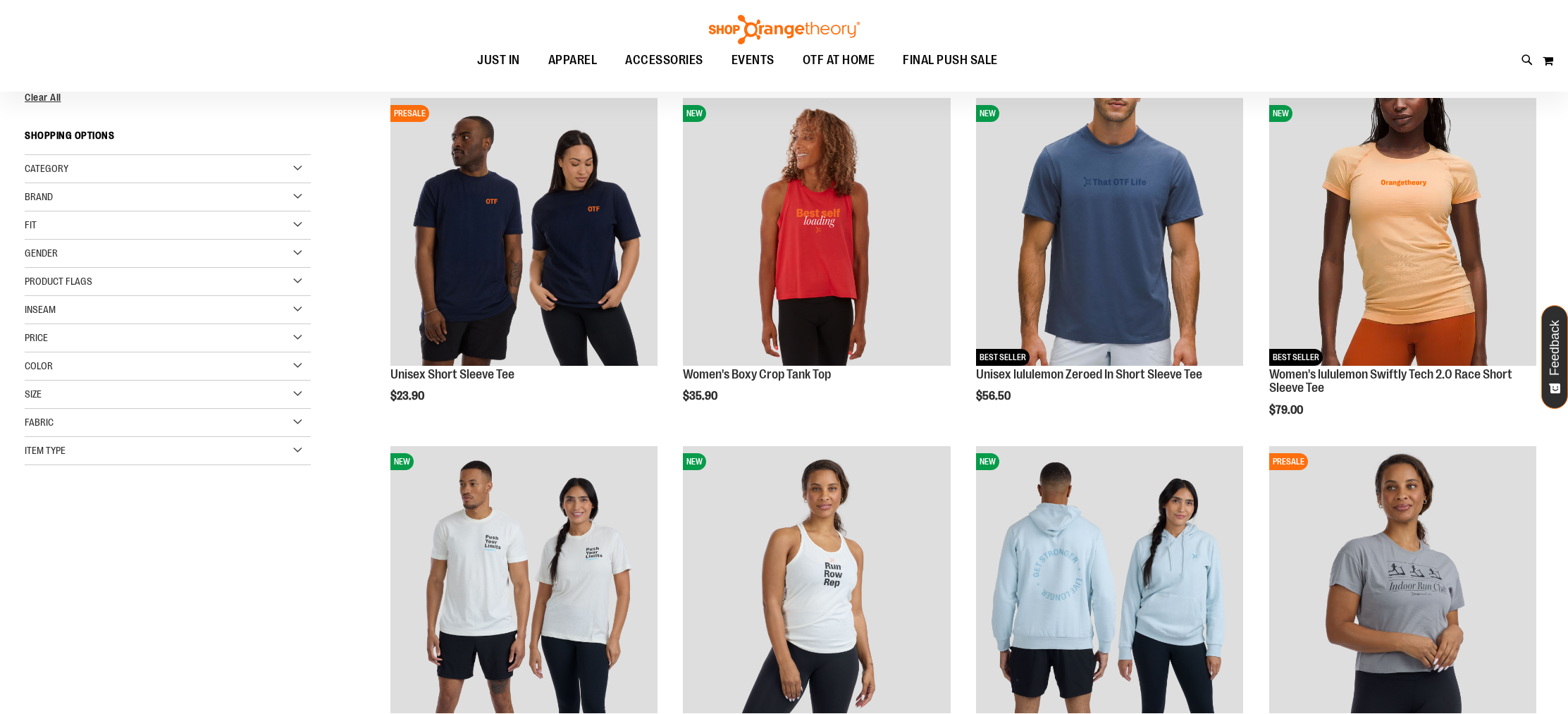
scroll to position [29, 0]
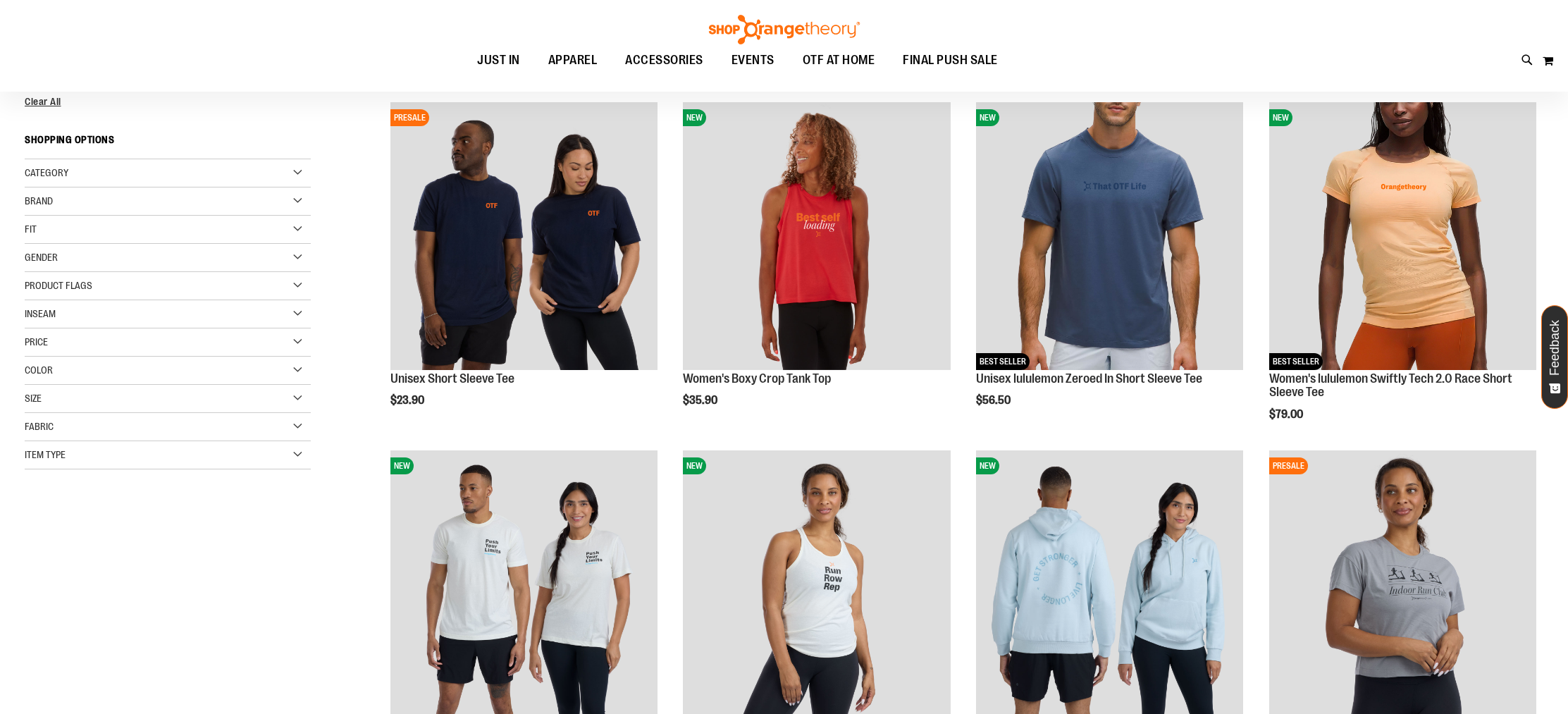
click at [130, 389] on div "Size" at bounding box center [167, 399] width 286 height 28
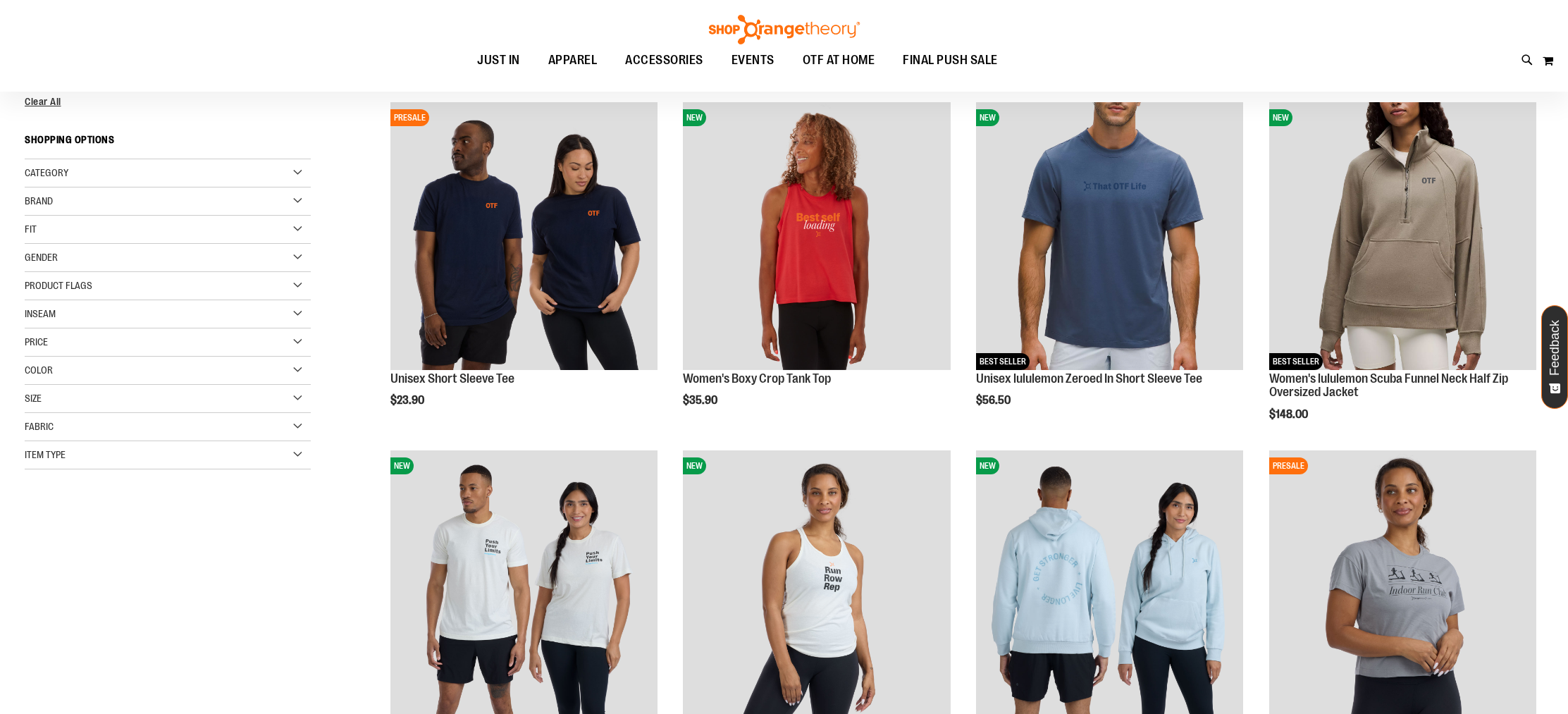
click at [146, 404] on div "Size" at bounding box center [167, 399] width 286 height 28
click at [192, 458] on div "6" at bounding box center [190, 460] width 21 height 22
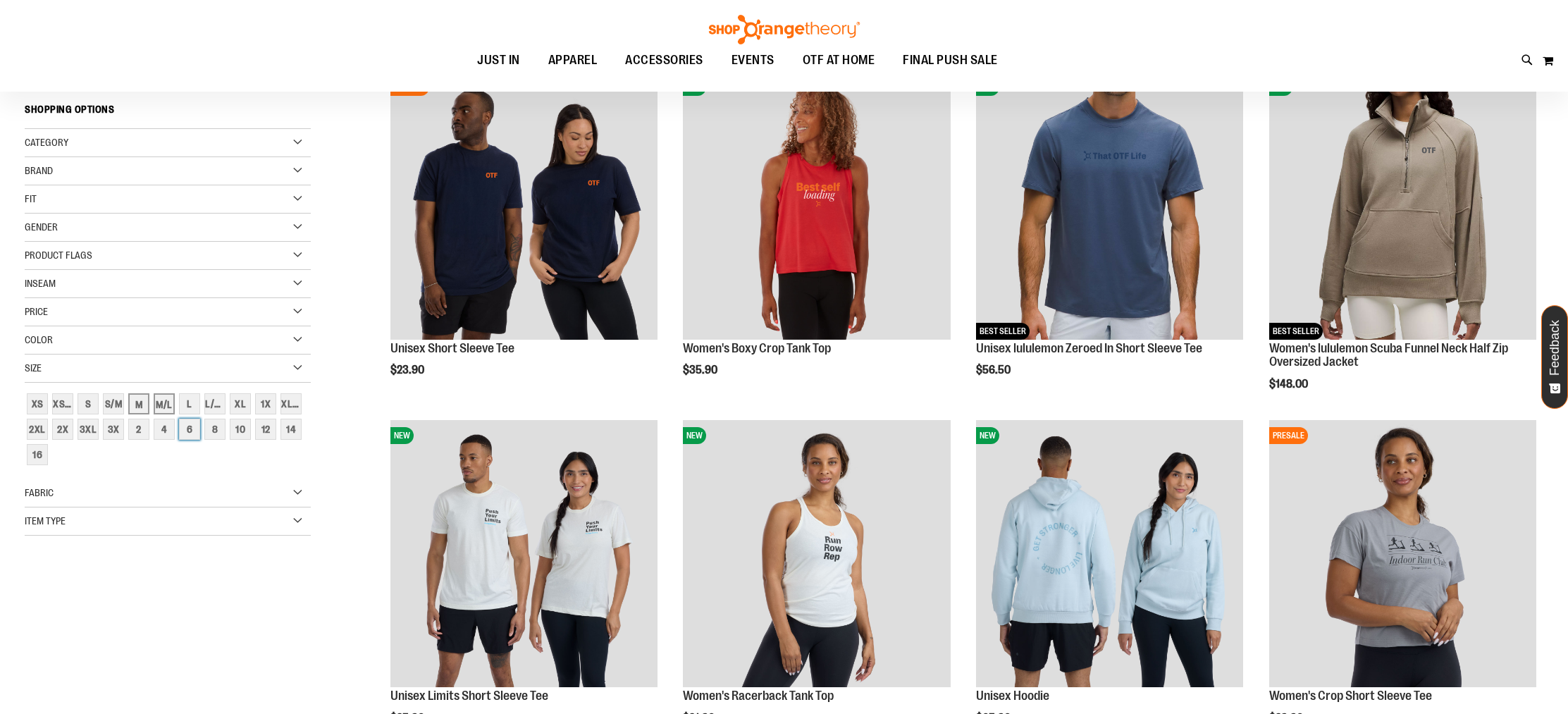
scroll to position [72, 0]
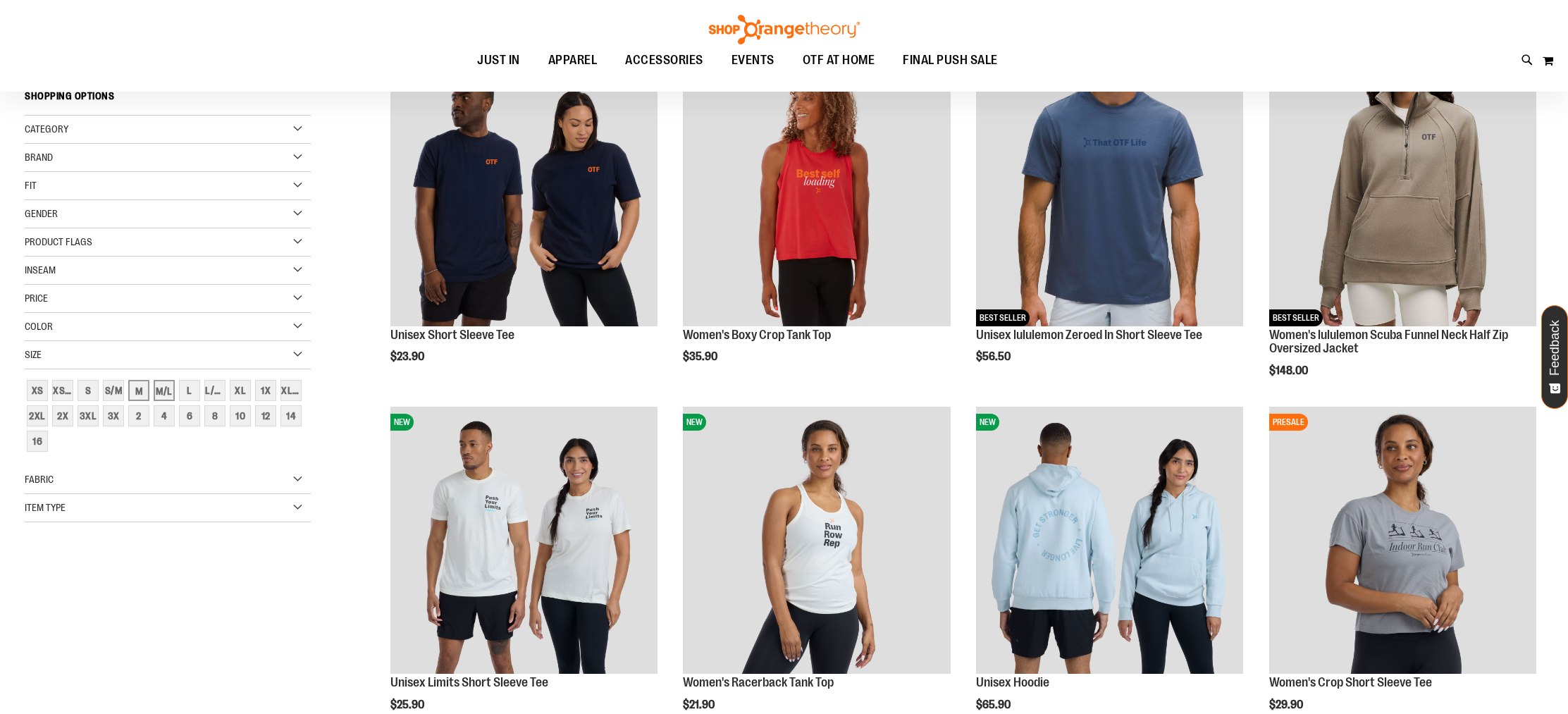
click at [166, 536] on div "Filter Shop By Now Shopping by Size M Remove This Item Size M/L Remove This Ite…" at bounding box center [183, 272] width 317 height 557
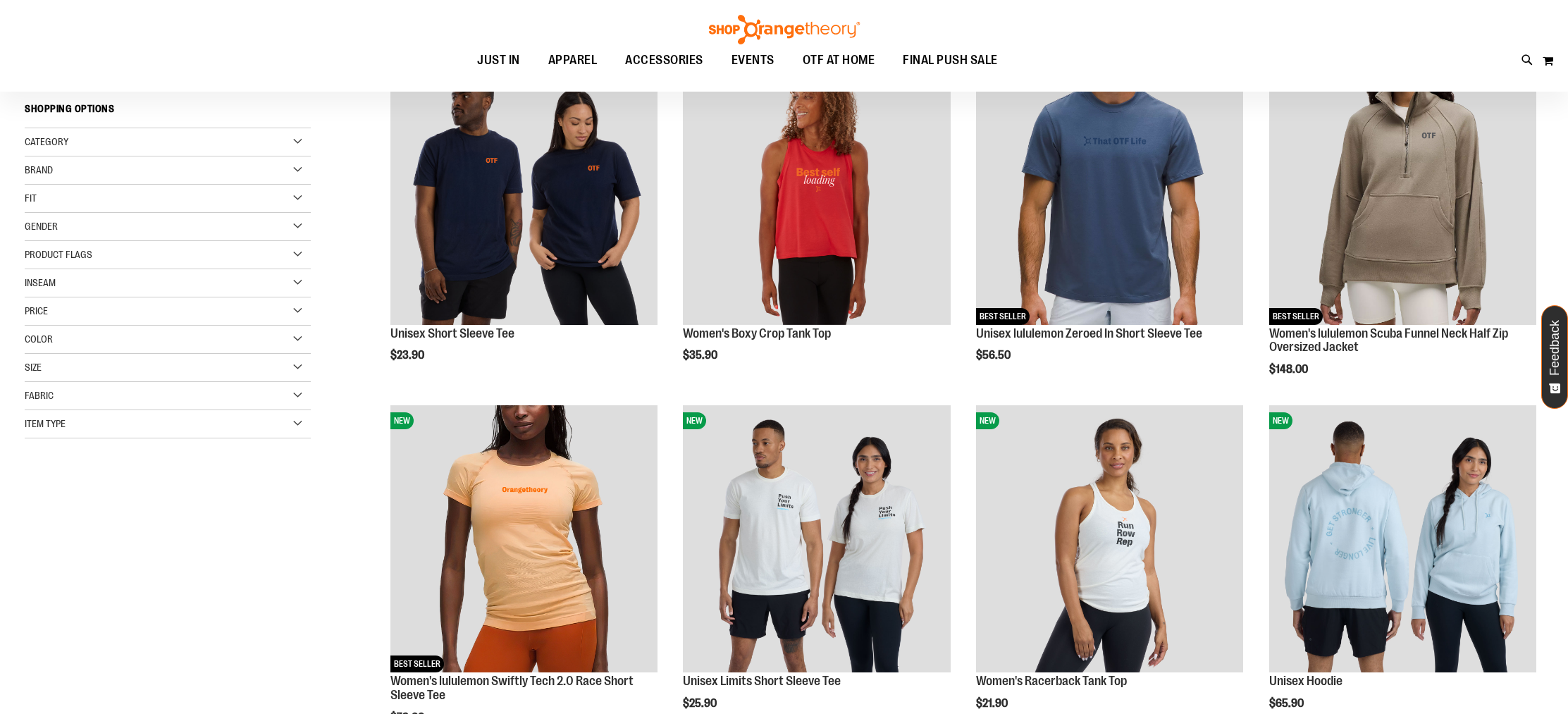
click at [188, 415] on div "Item Type" at bounding box center [167, 424] width 286 height 28
click at [159, 376] on div "Size" at bounding box center [167, 368] width 286 height 28
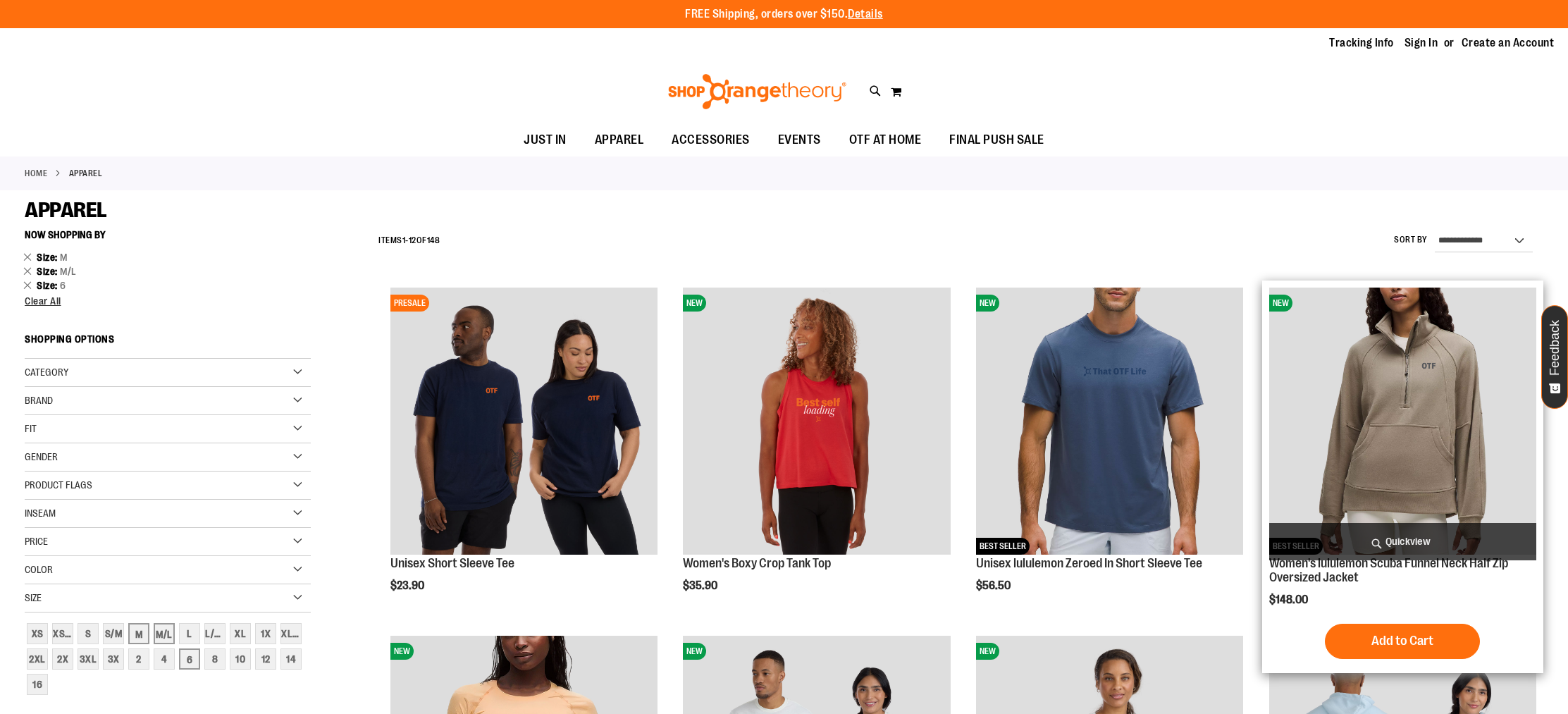
click at [1491, 407] on img "product" at bounding box center [1402, 421] width 267 height 267
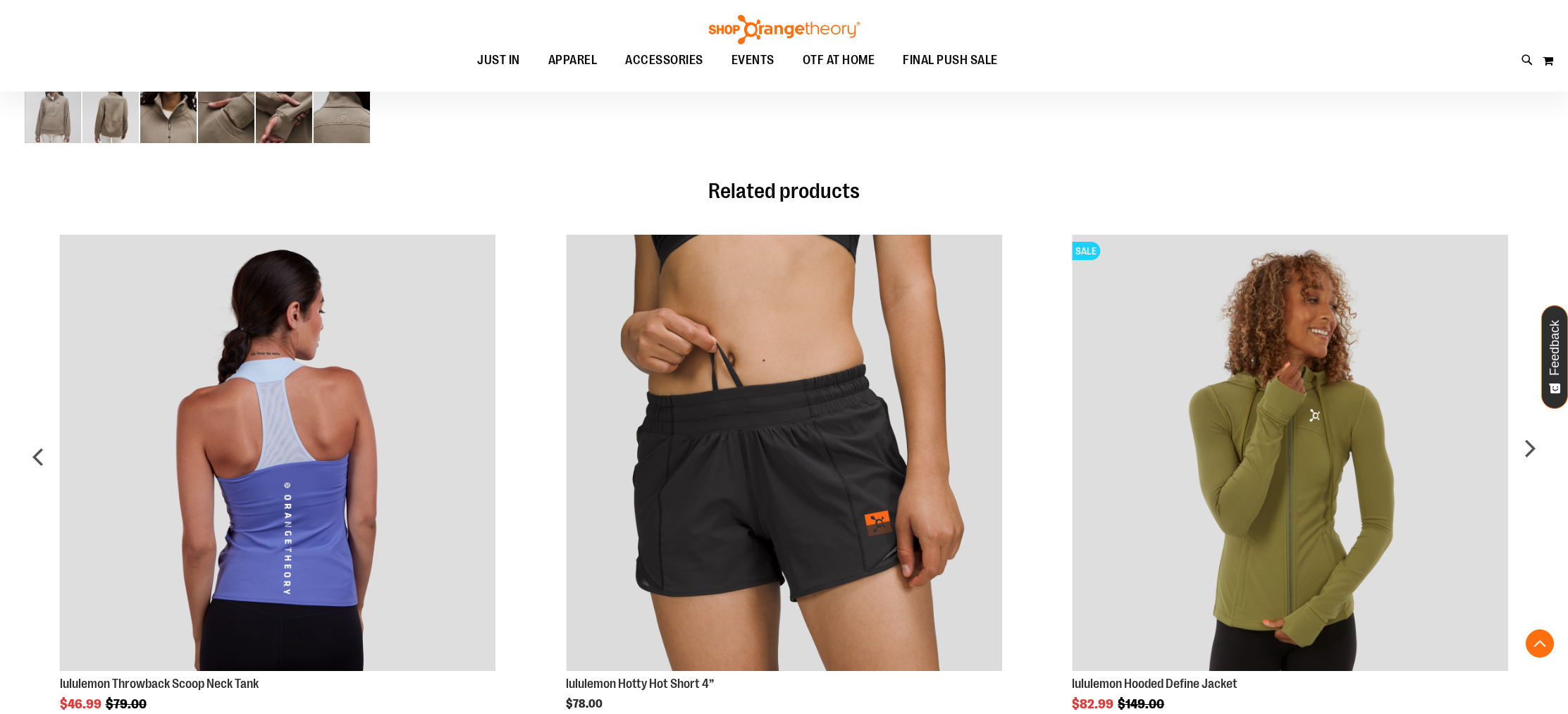
scroll to position [895, 0]
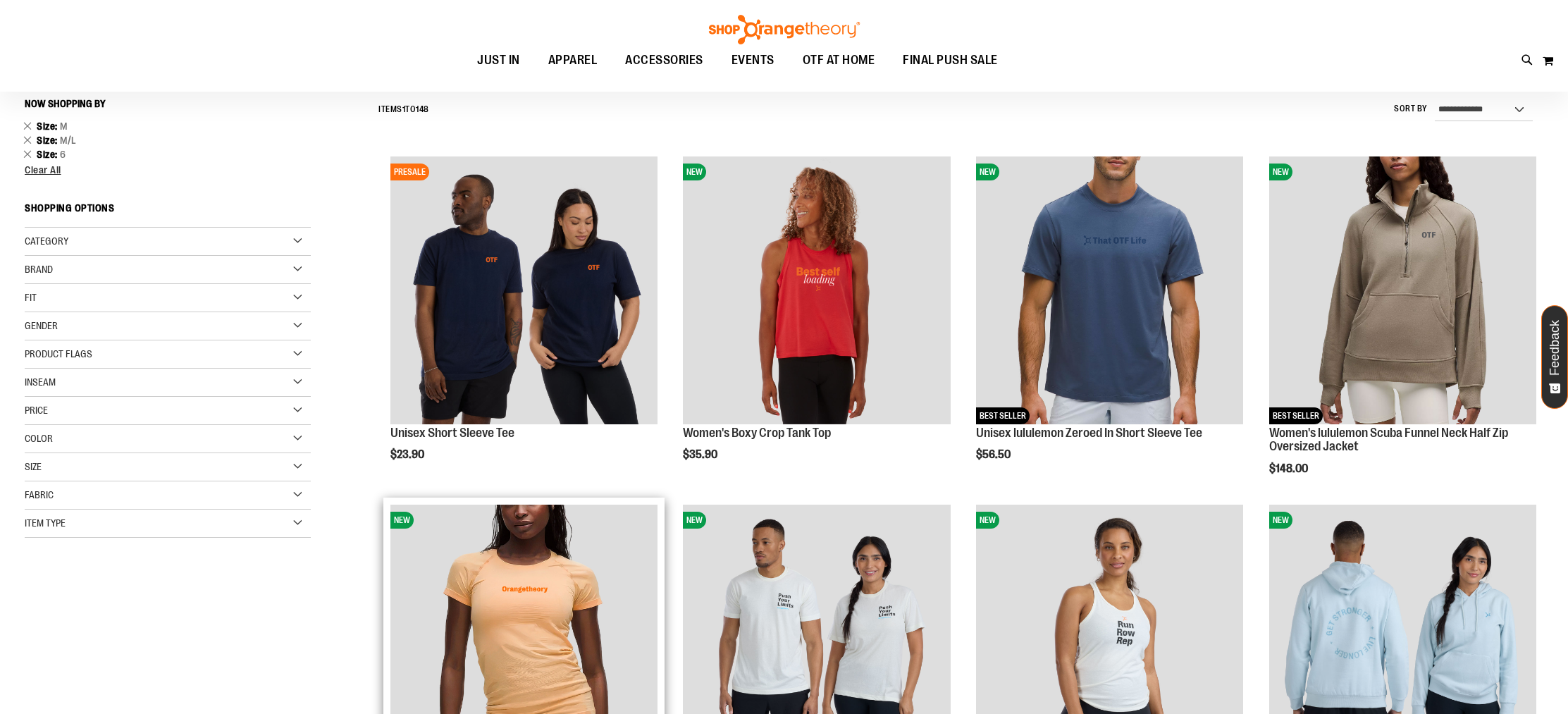
scroll to position [125, 0]
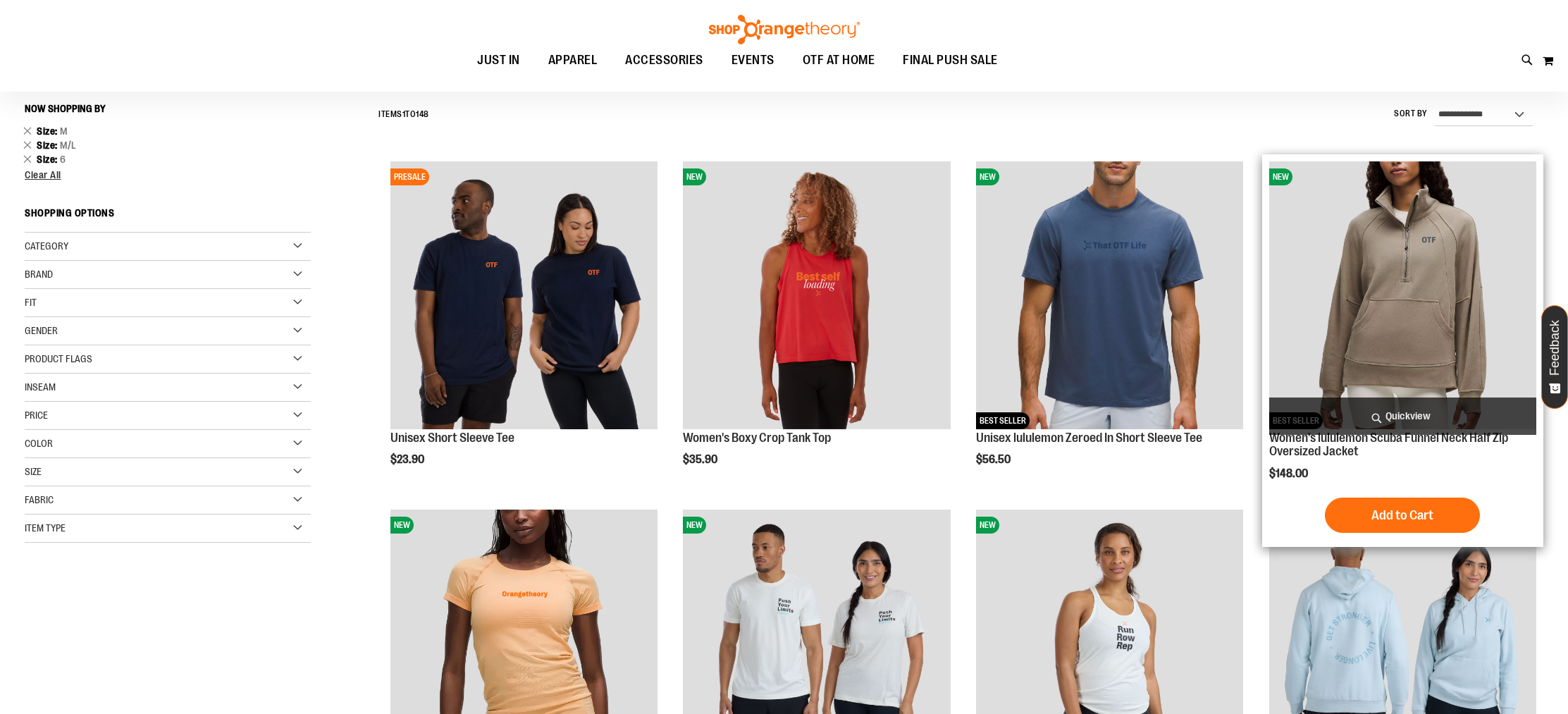
type input "**********"
click at [1294, 262] on img "product" at bounding box center [1402, 295] width 267 height 267
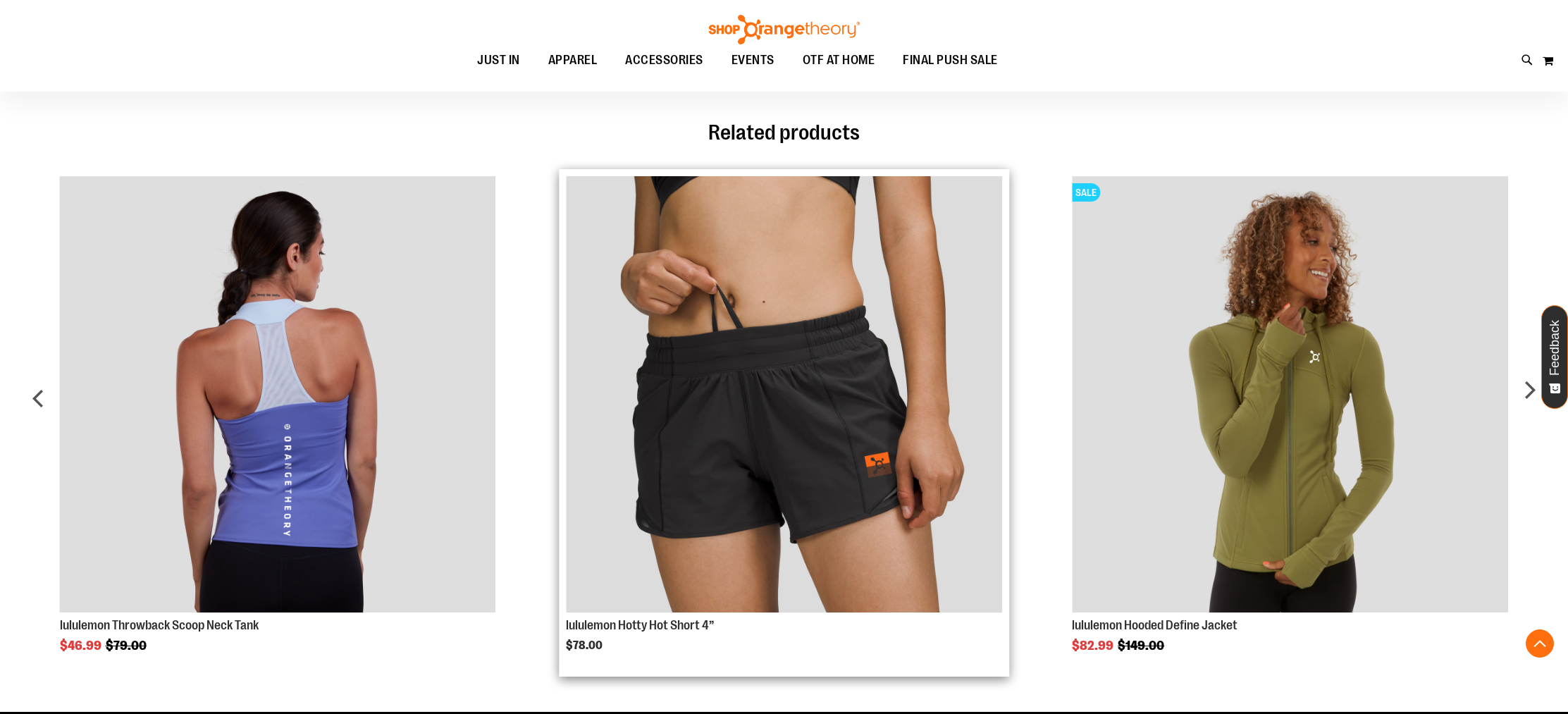
scroll to position [939, 0]
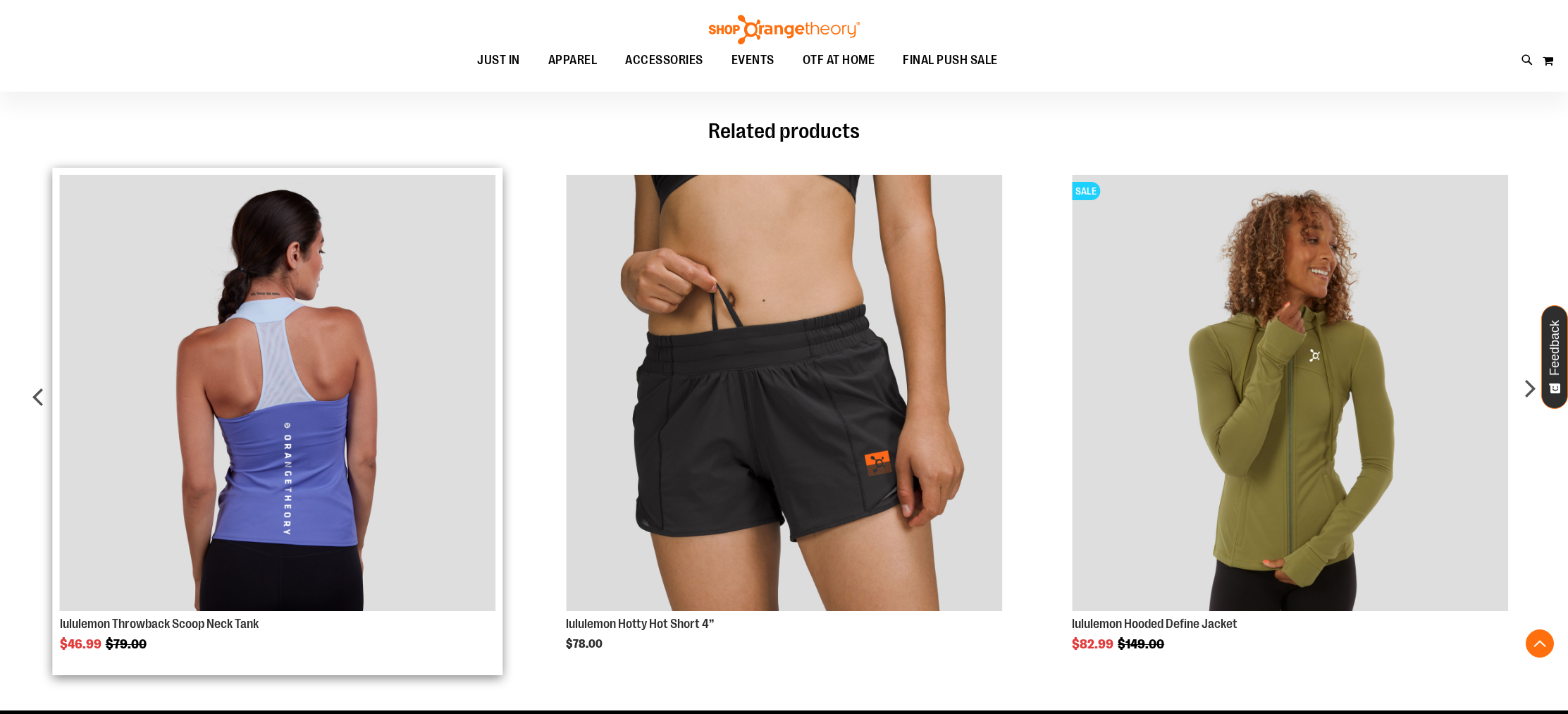
type input "**********"
click at [236, 444] on img "Product Page Link" at bounding box center [278, 393] width 436 height 437
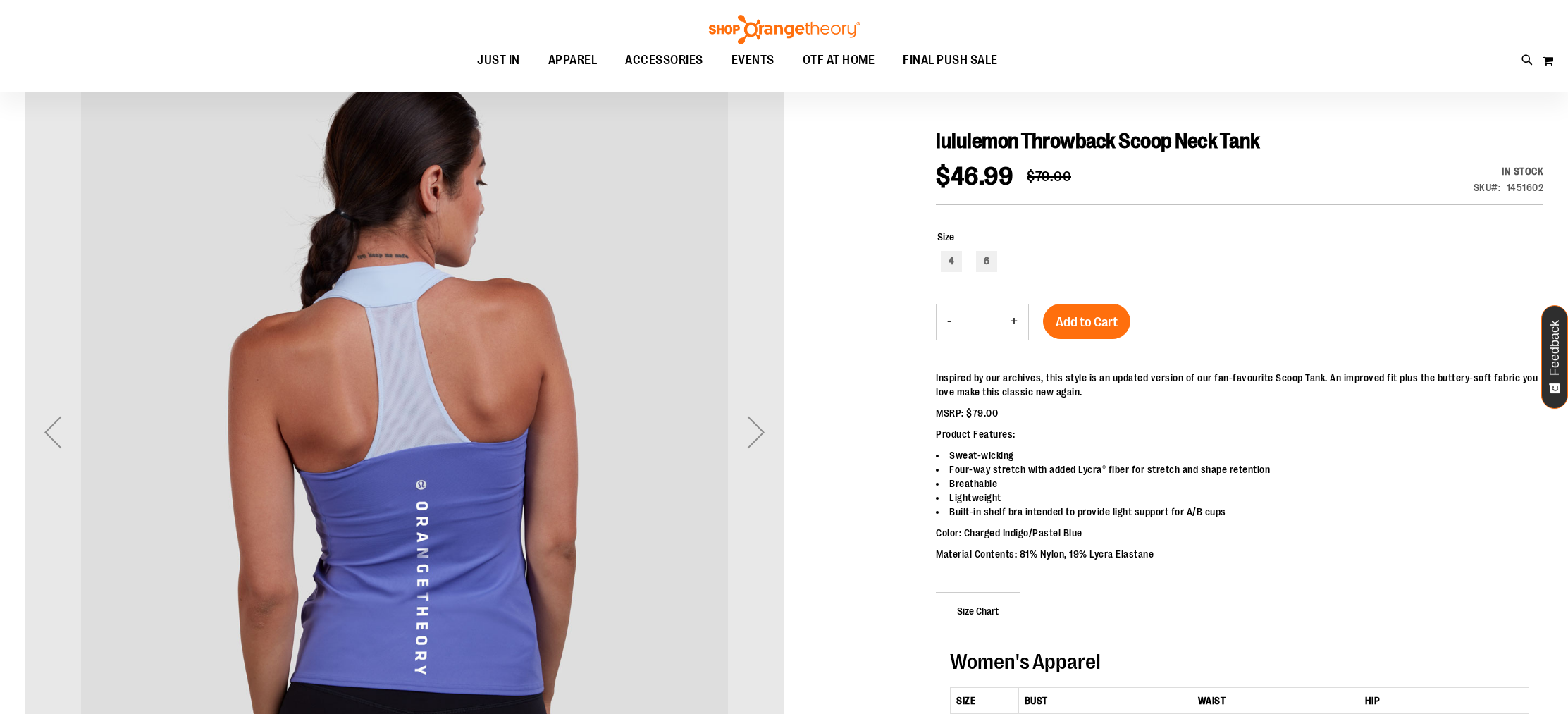
scroll to position [150, 0]
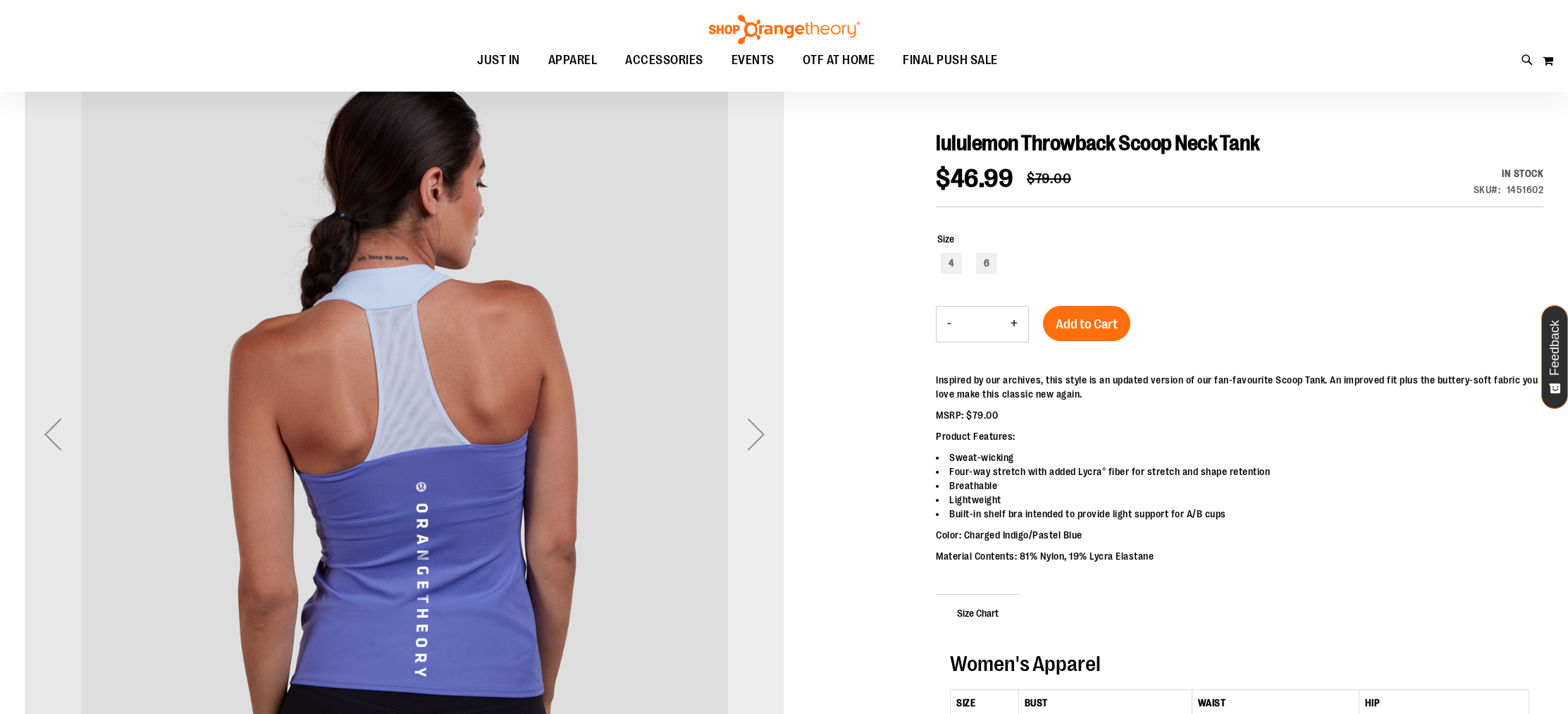
type input "**********"
click at [764, 438] on div "Next" at bounding box center [756, 434] width 57 height 57
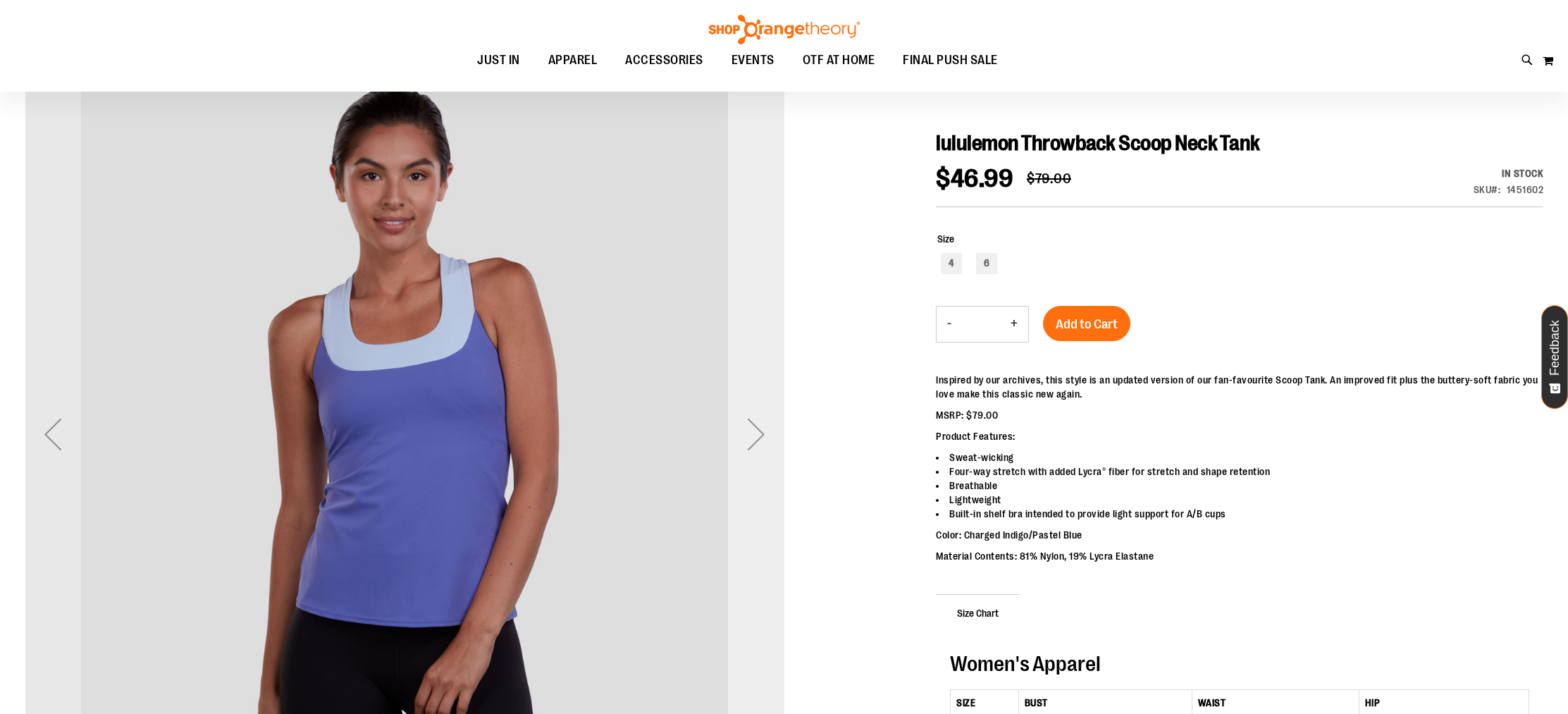
scroll to position [154, 0]
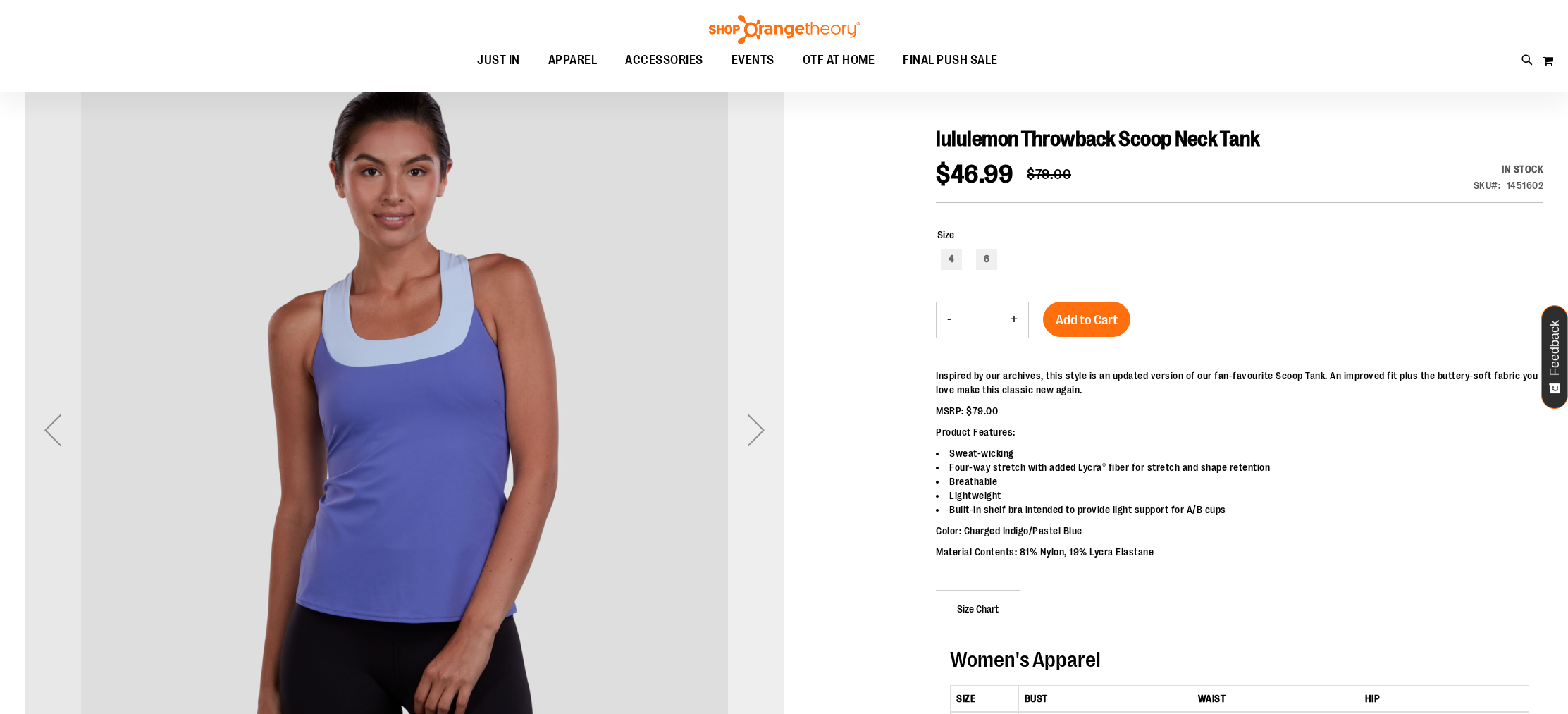
click at [764, 438] on div "Next" at bounding box center [756, 430] width 57 height 57
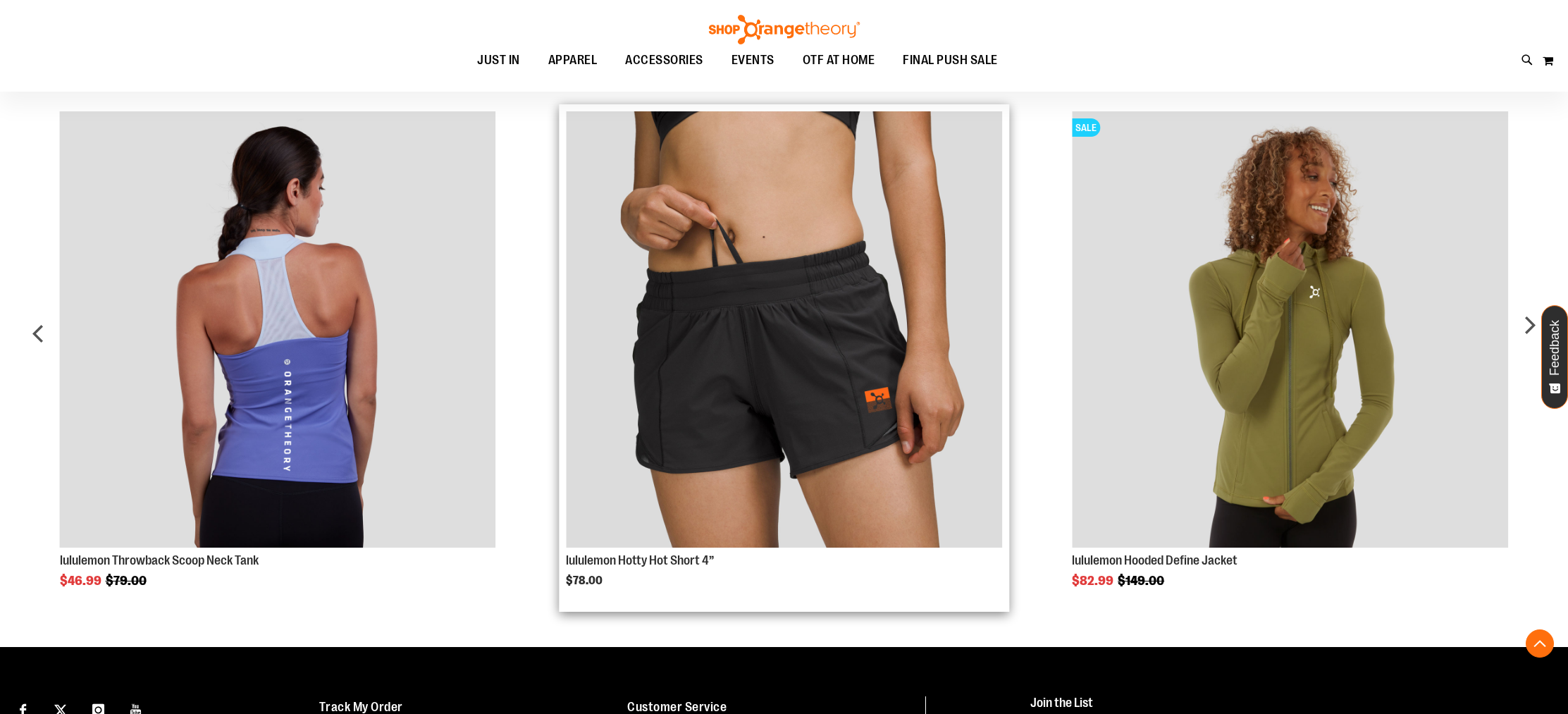
scroll to position [842, 0]
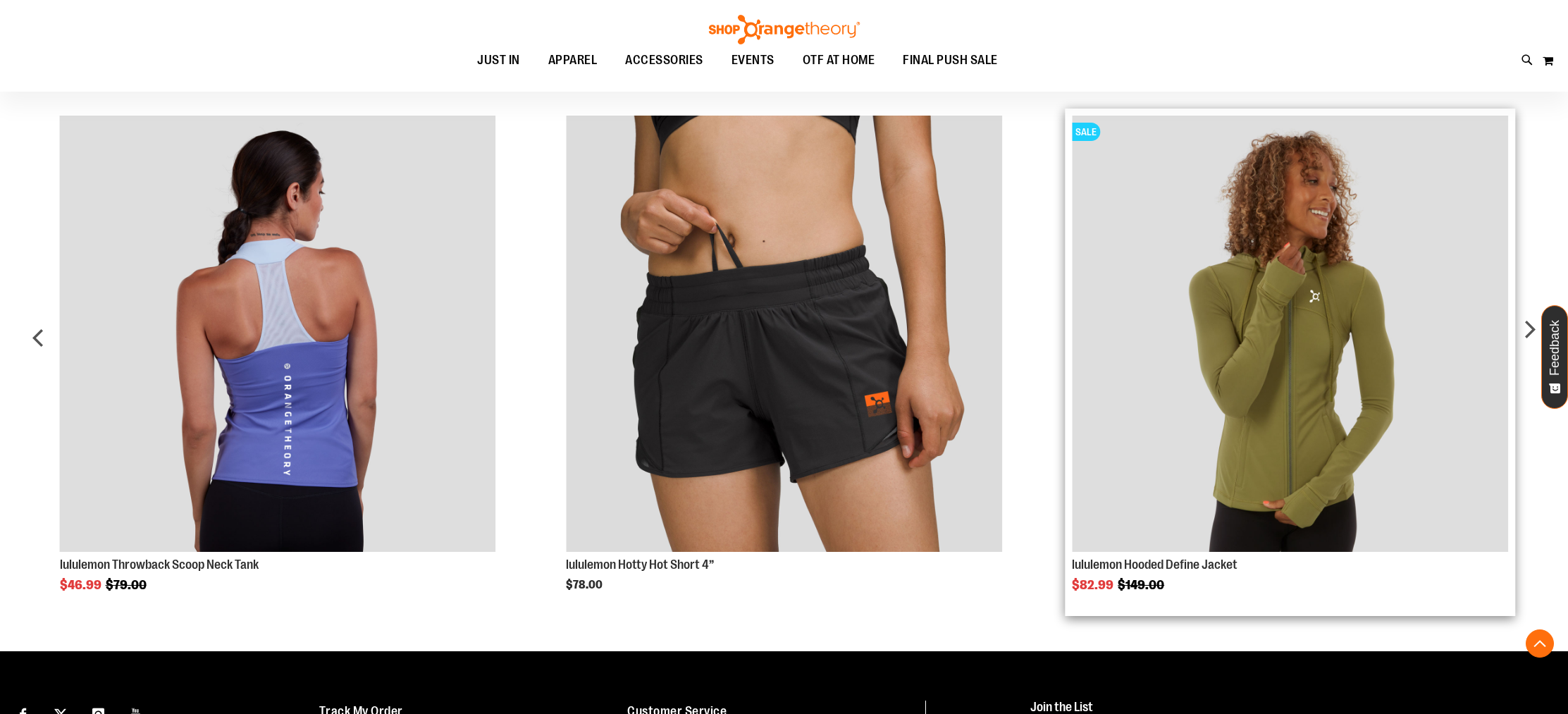
type input "**********"
click at [1348, 292] on img "Product Page Link" at bounding box center [1290, 333] width 436 height 437
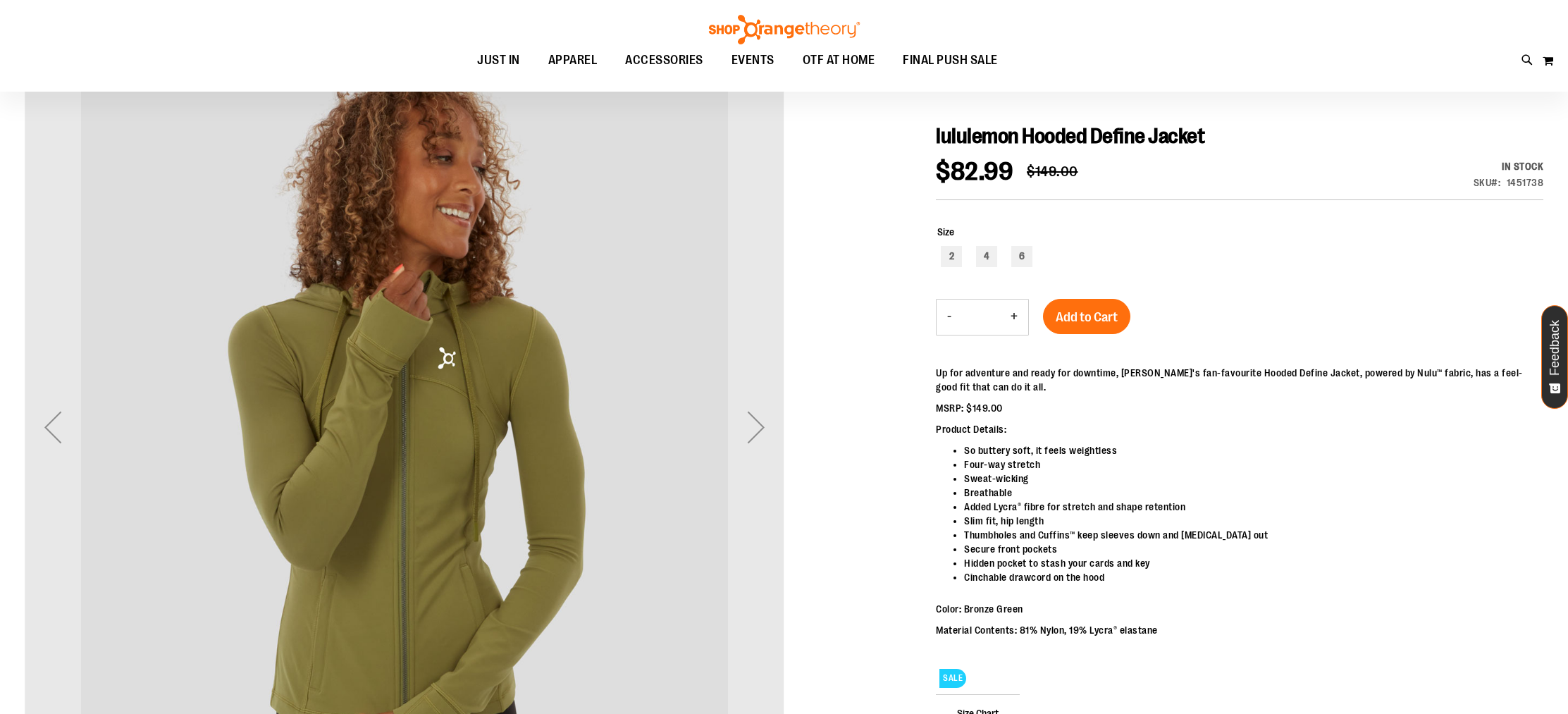
scroll to position [207, 0]
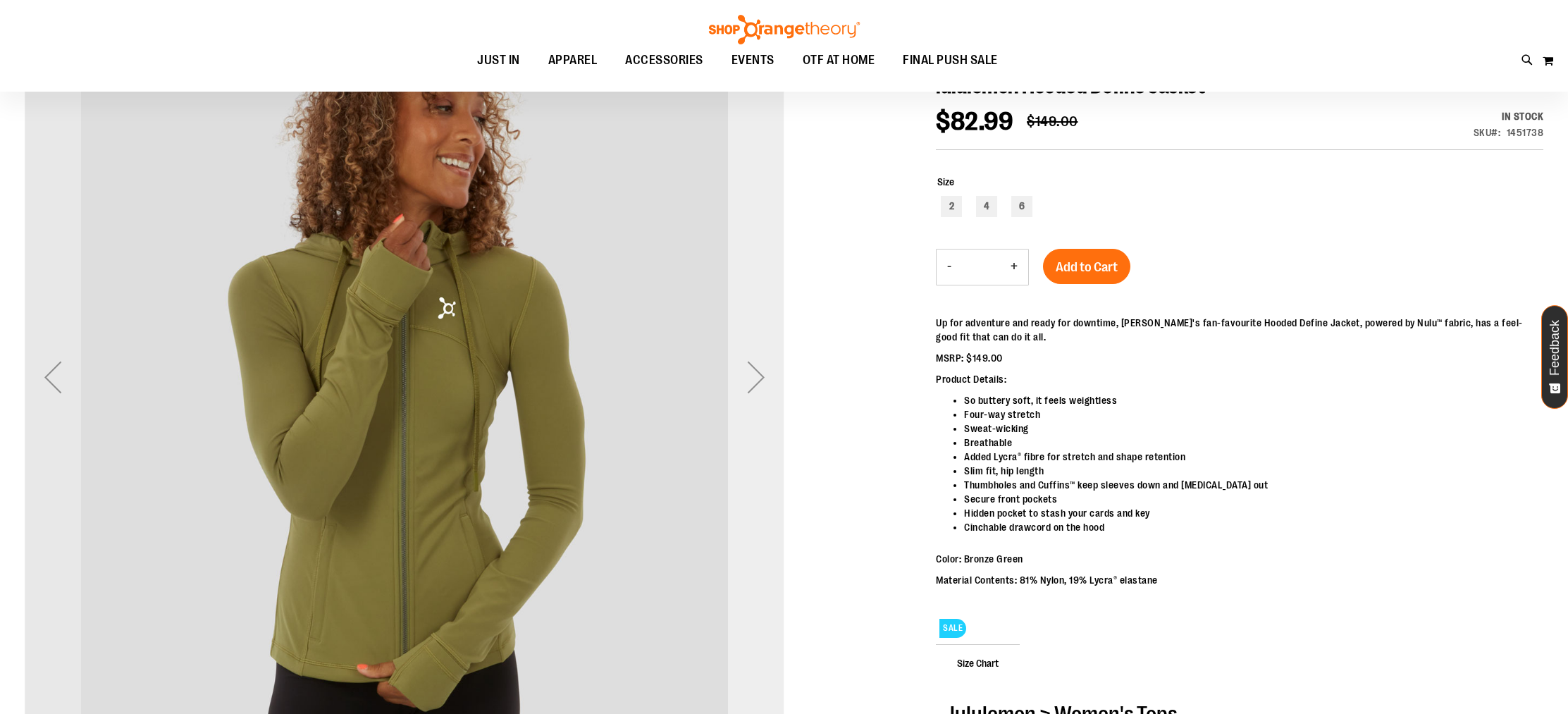
type input "**********"
click at [754, 402] on div "Next" at bounding box center [756, 377] width 57 height 57
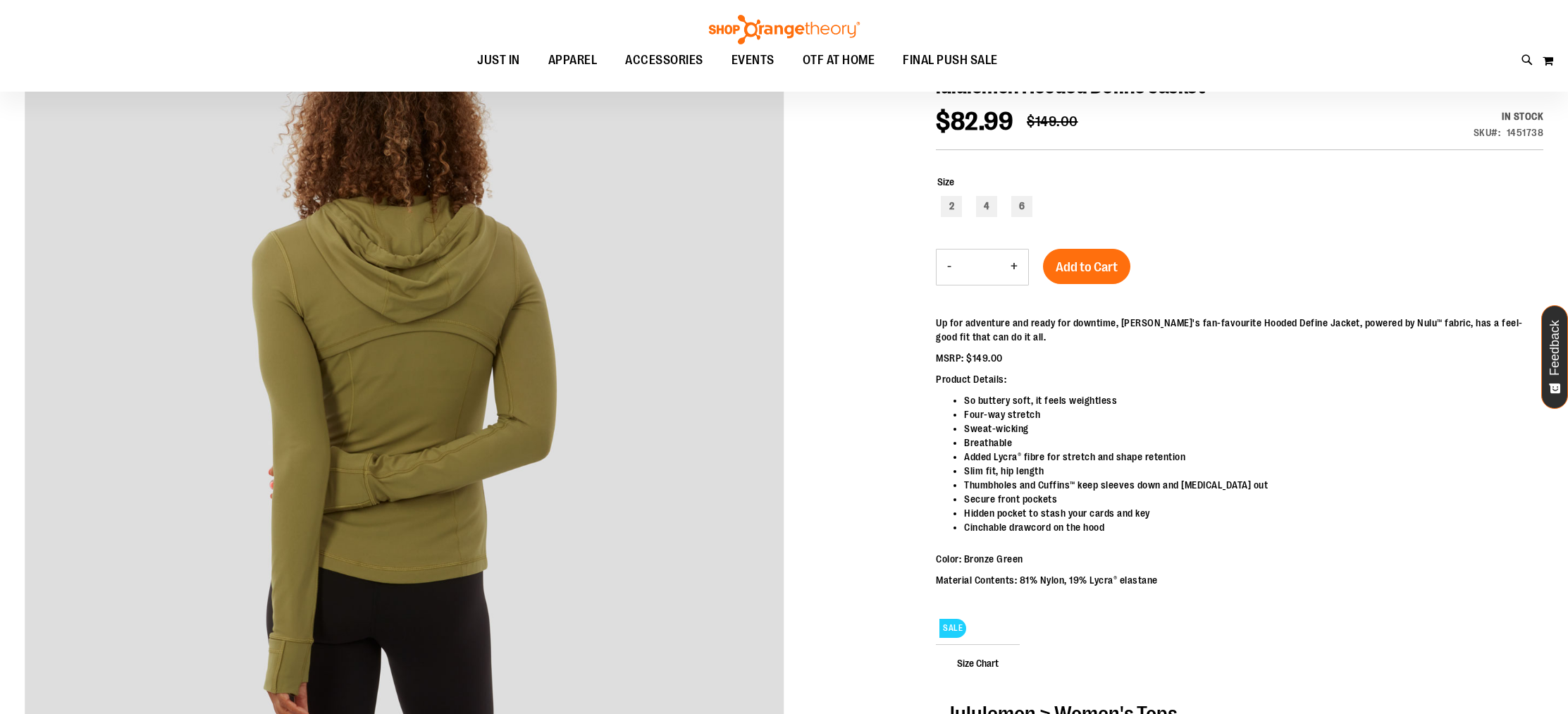
click at [793, 377] on div at bounding box center [784, 552] width 1519 height 1110
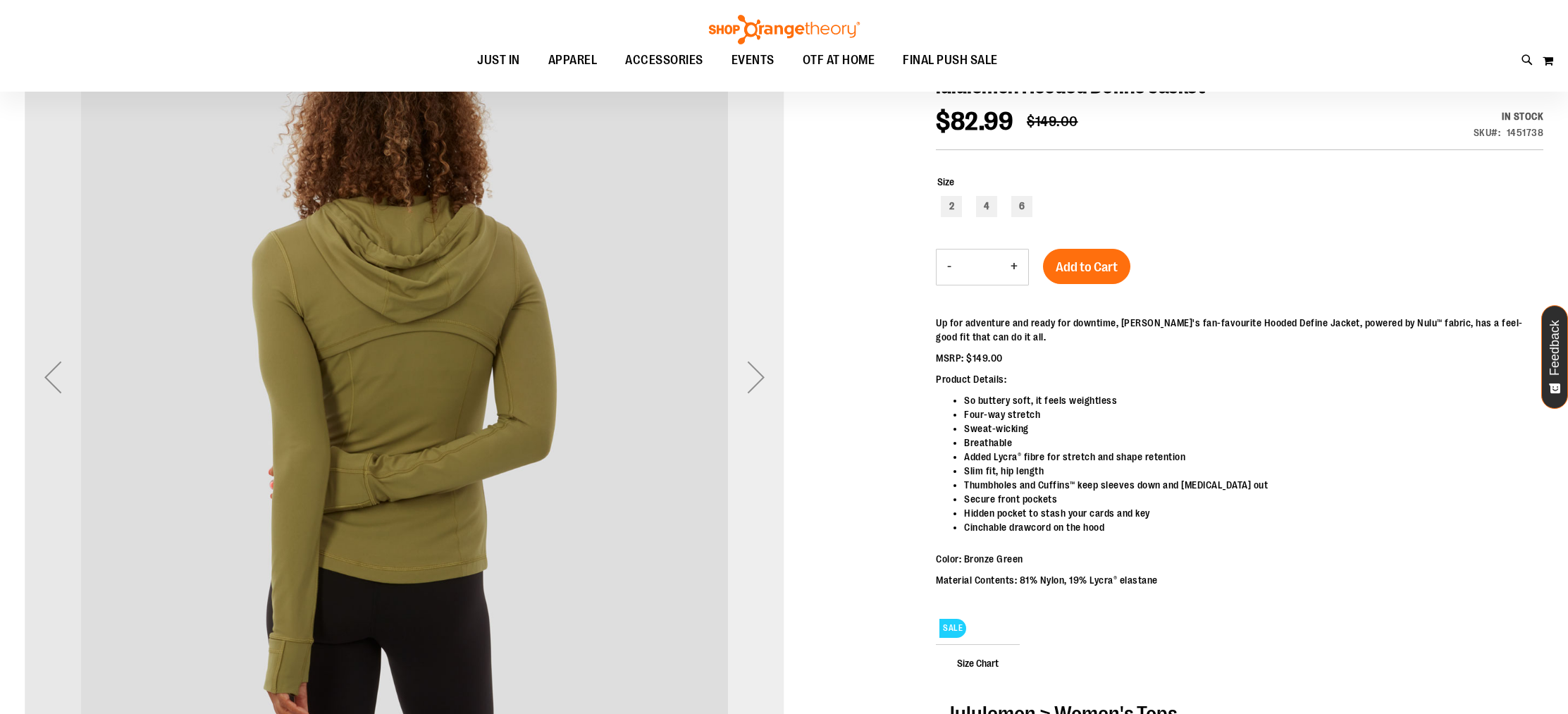
click at [740, 373] on div "Next" at bounding box center [756, 377] width 57 height 57
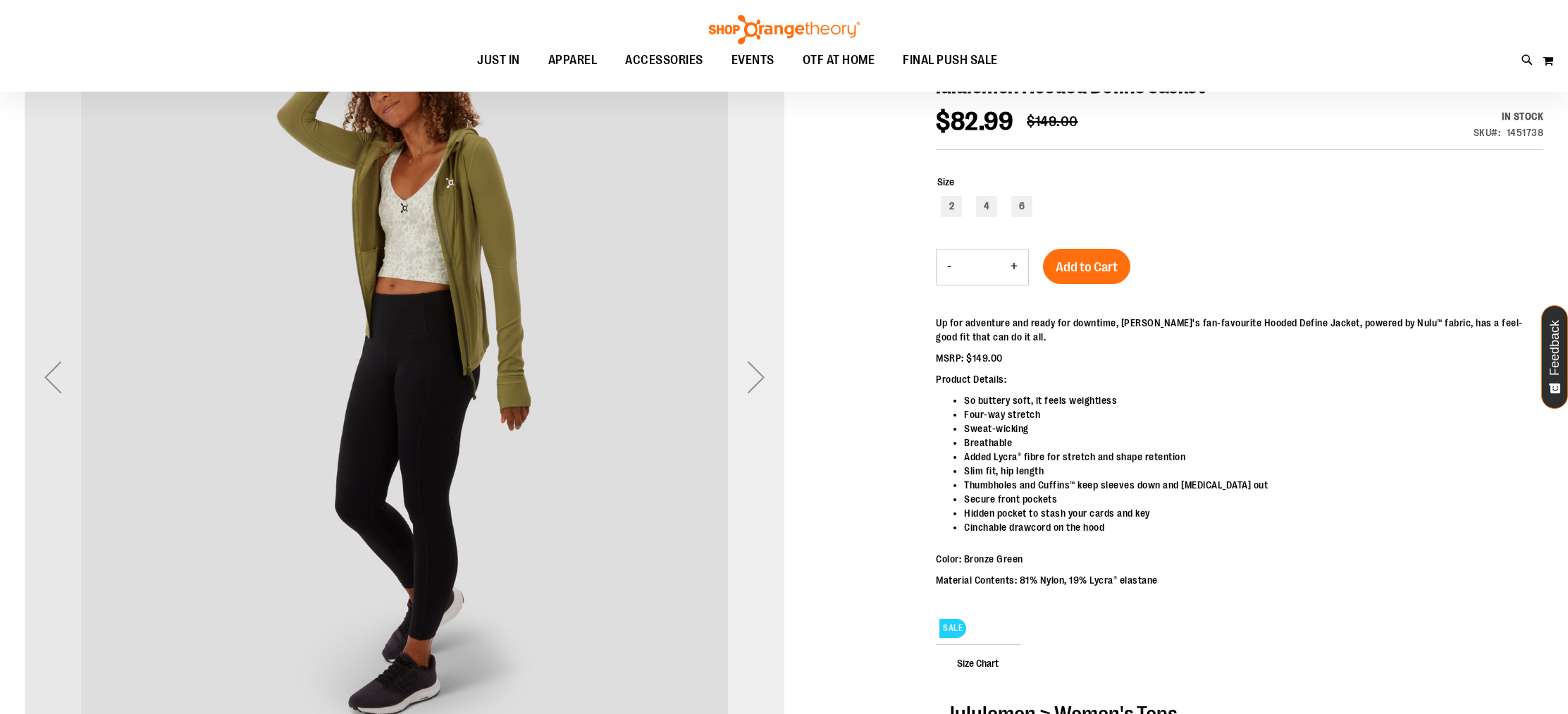
click at [756, 372] on div "Next" at bounding box center [756, 377] width 57 height 57
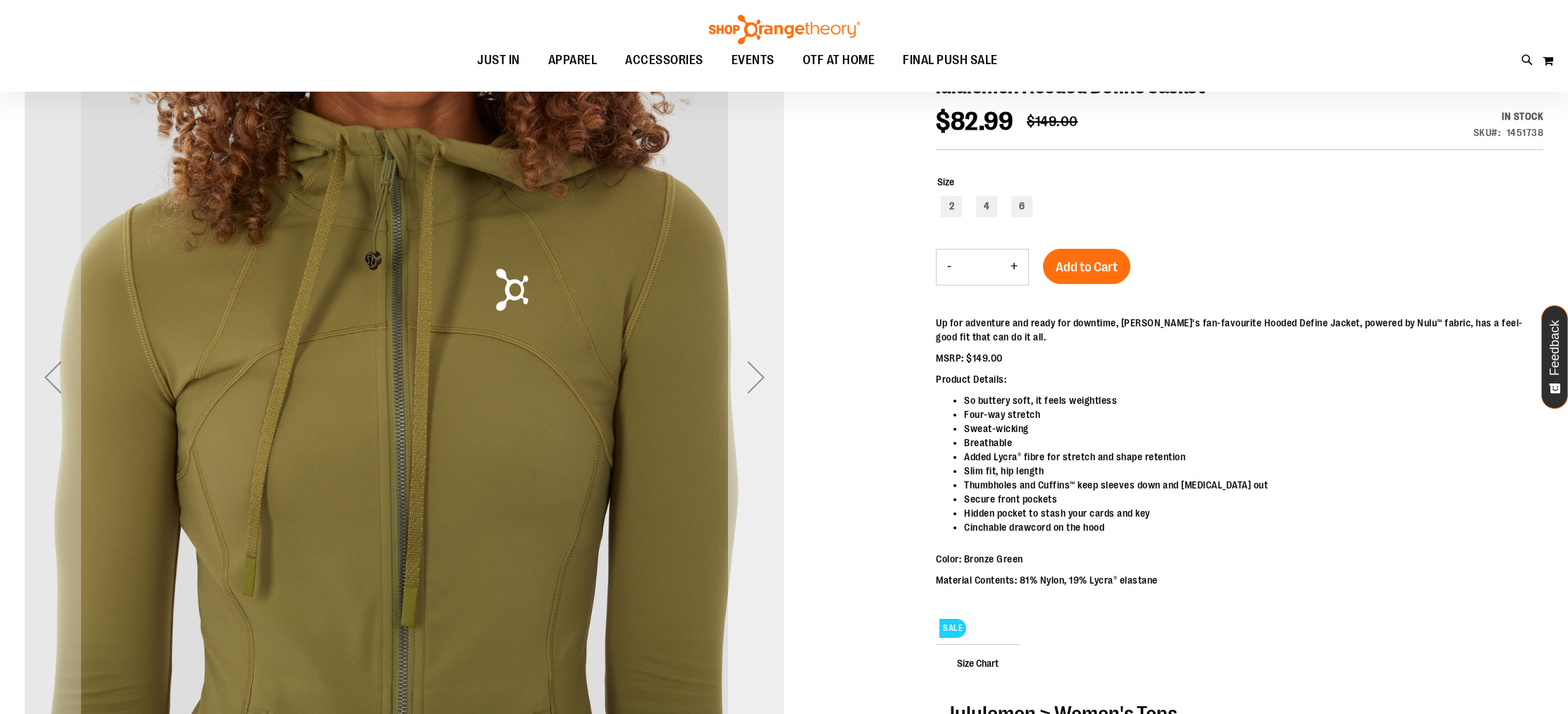
click at [756, 372] on div "Next" at bounding box center [756, 377] width 57 height 57
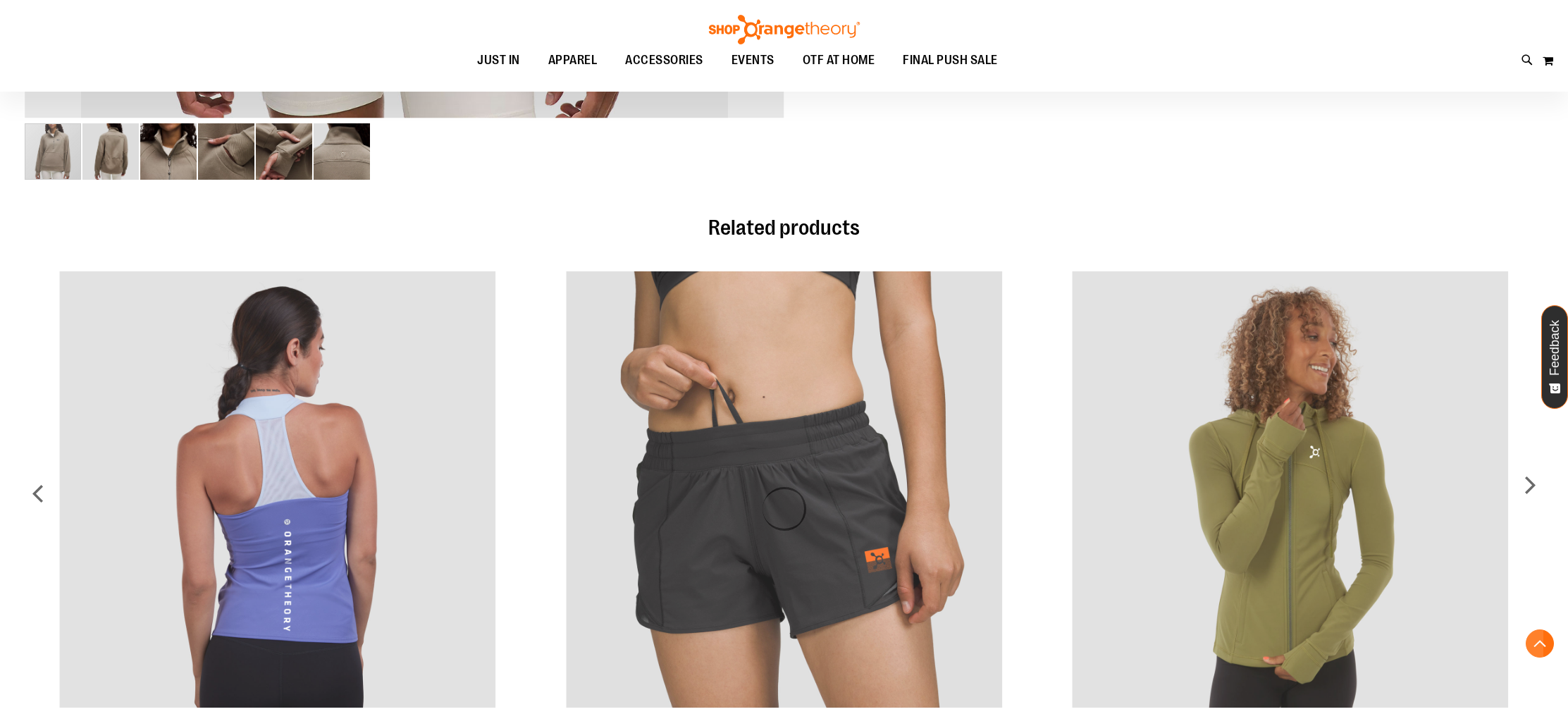
scroll to position [687, 0]
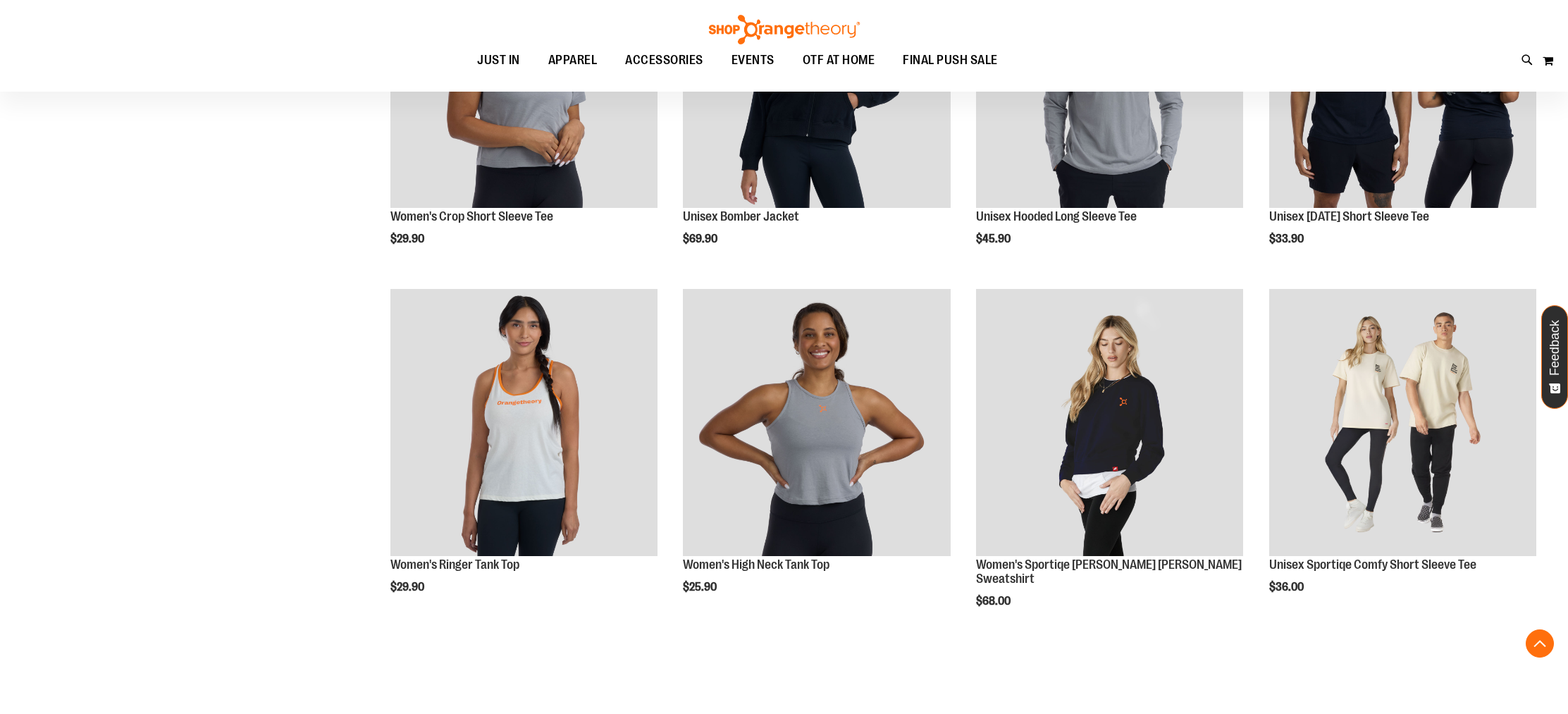
scroll to position [1044, 0]
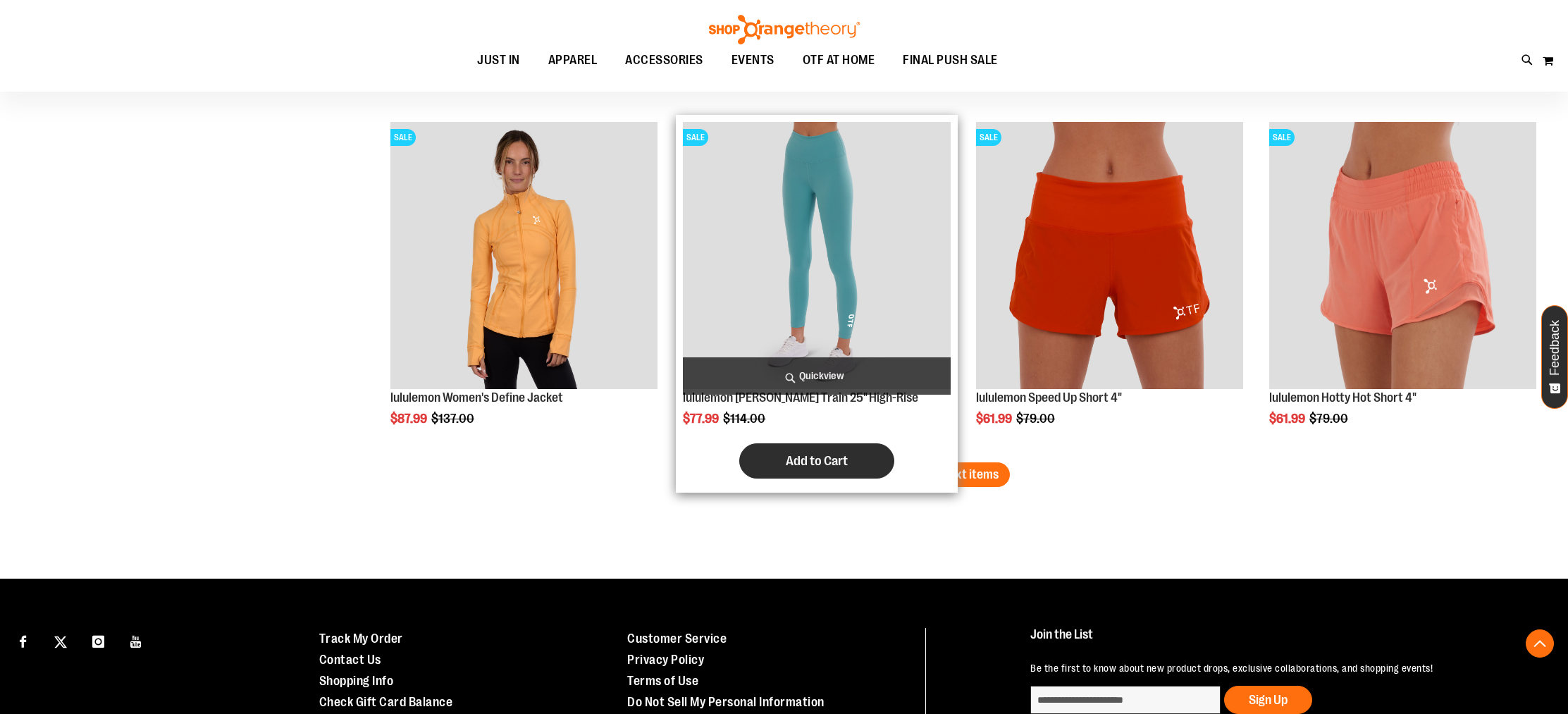
scroll to position [2954, 0]
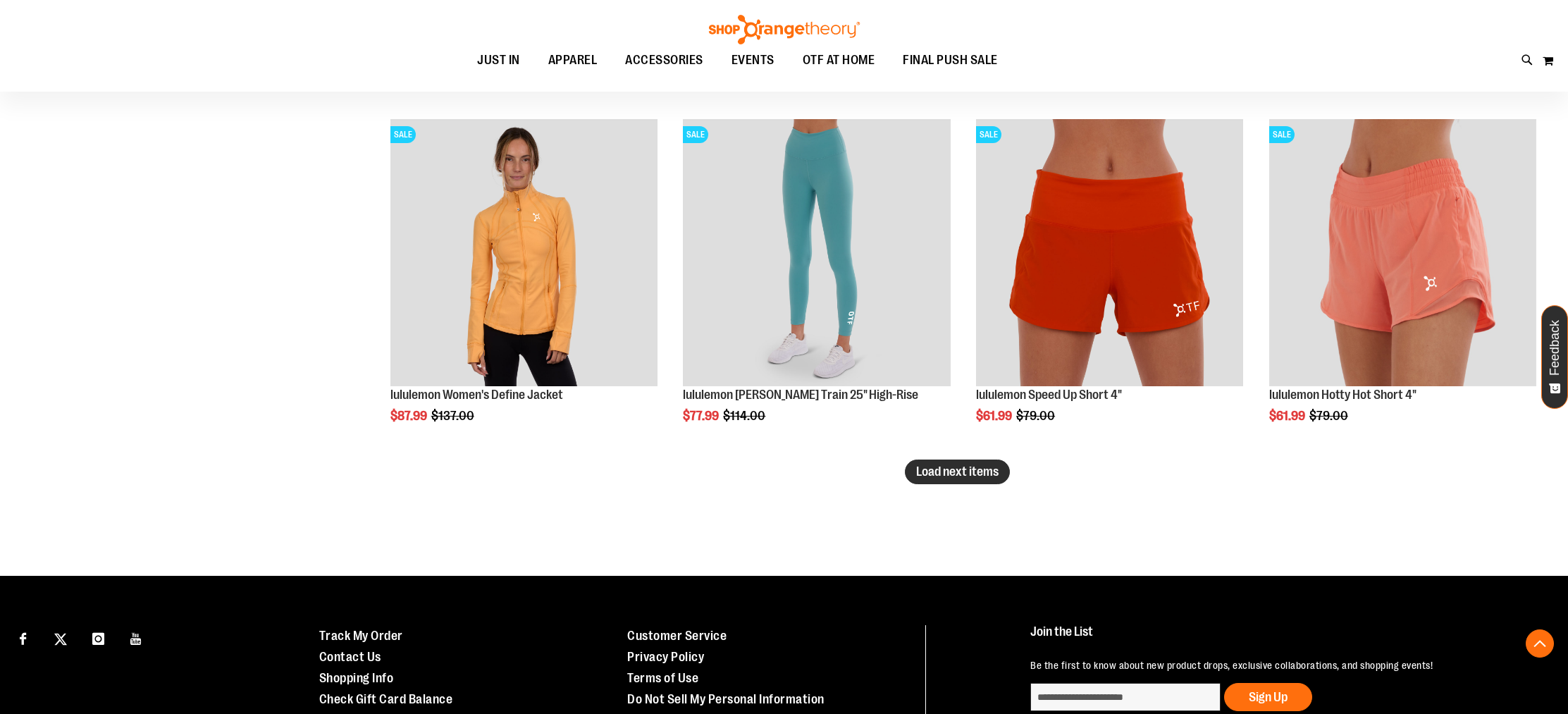
type input "**********"
click at [980, 472] on span "Load next items" at bounding box center [957, 472] width 82 height 14
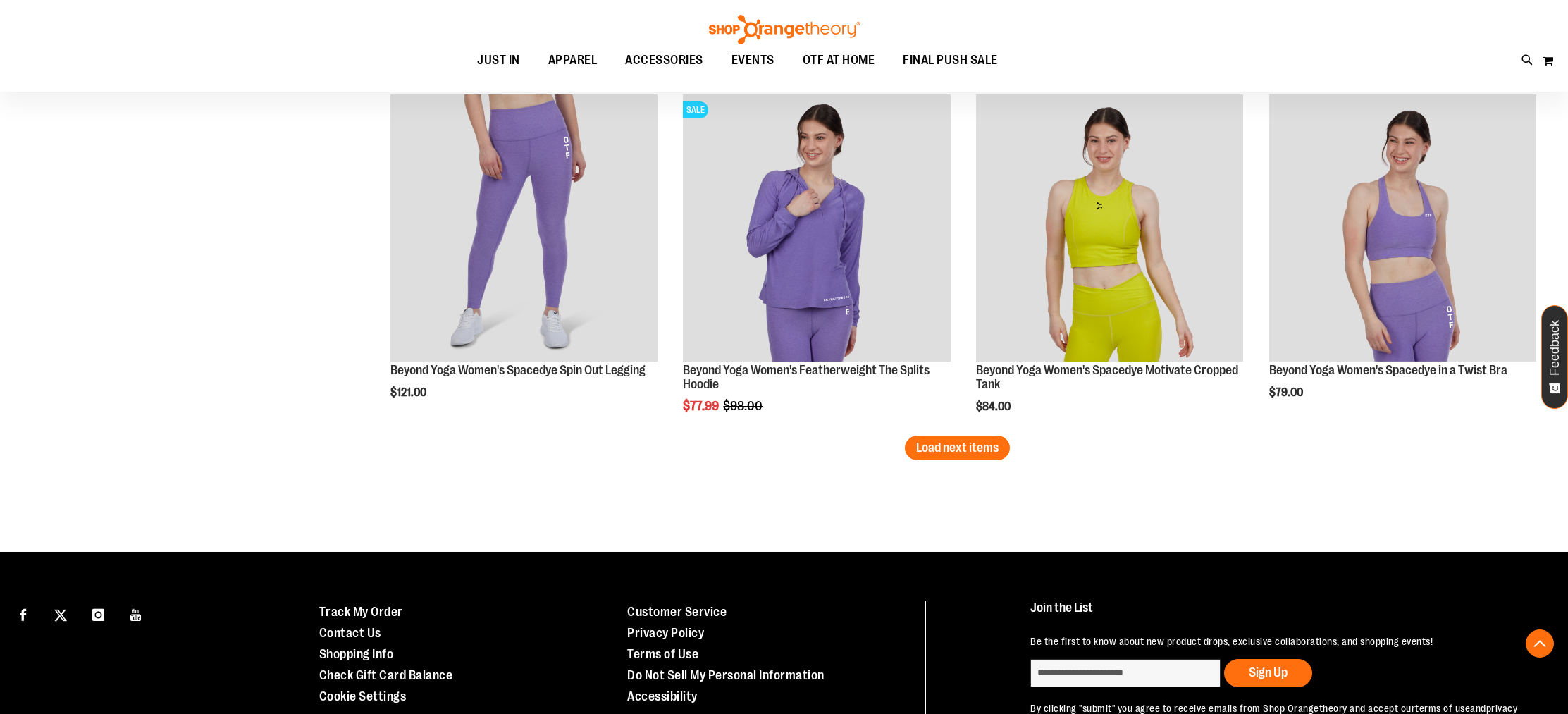
scroll to position [4027, 0]
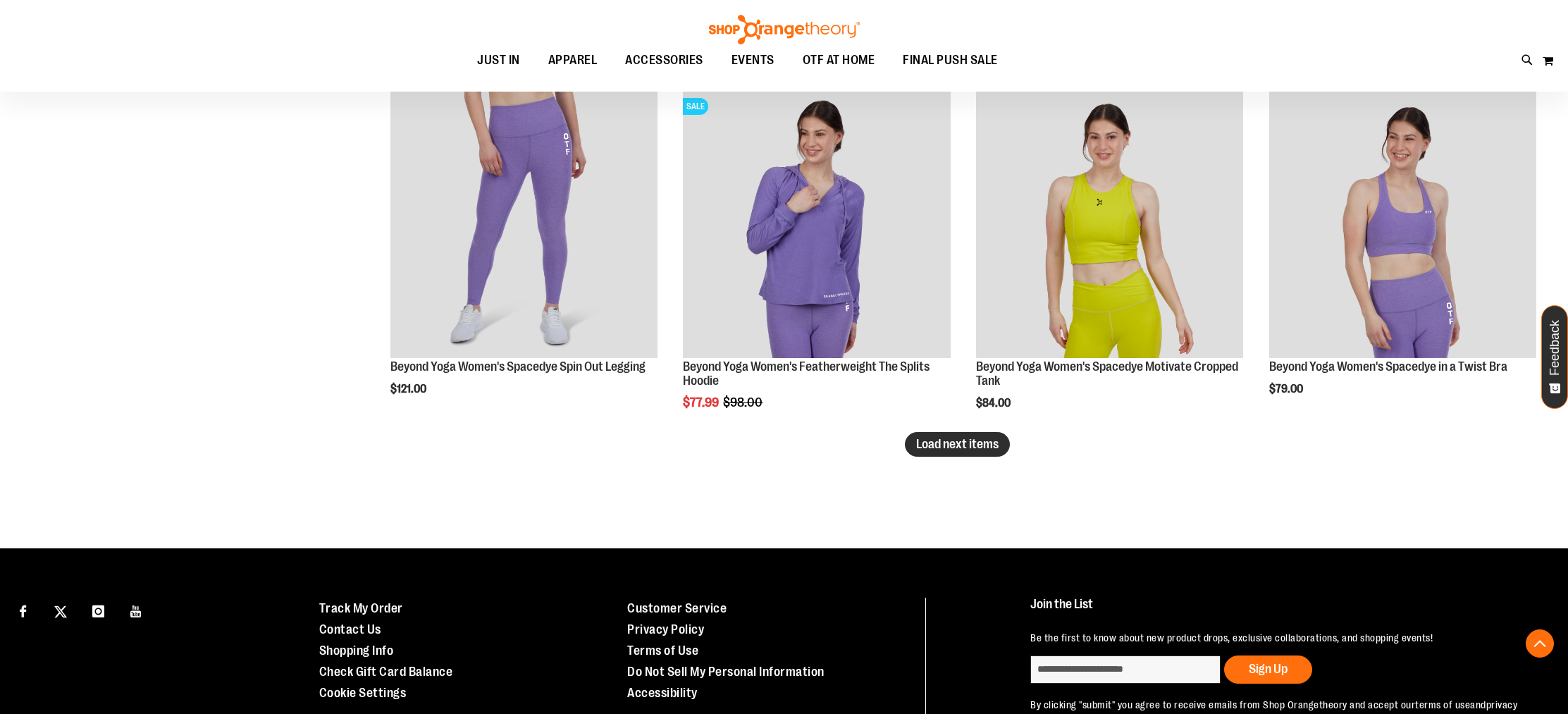
click at [974, 439] on span "Load next items" at bounding box center [957, 444] width 82 height 14
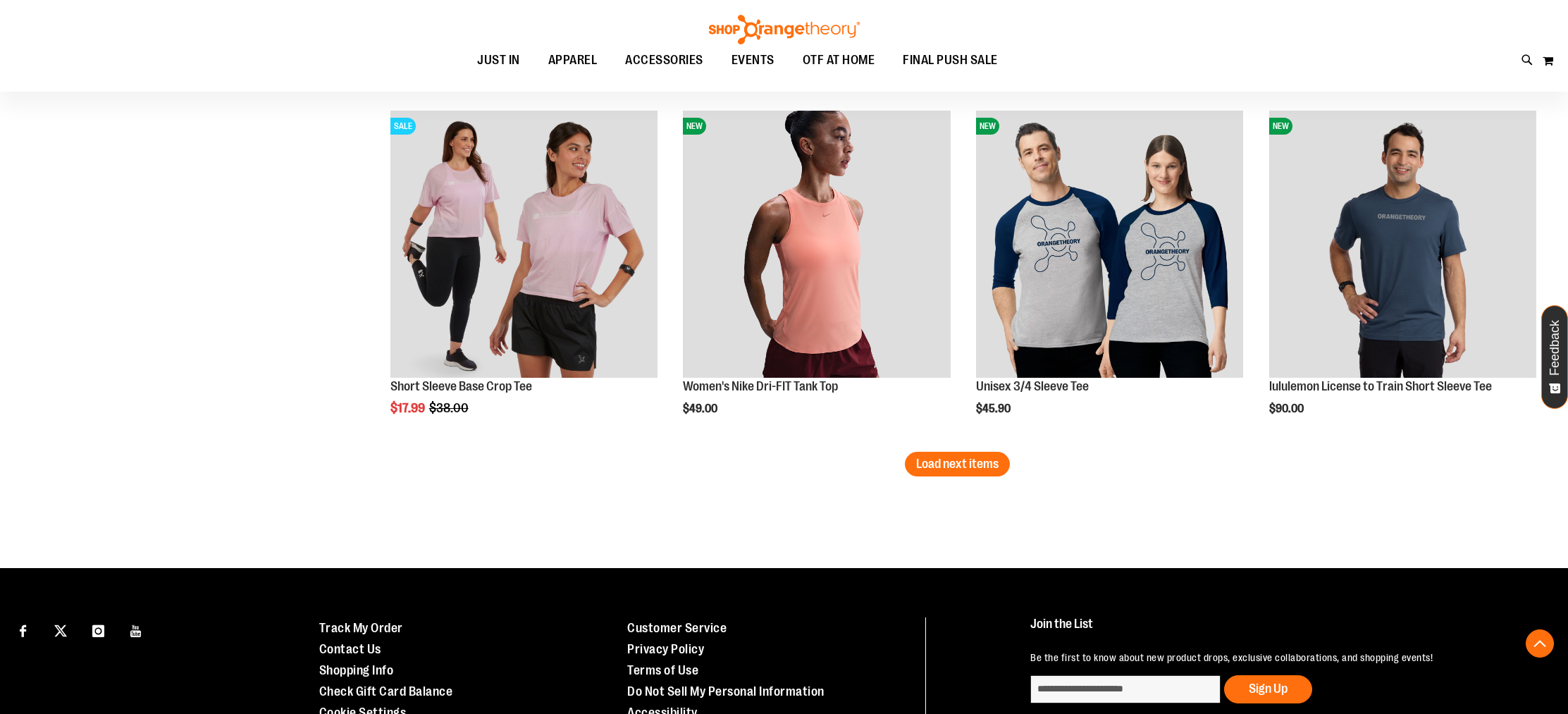
scroll to position [5051, 0]
click at [974, 462] on span "Load next items" at bounding box center [957, 465] width 82 height 14
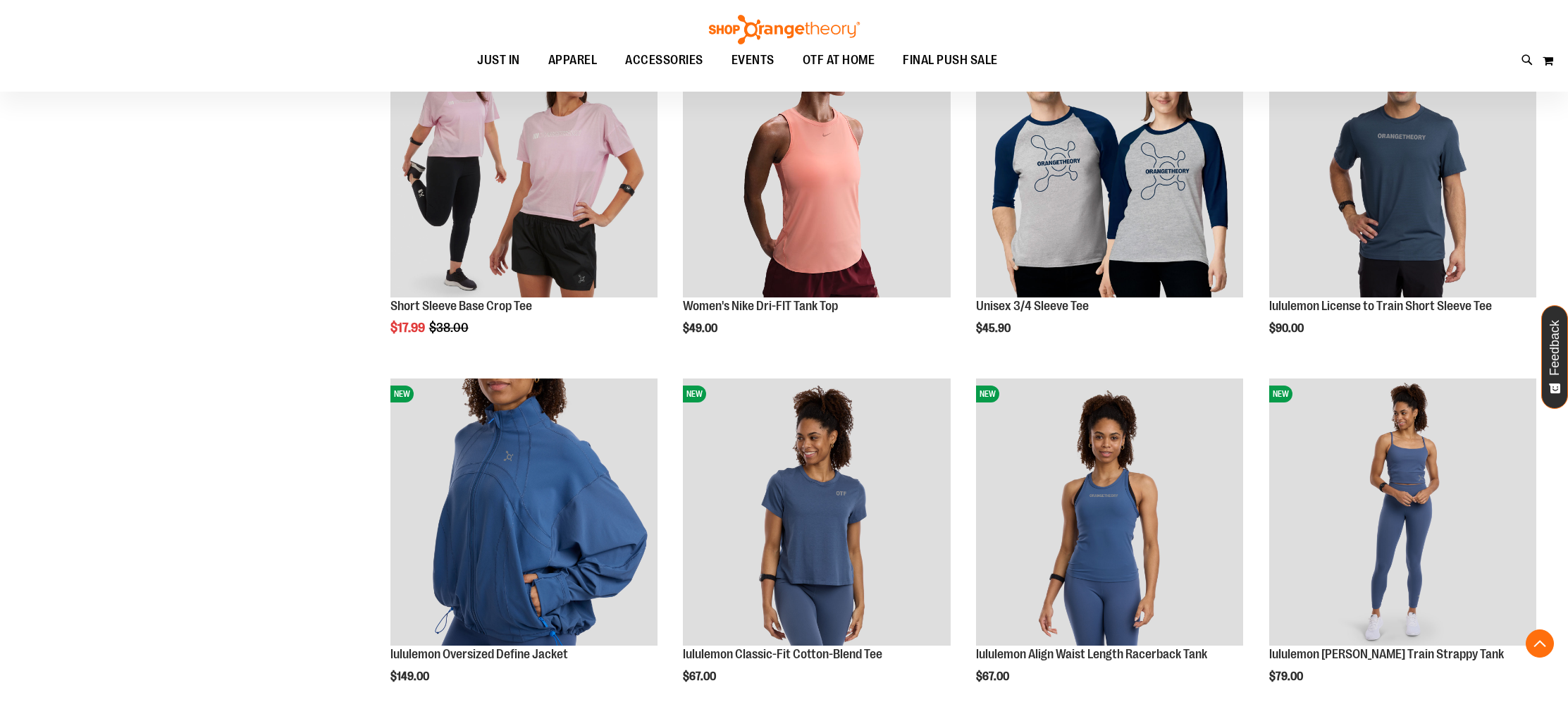
scroll to position [5135, 0]
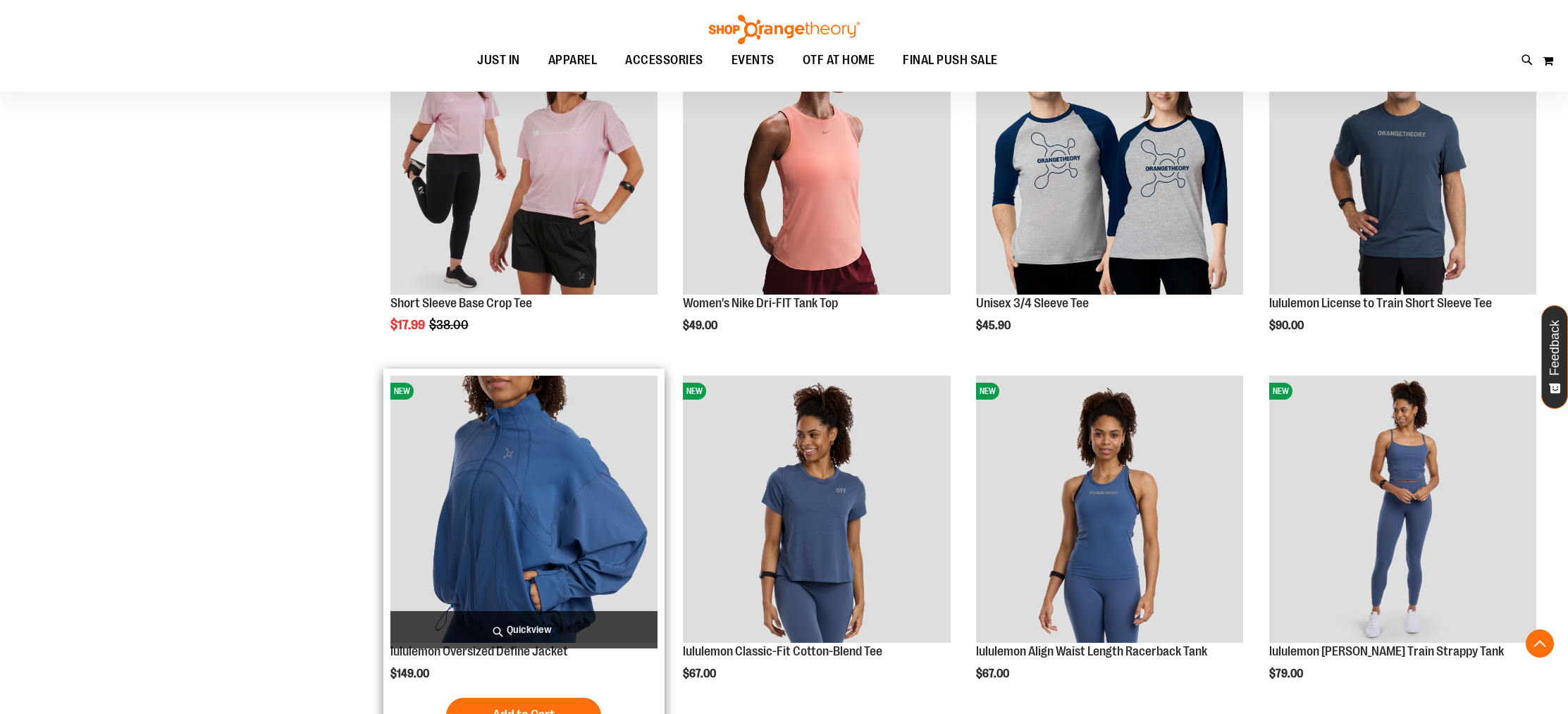
click at [601, 492] on img "product" at bounding box center [524, 509] width 267 height 267
click at [482, 474] on img "product" at bounding box center [524, 509] width 267 height 267
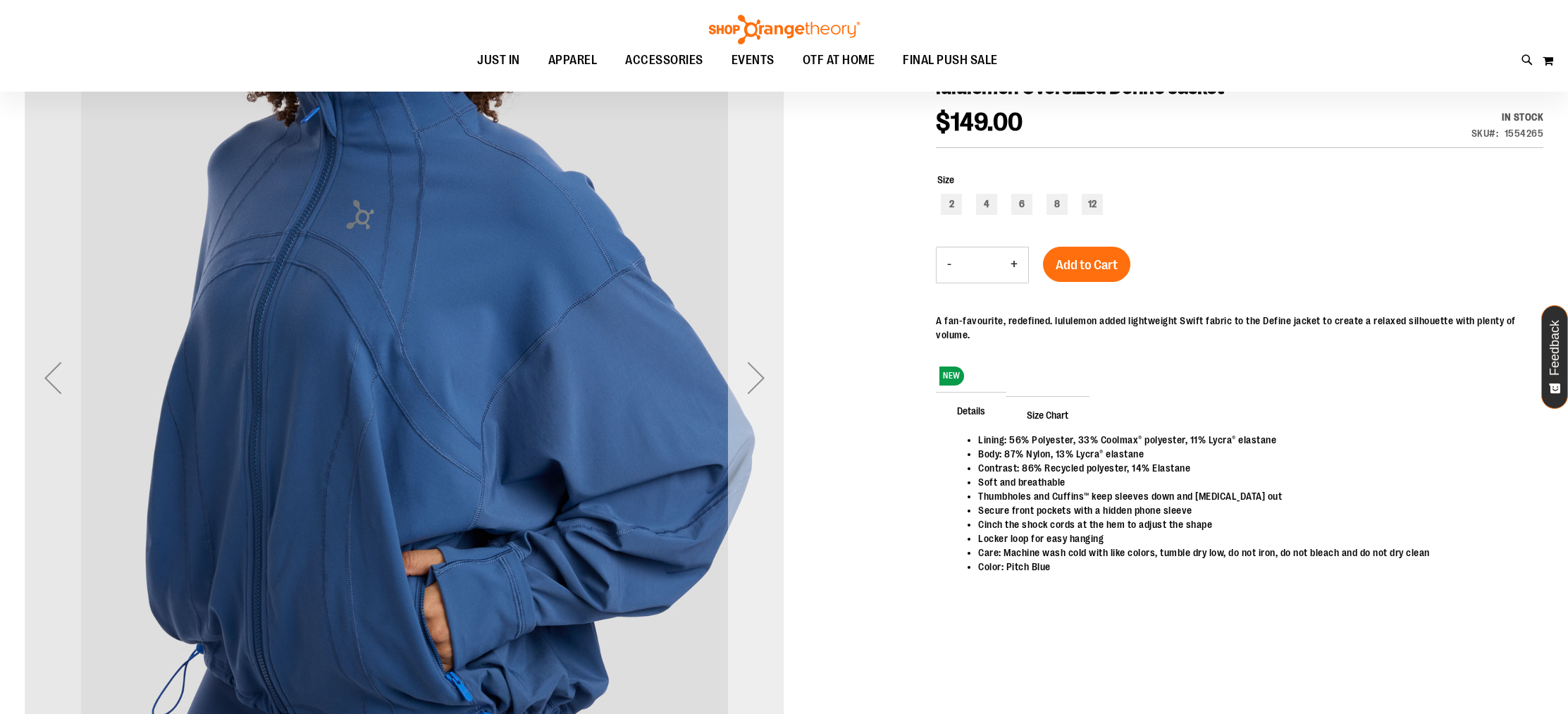
scroll to position [208, 0]
type input "**********"
click at [769, 406] on div "Next" at bounding box center [756, 376] width 57 height 760
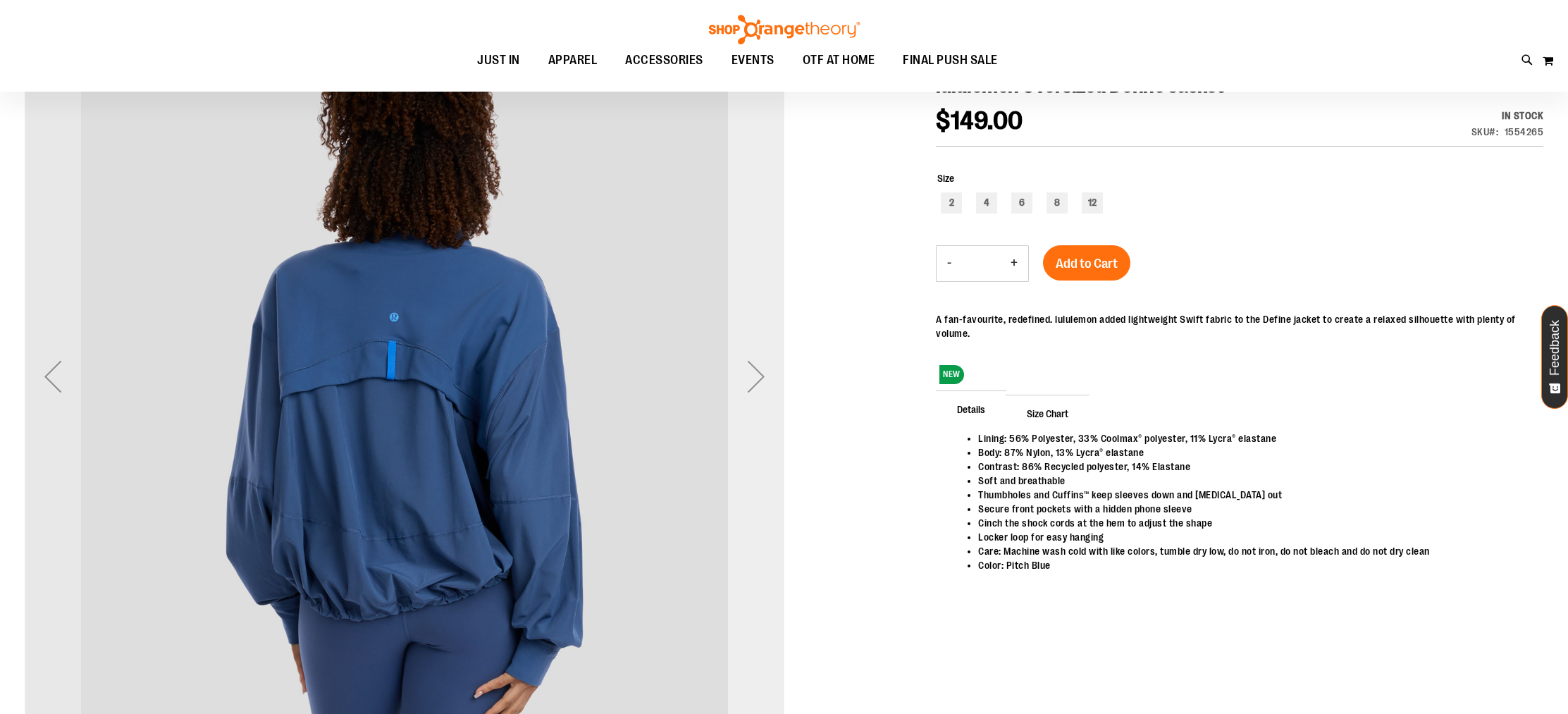
click at [769, 406] on div "Next" at bounding box center [756, 376] width 57 height 760
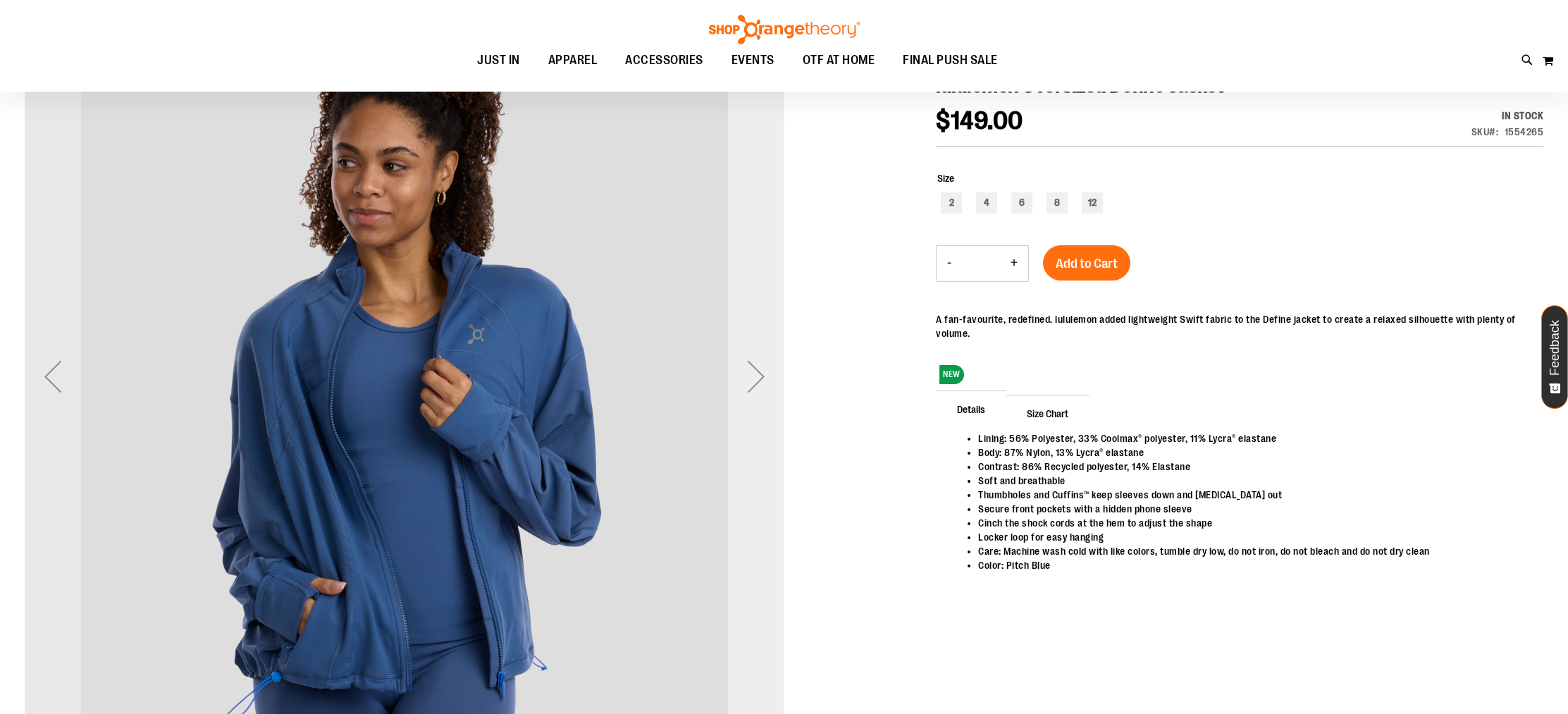
click at [769, 406] on div "Next" at bounding box center [756, 376] width 57 height 760
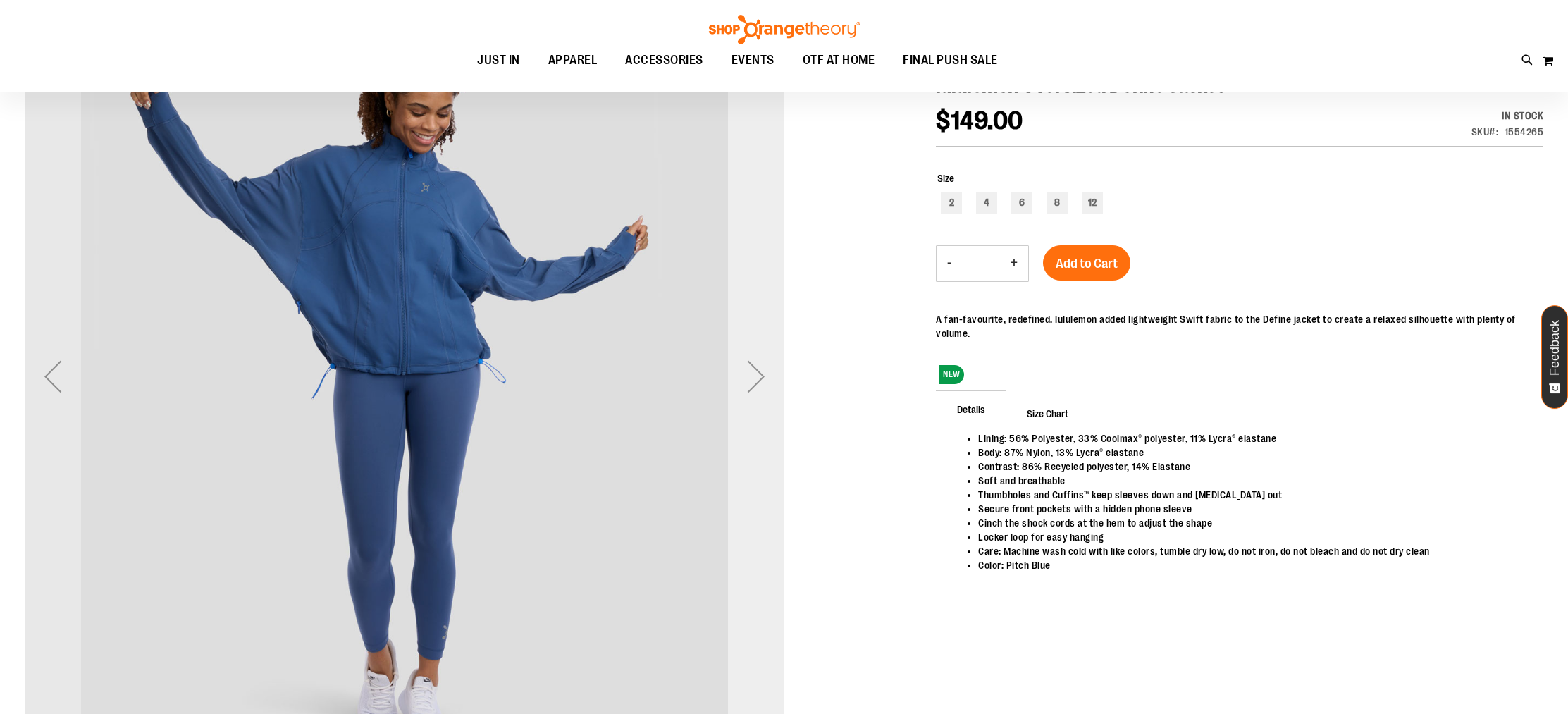
click at [769, 406] on div "Next" at bounding box center [756, 376] width 57 height 760
